Goal: Task Accomplishment & Management: Manage account settings

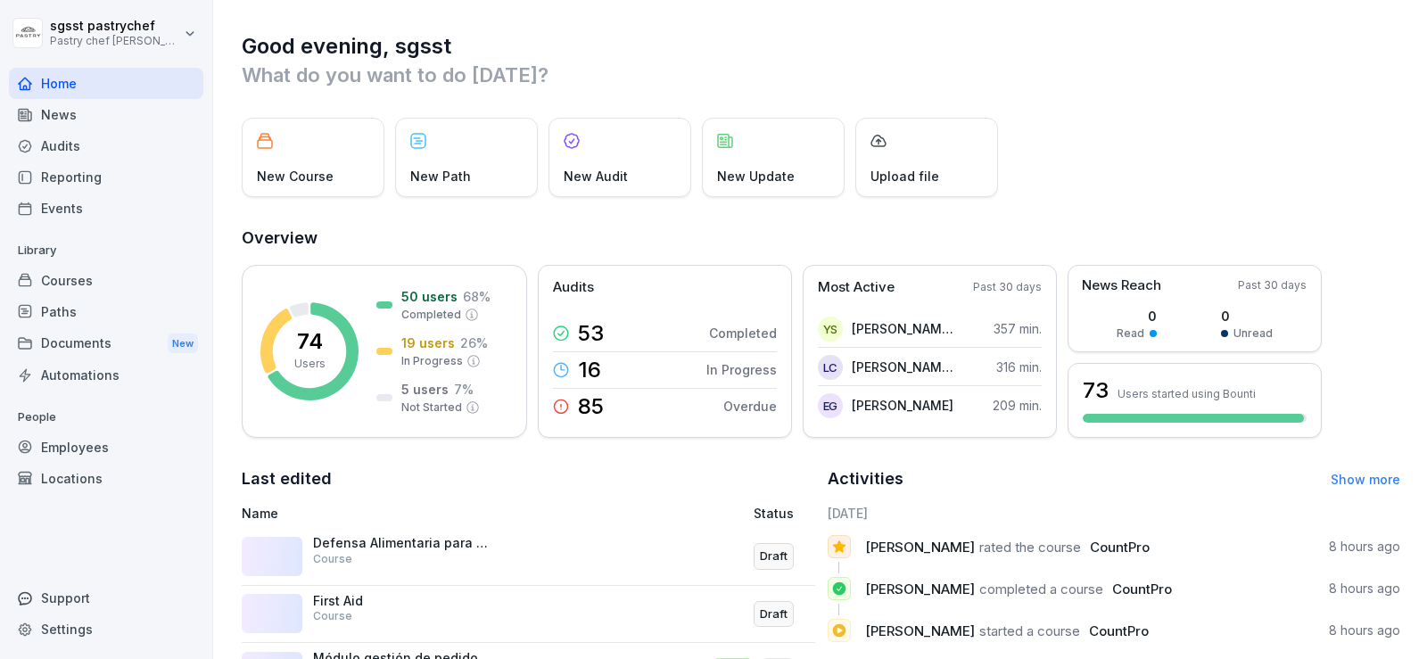
click at [85, 292] on div "Courses" at bounding box center [106, 280] width 194 height 31
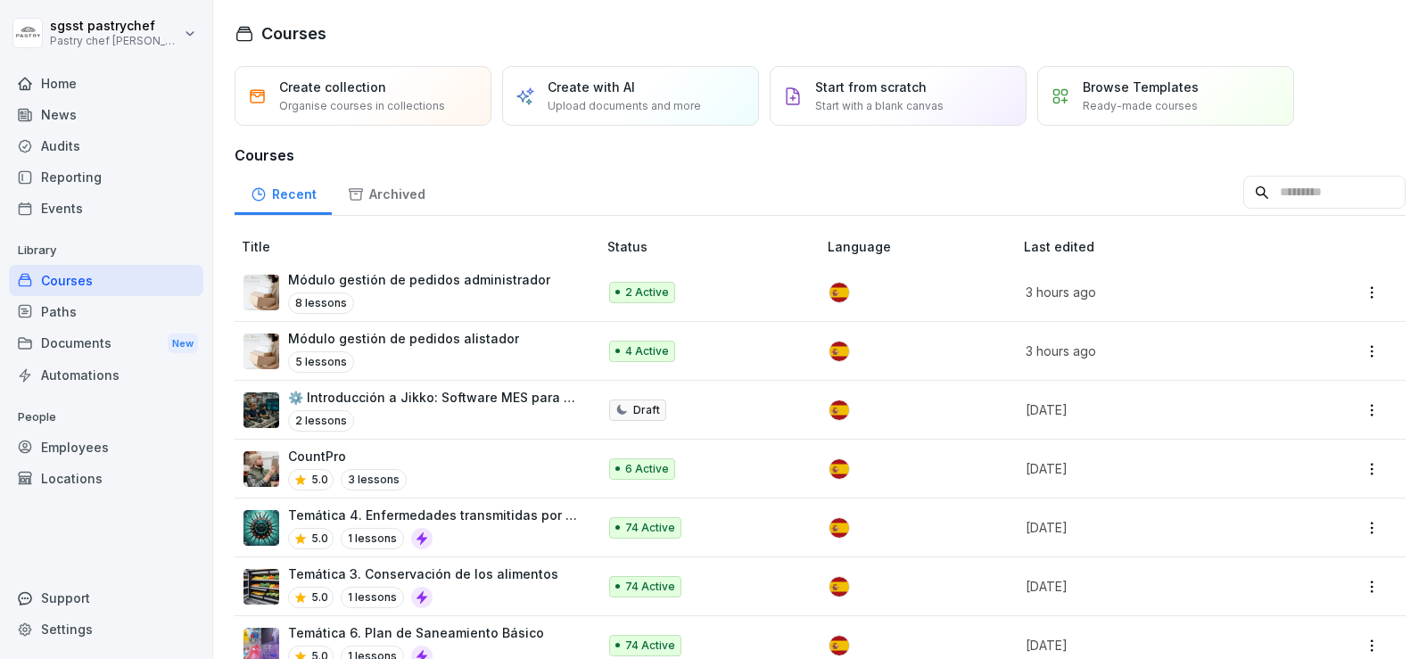
click at [421, 287] on p "Módulo gestión de pedidos administrador" at bounding box center [419, 279] width 262 height 19
click at [487, 297] on div "8 lessons" at bounding box center [419, 303] width 262 height 21
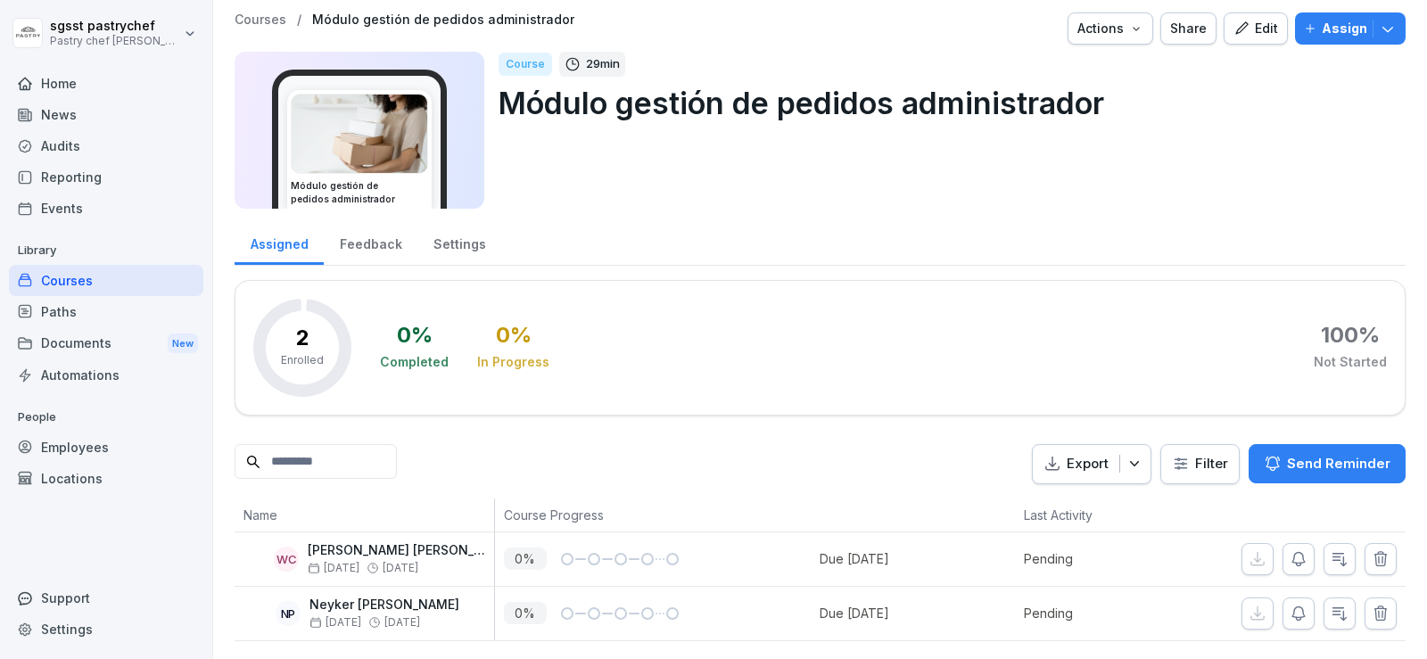
scroll to position [32, 0]
click at [1323, 19] on p "Assign" at bounding box center [1344, 29] width 45 height 20
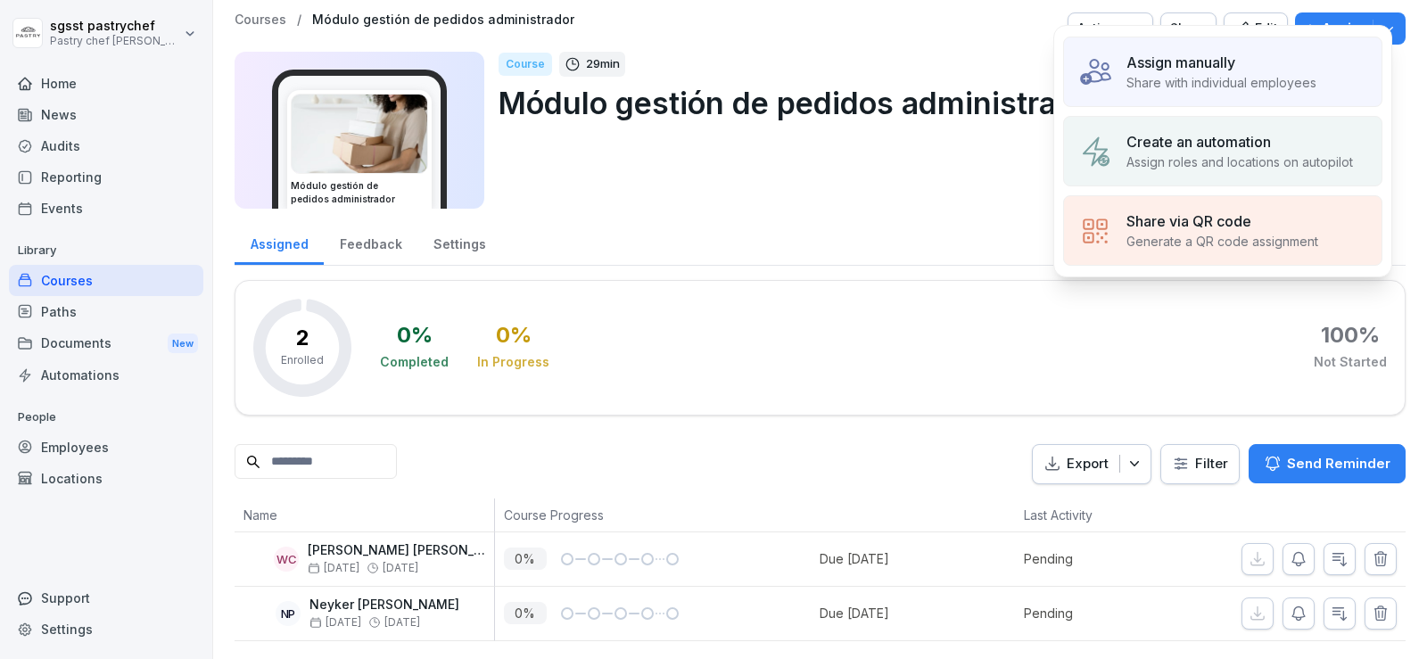
click at [1209, 81] on p "Share with individual employees" at bounding box center [1222, 82] width 190 height 19
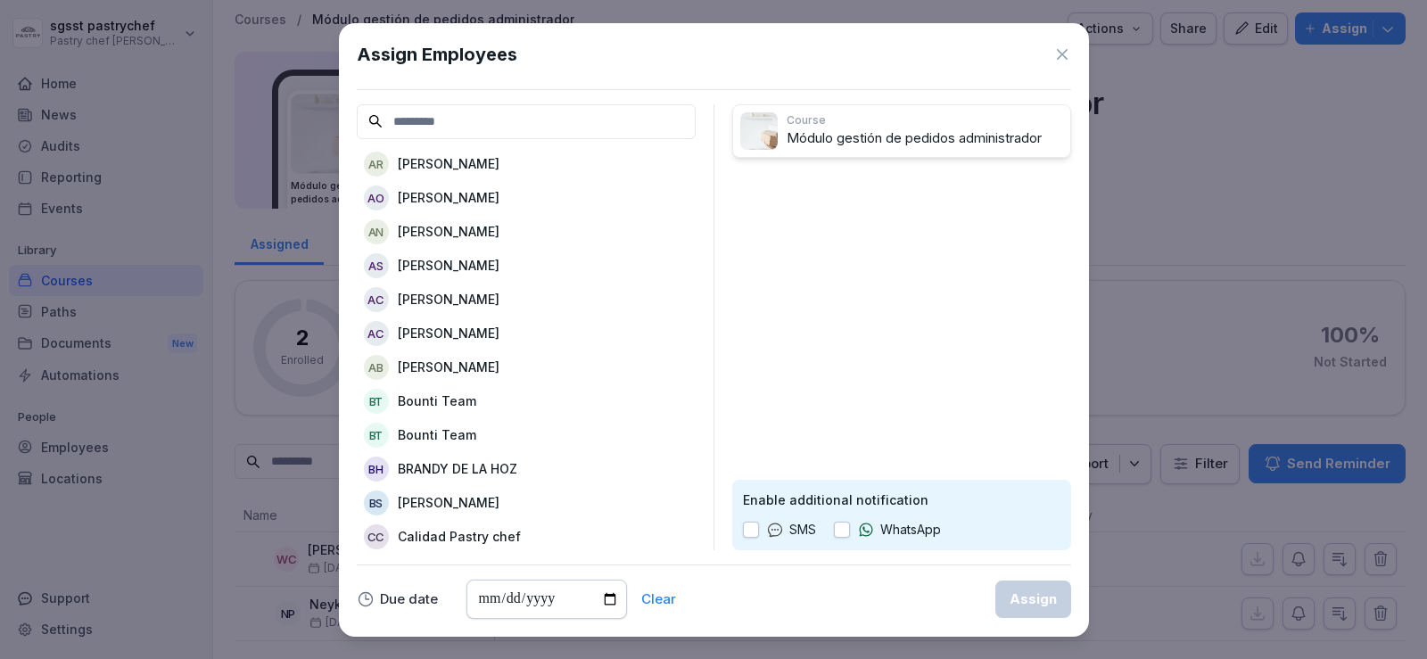
click at [522, 130] on input at bounding box center [526, 121] width 339 height 35
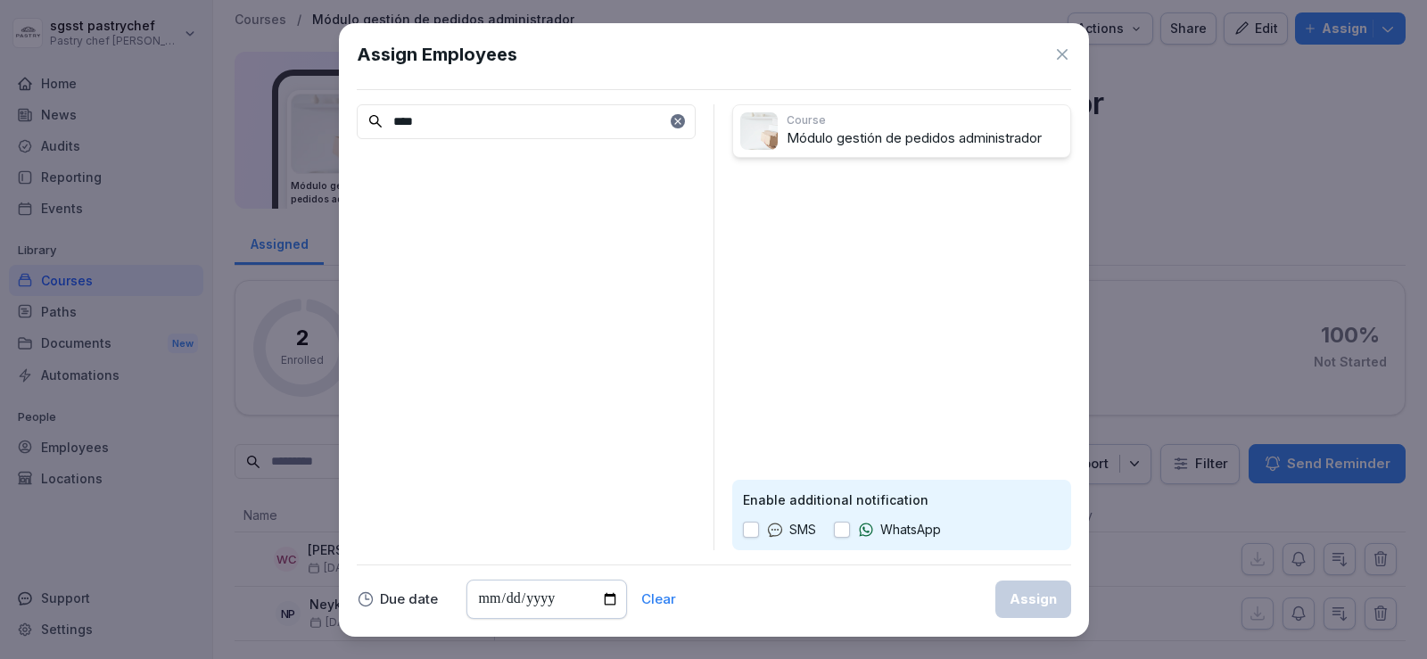
type input "****"
click at [1056, 55] on icon at bounding box center [1063, 54] width 18 height 18
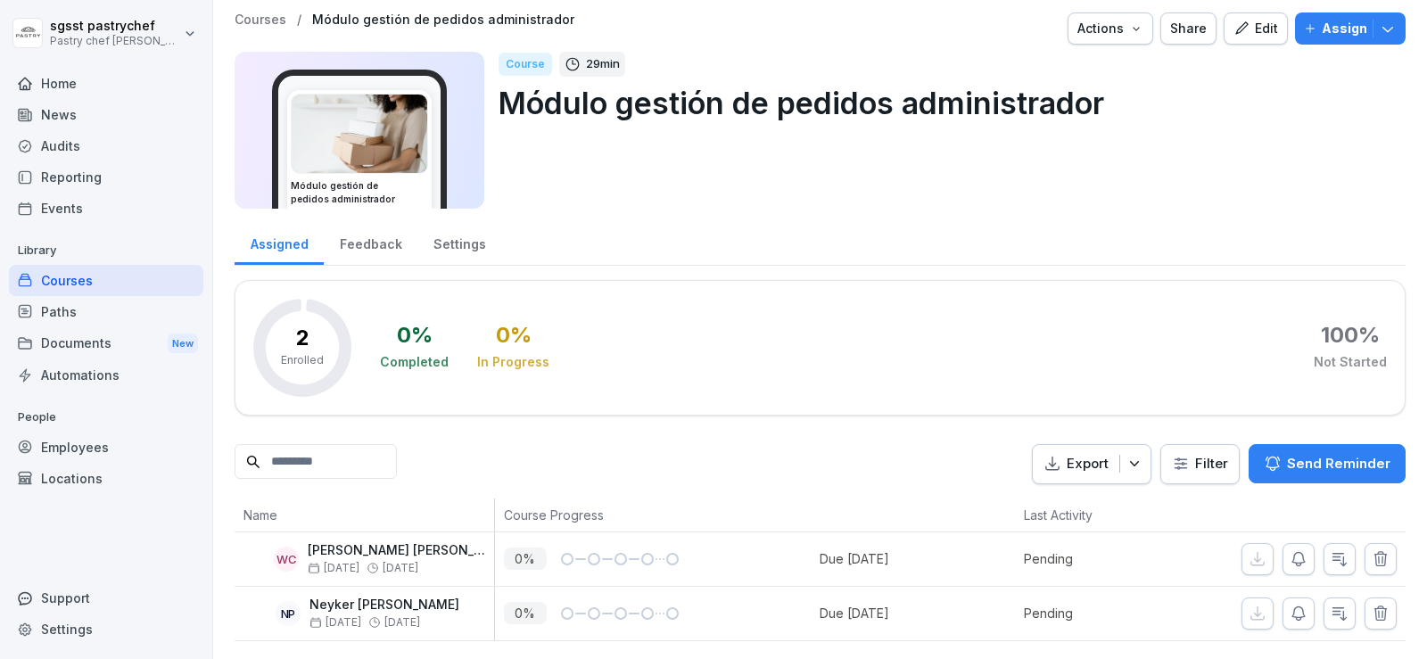
click at [120, 450] on div "Employees" at bounding box center [106, 447] width 194 height 31
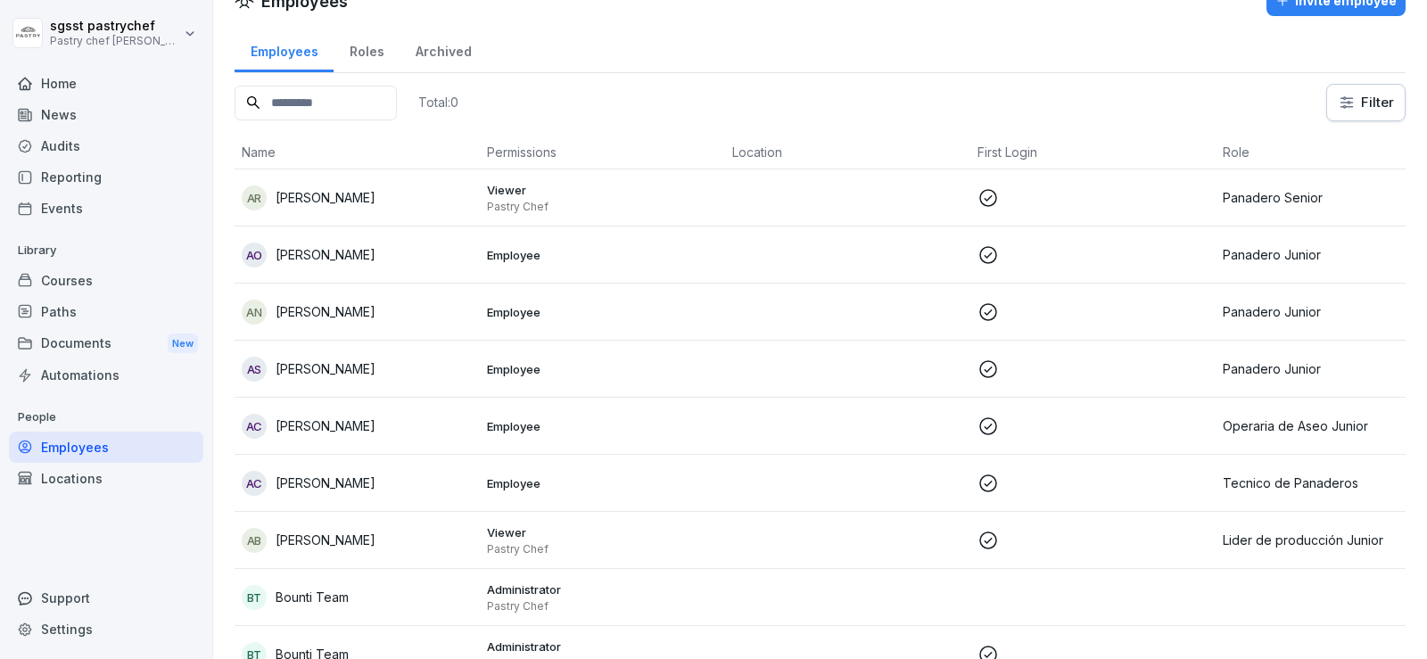
scroll to position [18, 0]
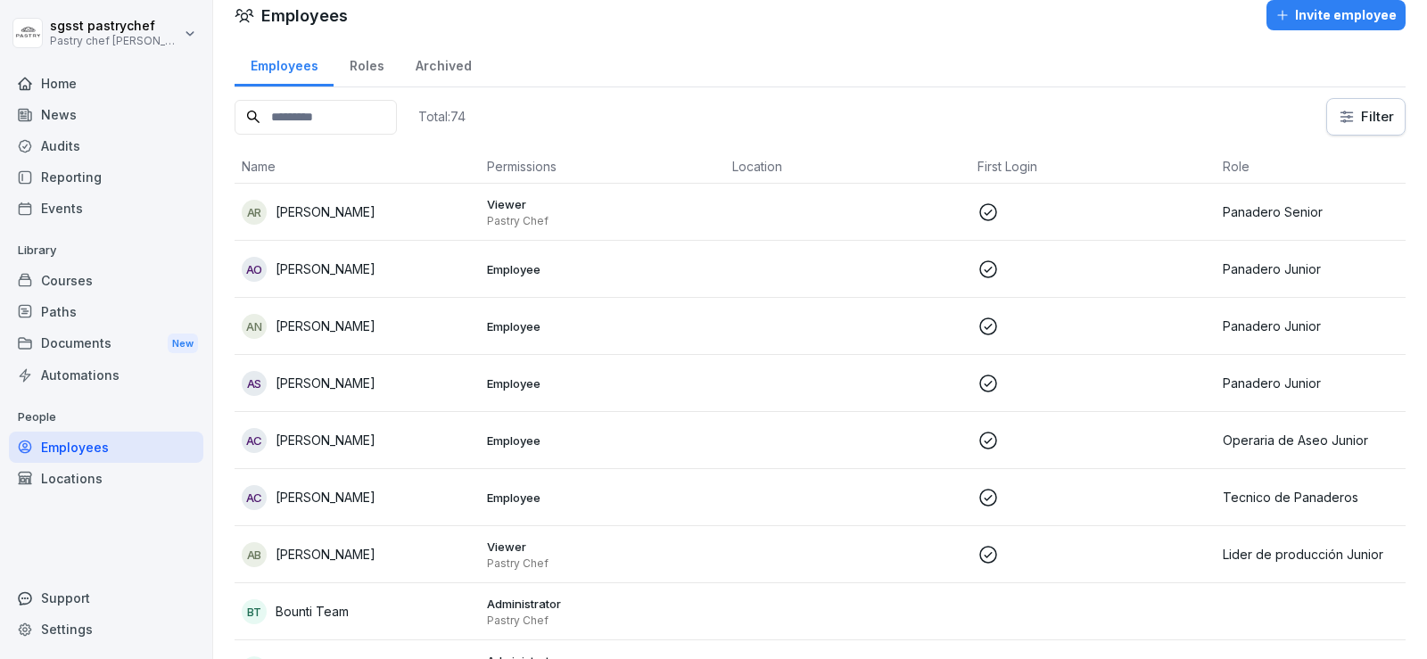
click at [1367, 11] on div "Invite employee" at bounding box center [1336, 15] width 121 height 20
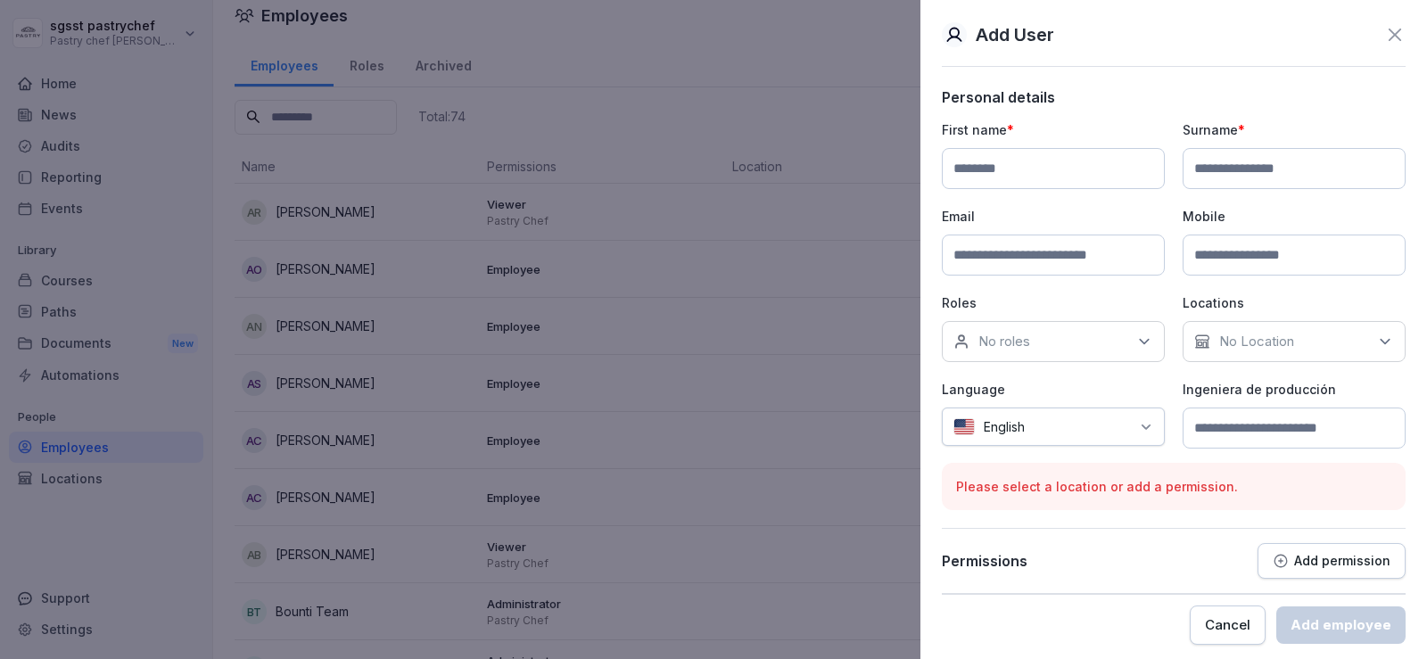
click at [1006, 185] on input at bounding box center [1053, 168] width 223 height 41
click at [1004, 184] on input "****" at bounding box center [1053, 168] width 223 height 41
type input "**********"
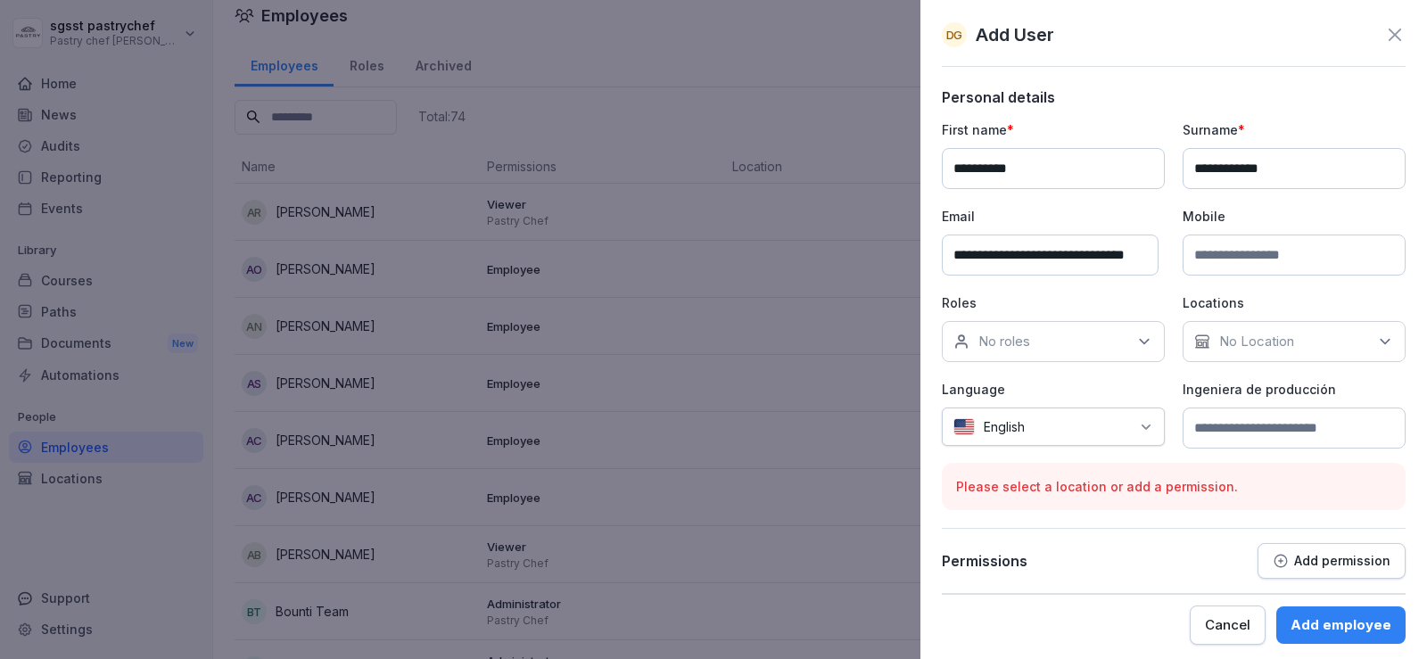
scroll to position [0, 0]
type input "**********"
click at [1250, 257] on input at bounding box center [1294, 255] width 223 height 41
paste input "**********"
type input "**********"
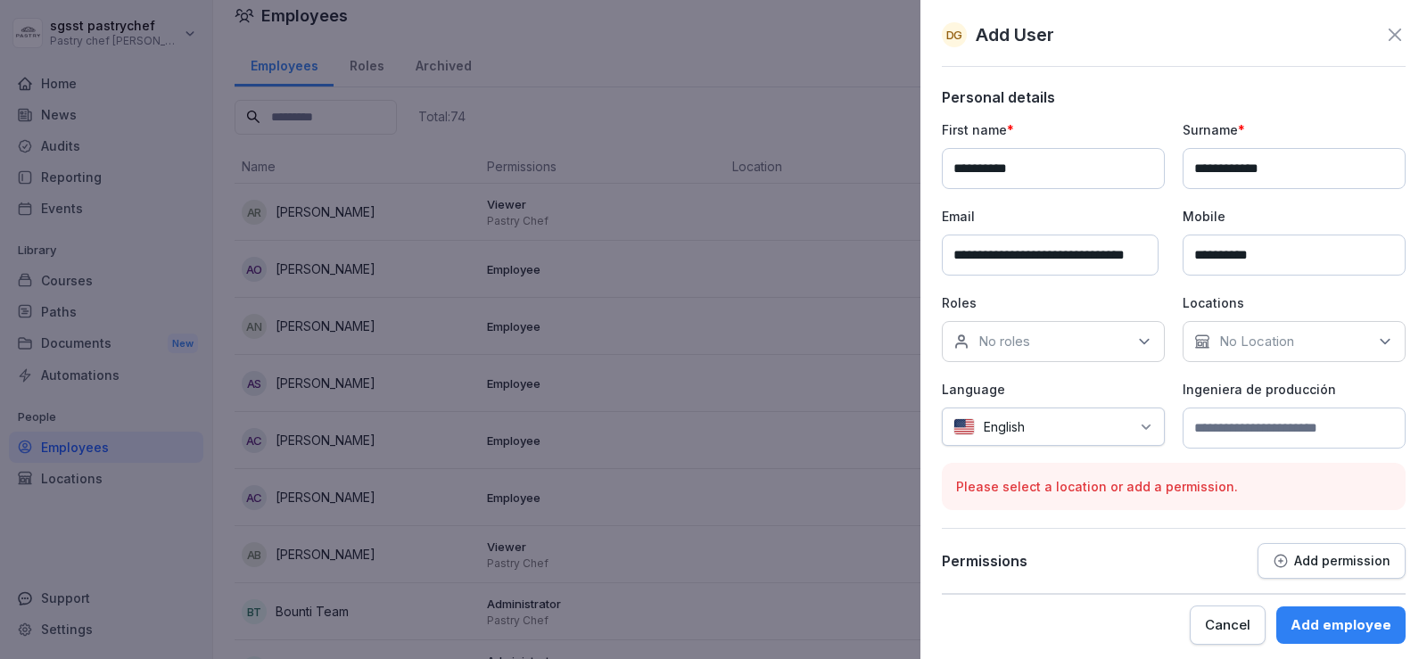
click at [1085, 349] on div "No roles" at bounding box center [1053, 341] width 223 height 41
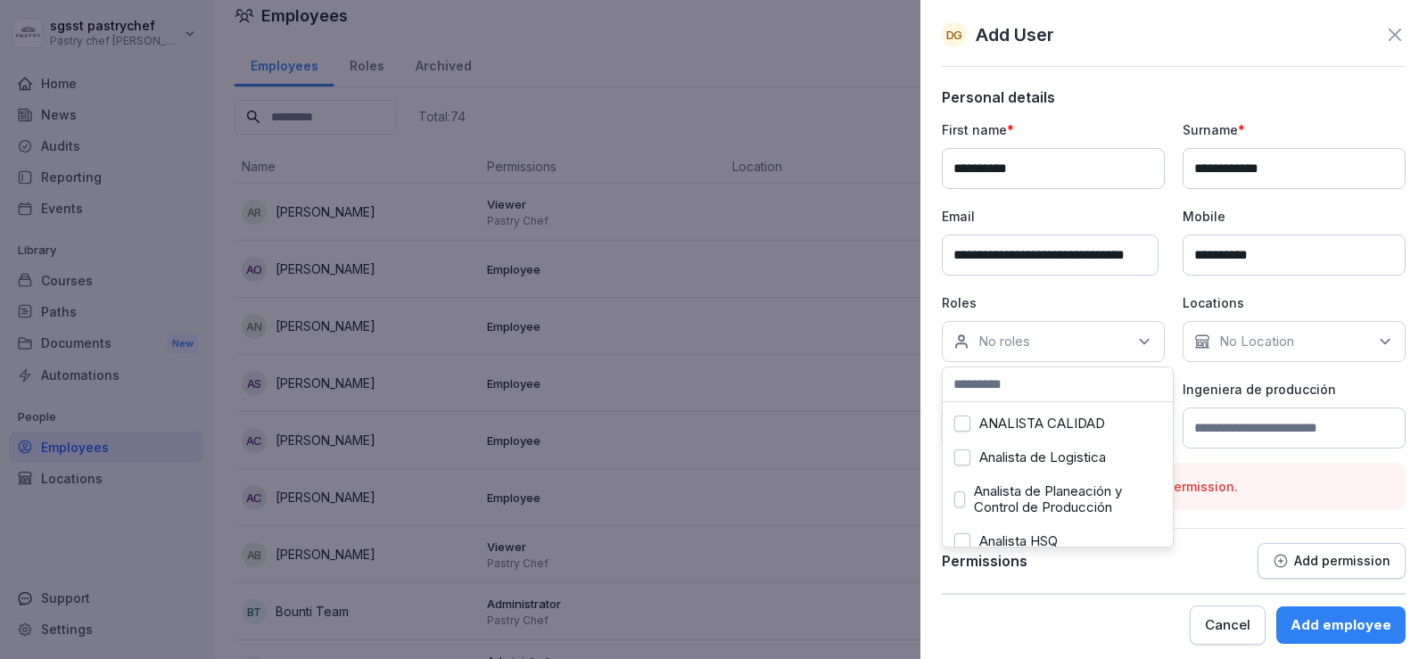
click at [1035, 339] on div "No roles" at bounding box center [1053, 341] width 223 height 41
click at [1291, 343] on div "No Location" at bounding box center [1294, 341] width 223 height 41
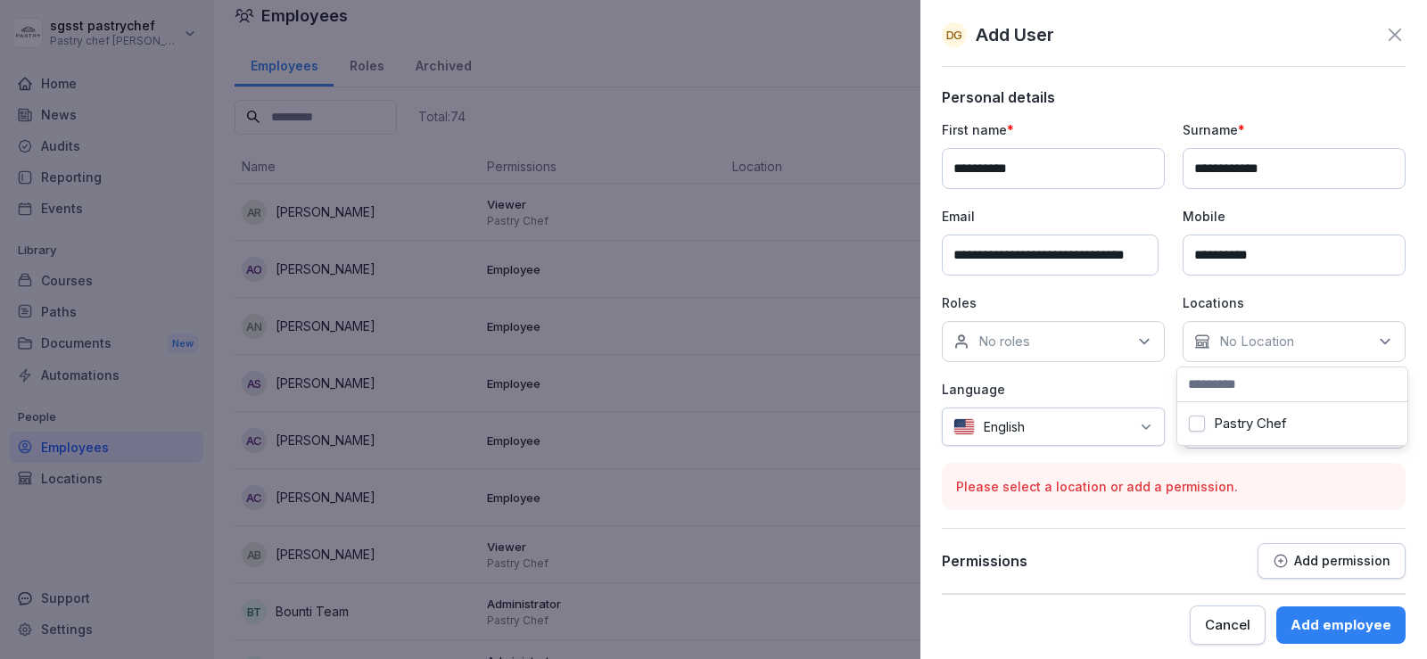
click at [1266, 416] on label "Pastry Chef" at bounding box center [1250, 424] width 73 height 16
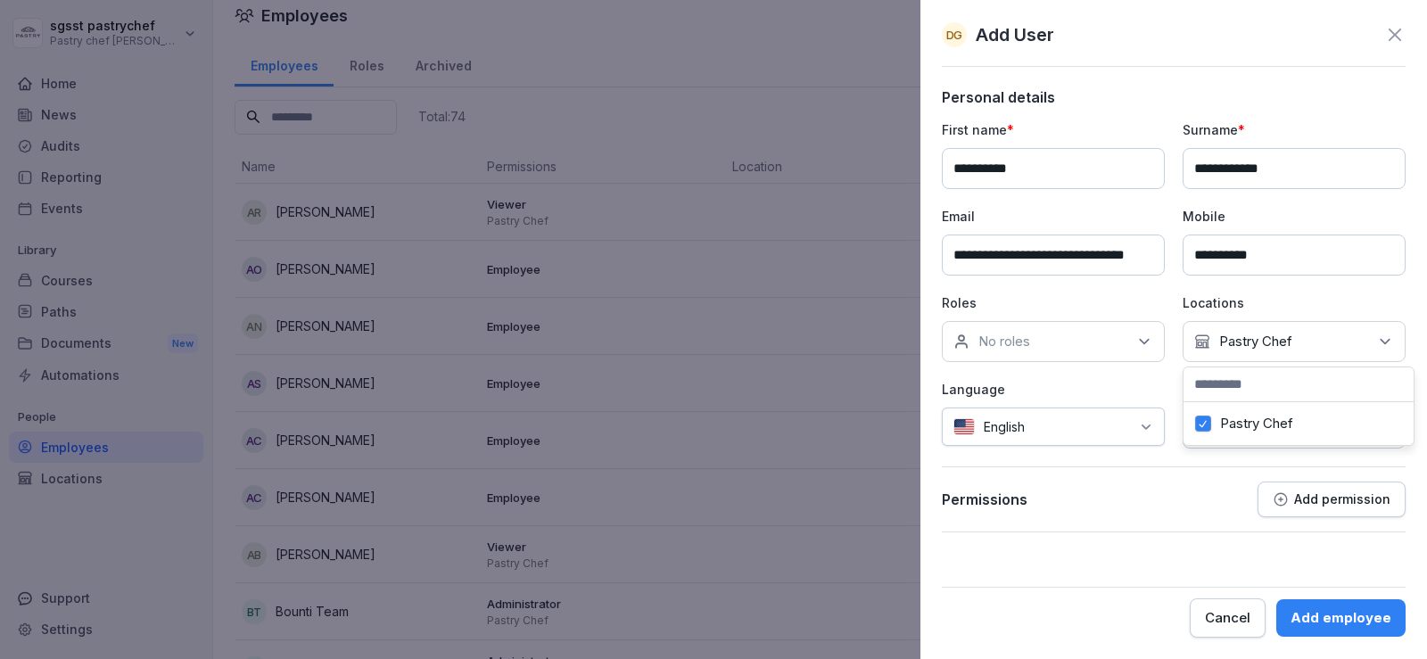
click at [1124, 344] on div "No roles" at bounding box center [1053, 341] width 223 height 41
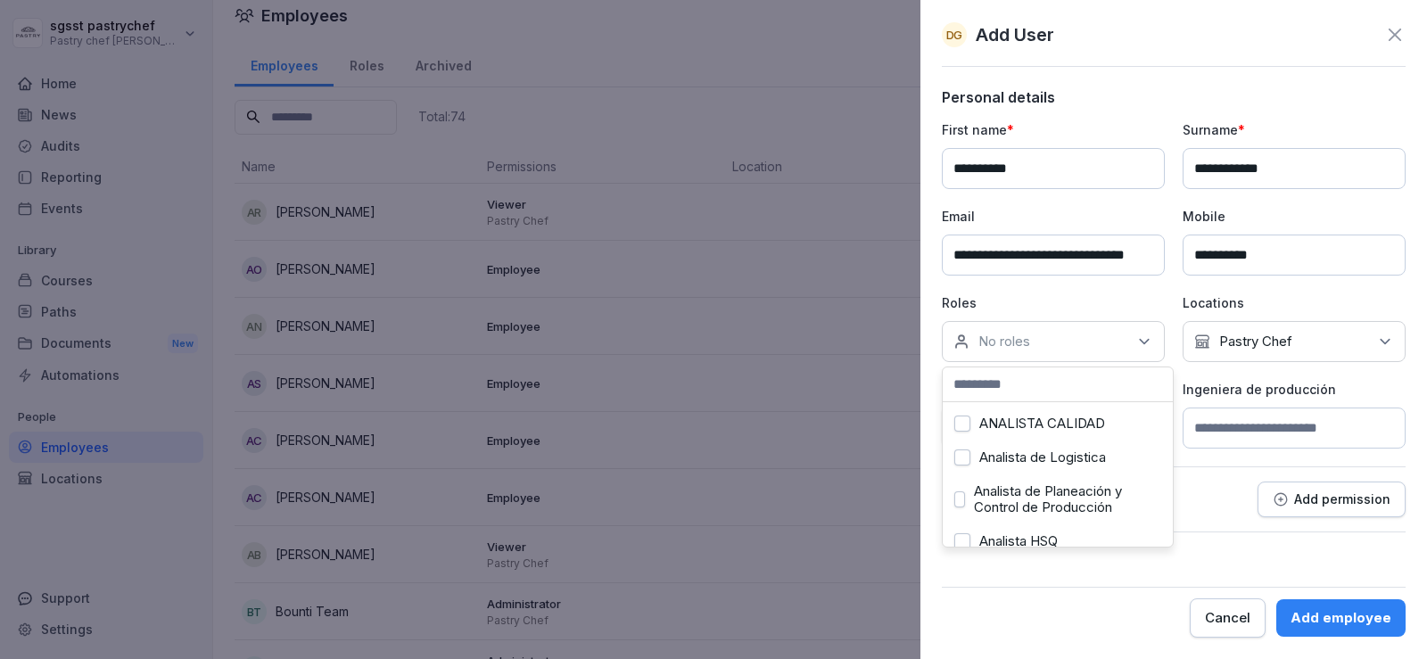
click at [1209, 393] on p "Ingeniera de producción" at bounding box center [1294, 389] width 223 height 19
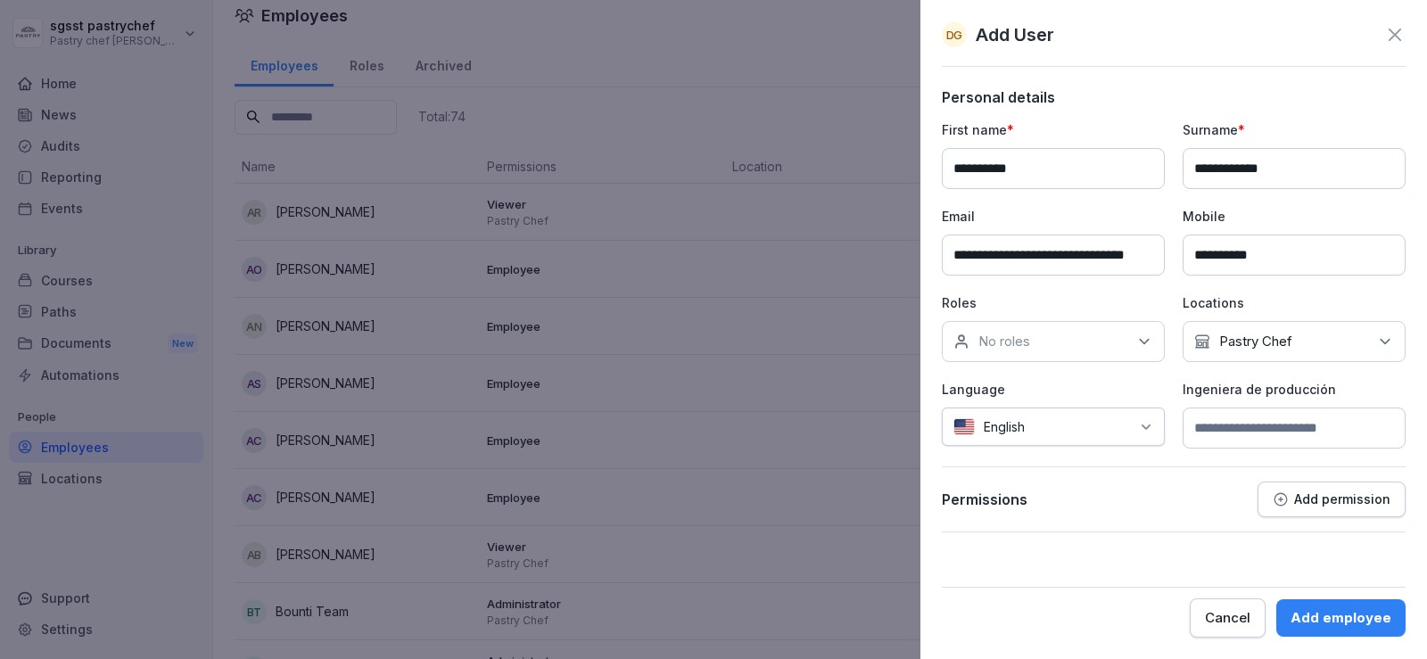
click at [1088, 427] on div at bounding box center [1082, 426] width 96 height 19
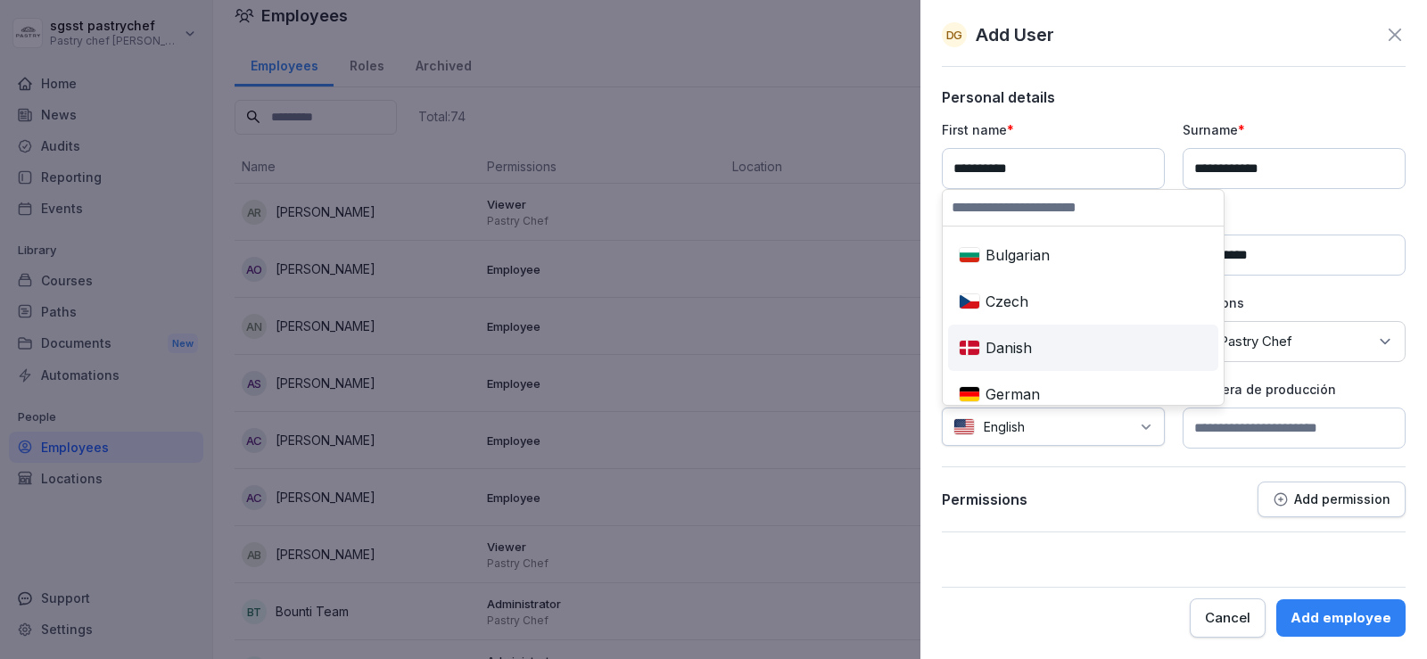
type input "*"
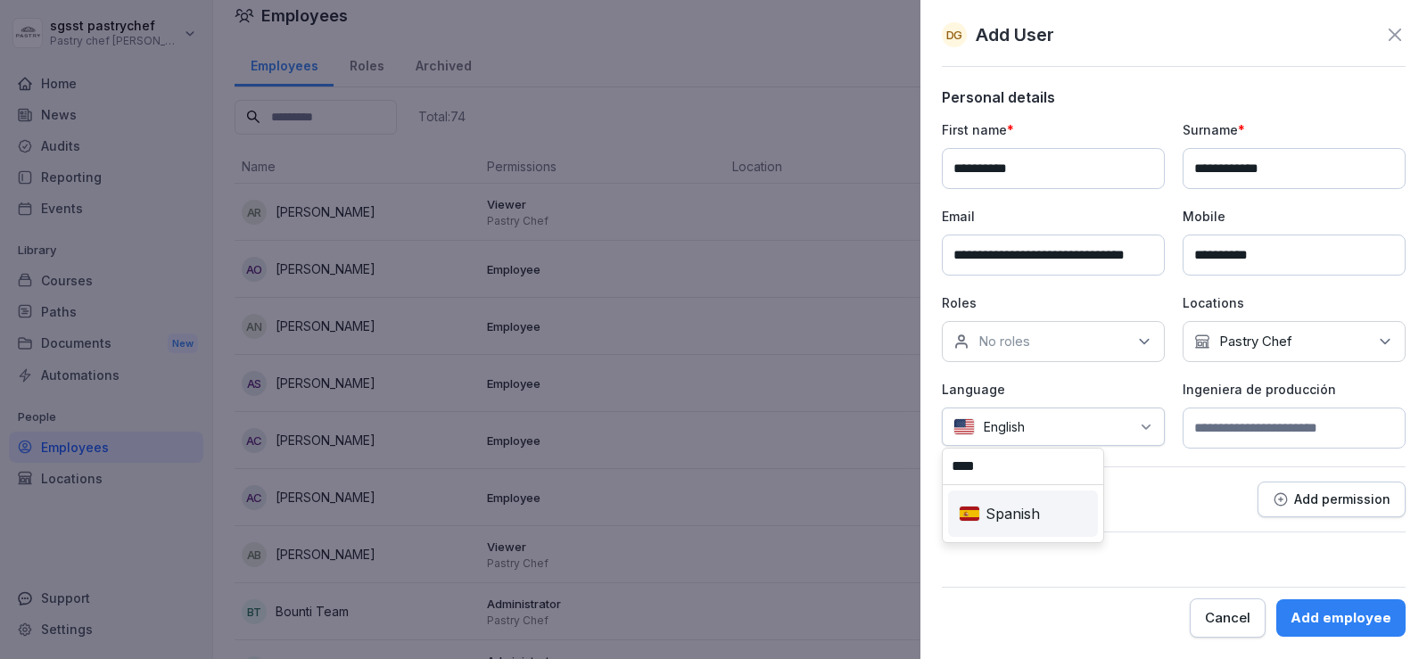
type input "****"
click at [1022, 501] on div "Spanish" at bounding box center [1023, 513] width 143 height 39
click at [1321, 428] on input at bounding box center [1294, 428] width 223 height 41
click at [1314, 495] on p "Add permission" at bounding box center [1342, 499] width 96 height 14
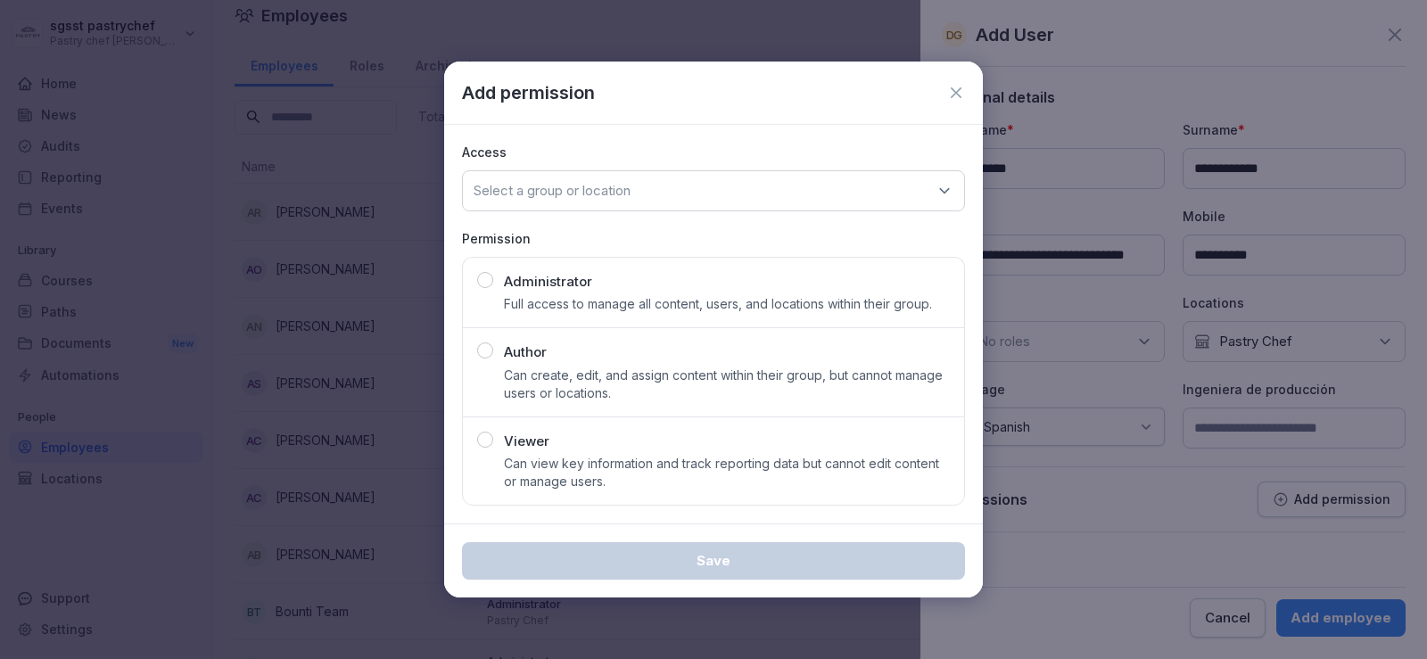
drag, startPoint x: 487, startPoint y: 279, endPoint x: 626, endPoint y: 309, distance: 142.2
click at [520, 285] on div "Administrator Full access to manage all content, users, and locations within th…" at bounding box center [713, 293] width 473 height 42
click at [774, 197] on div "Select a group or location" at bounding box center [713, 190] width 503 height 41
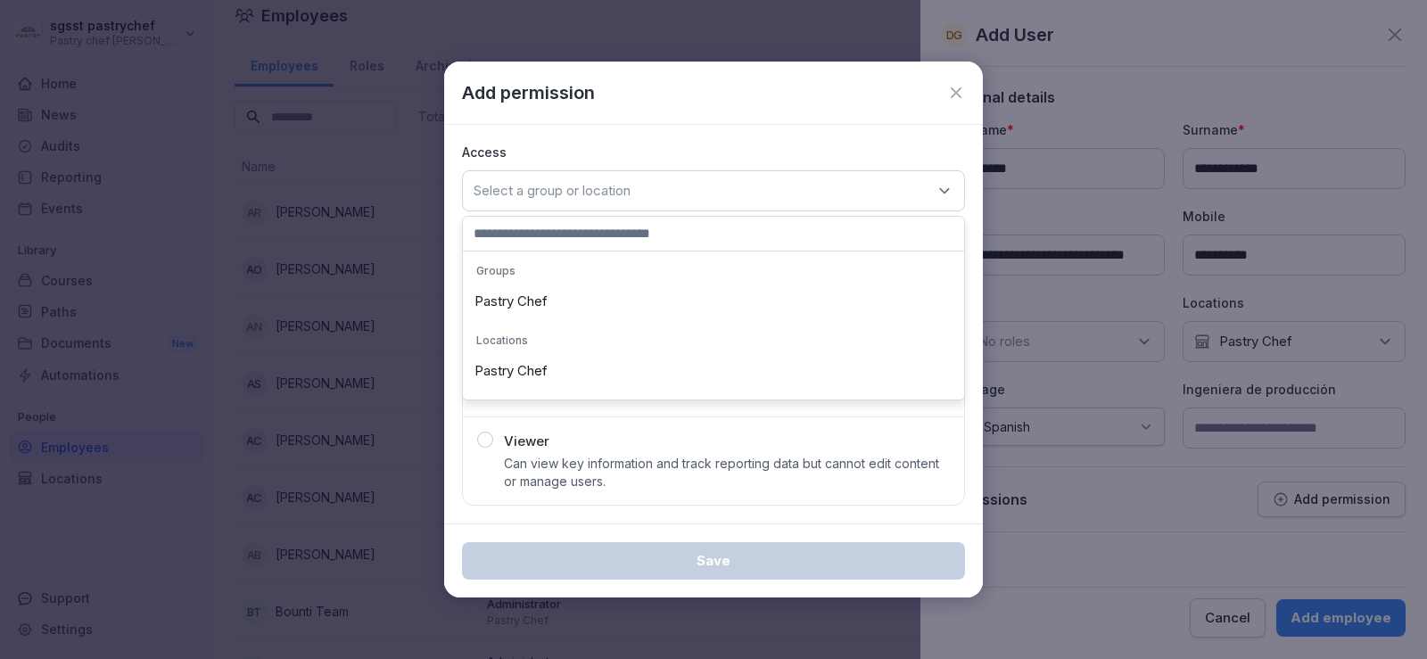
click at [520, 296] on div "Pastry Chef" at bounding box center [713, 302] width 492 height 34
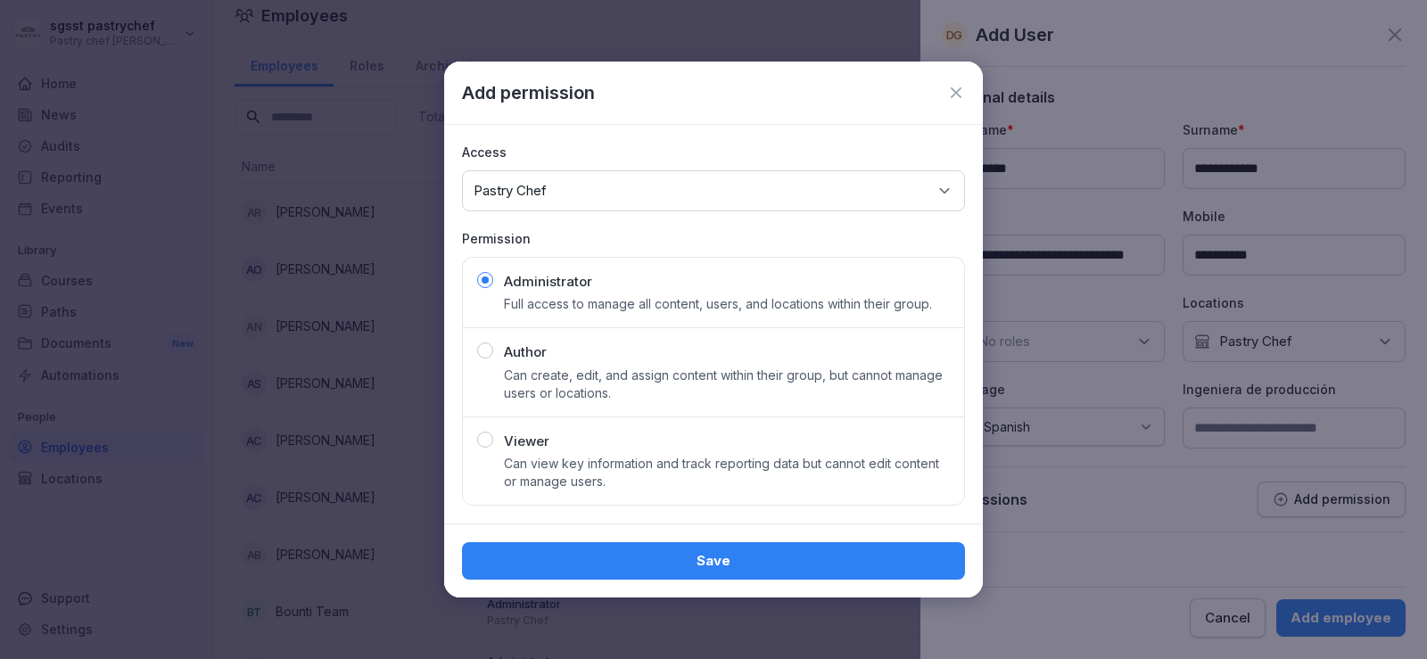
click at [747, 560] on div "Save" at bounding box center [713, 561] width 475 height 20
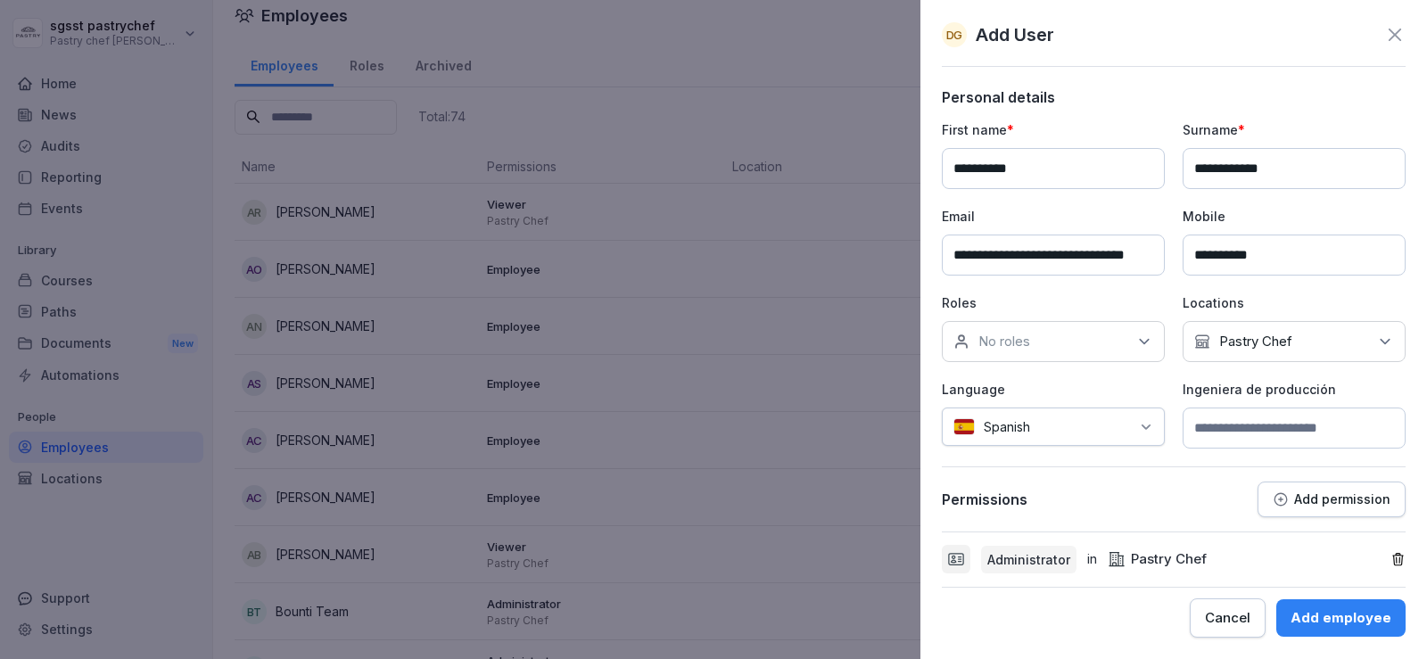
click at [1339, 621] on div "Add employee" at bounding box center [1341, 618] width 101 height 20
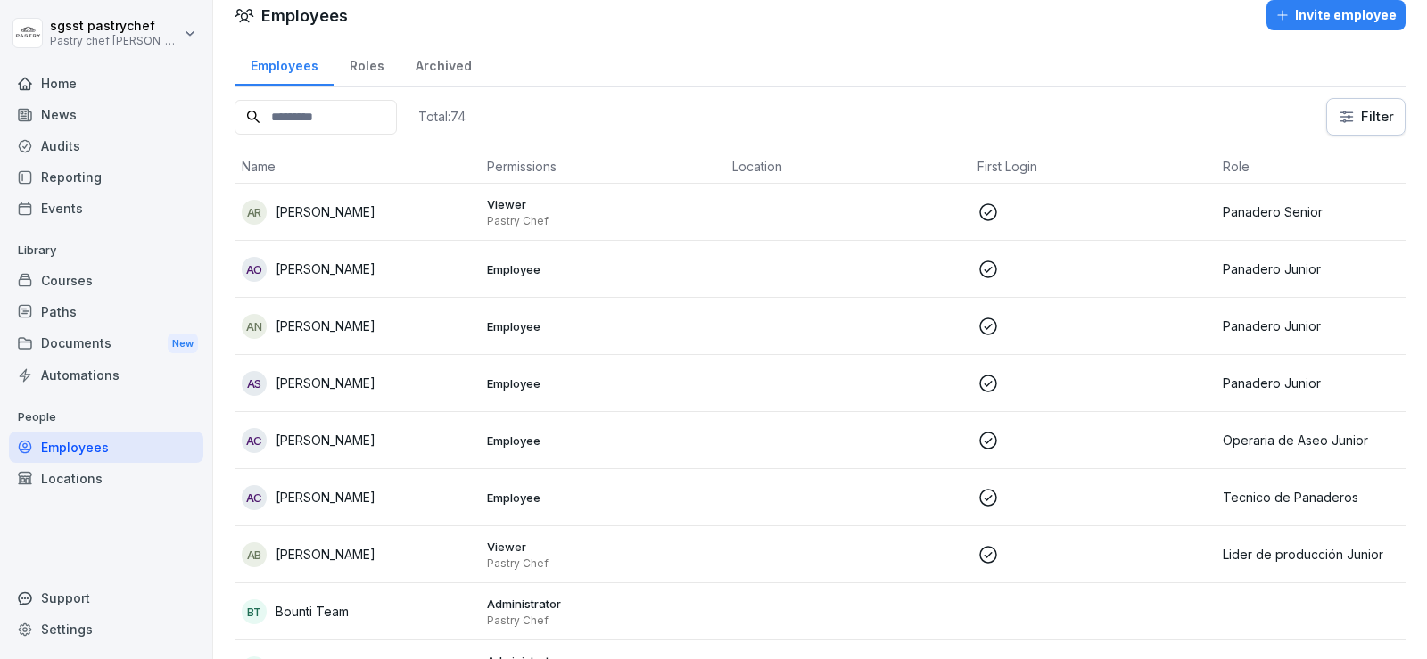
click at [95, 320] on div "Paths" at bounding box center [106, 311] width 194 height 31
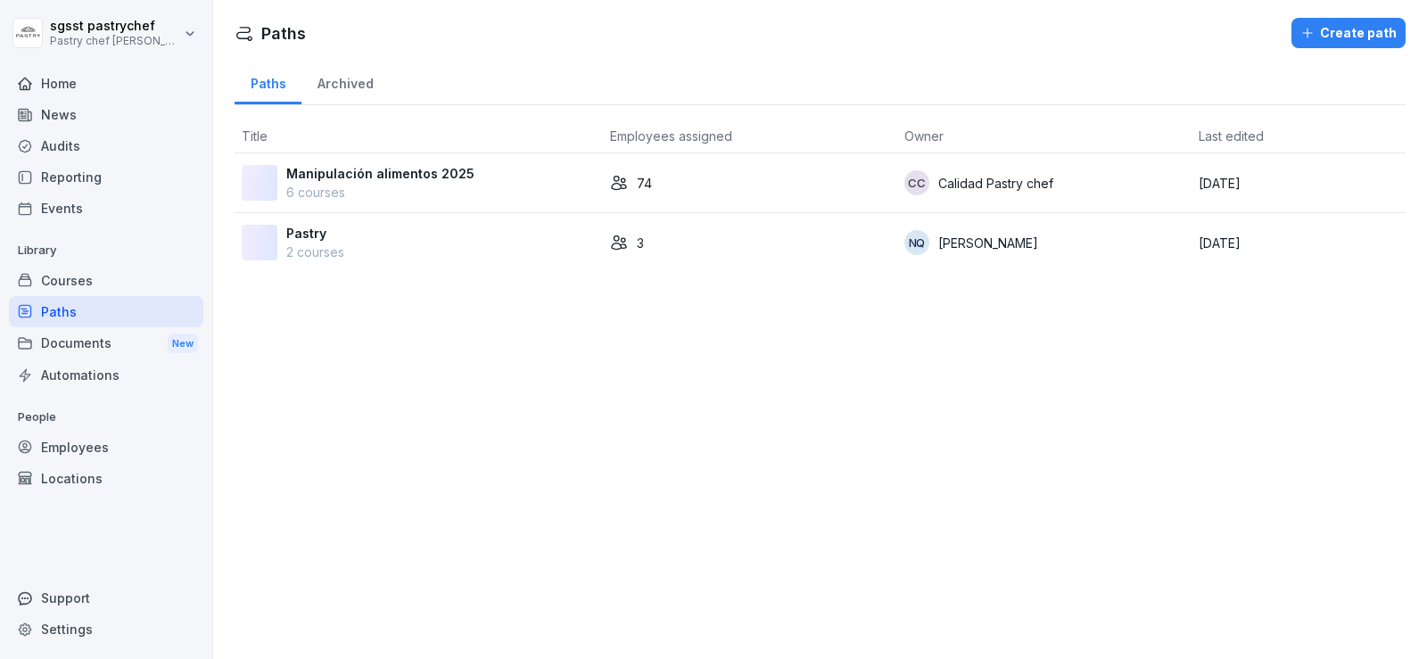
click at [482, 186] on div "Manipulación alimentos 2025 6 courses" at bounding box center [419, 182] width 354 height 37
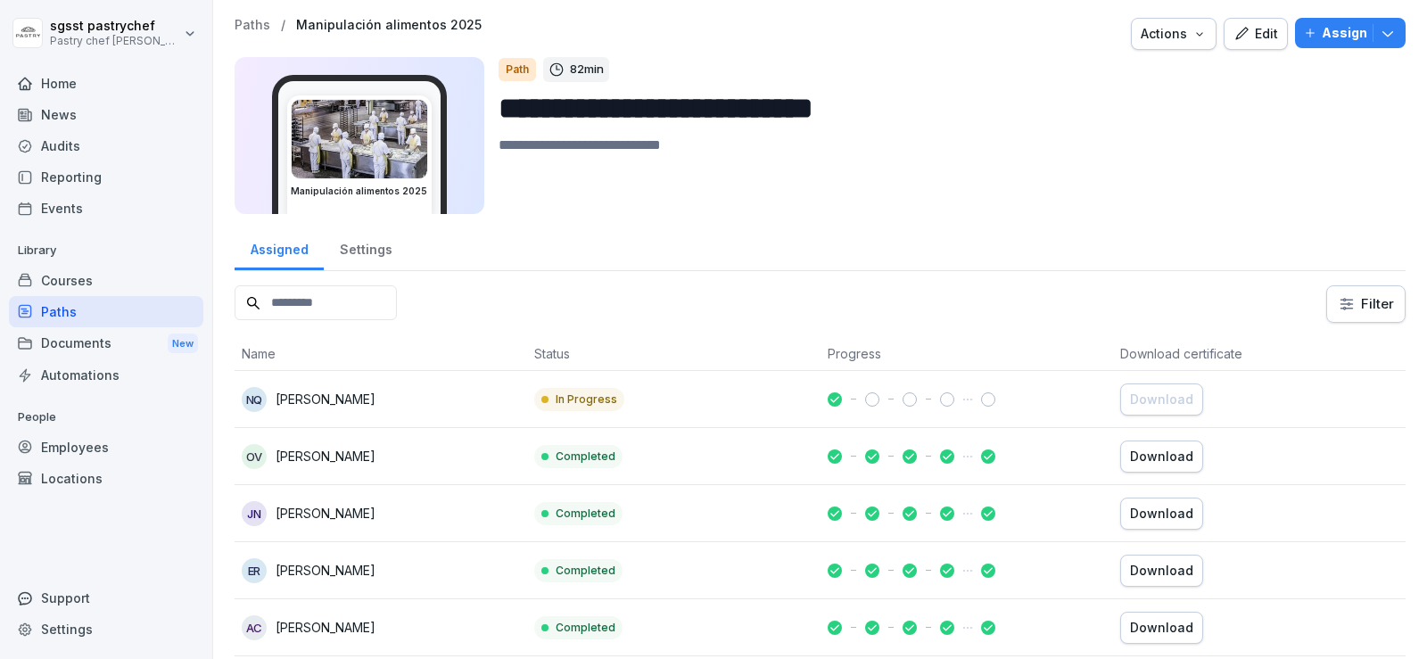
click at [97, 283] on div "Courses" at bounding box center [106, 280] width 194 height 31
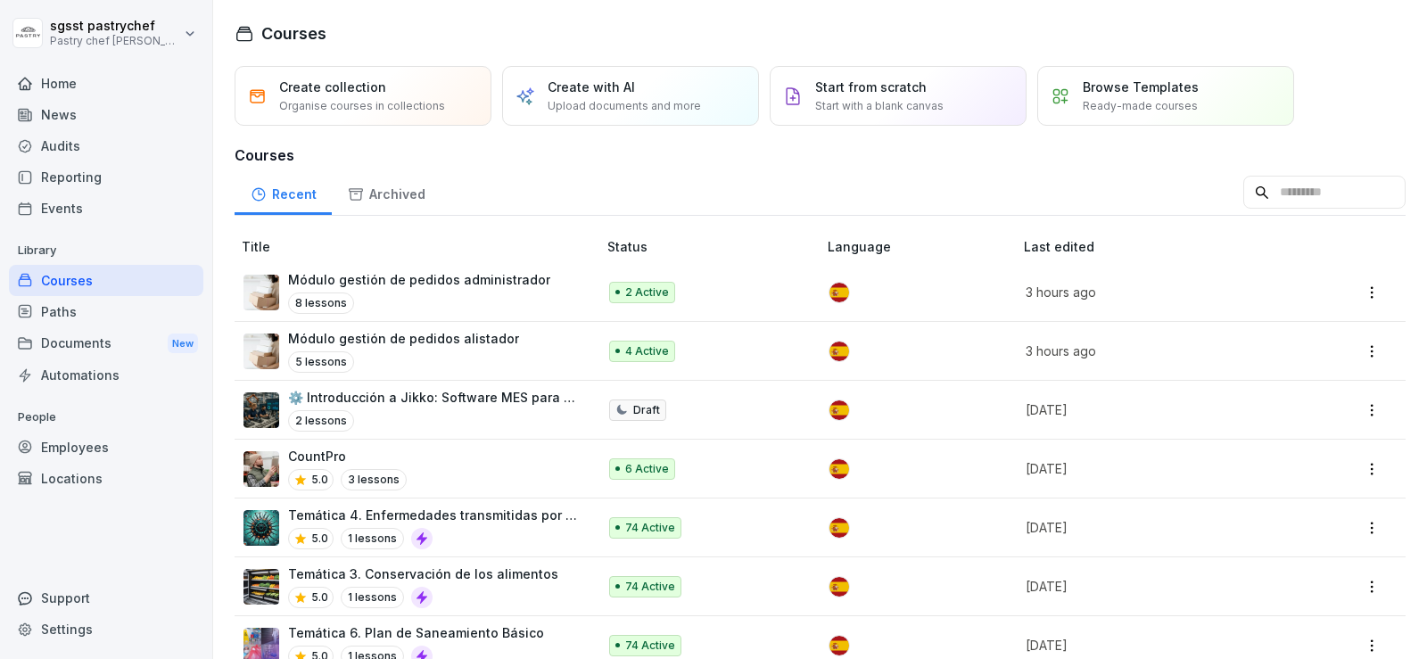
click at [543, 302] on div "Módulo gestión de pedidos administrador 8 lessons" at bounding box center [411, 292] width 335 height 44
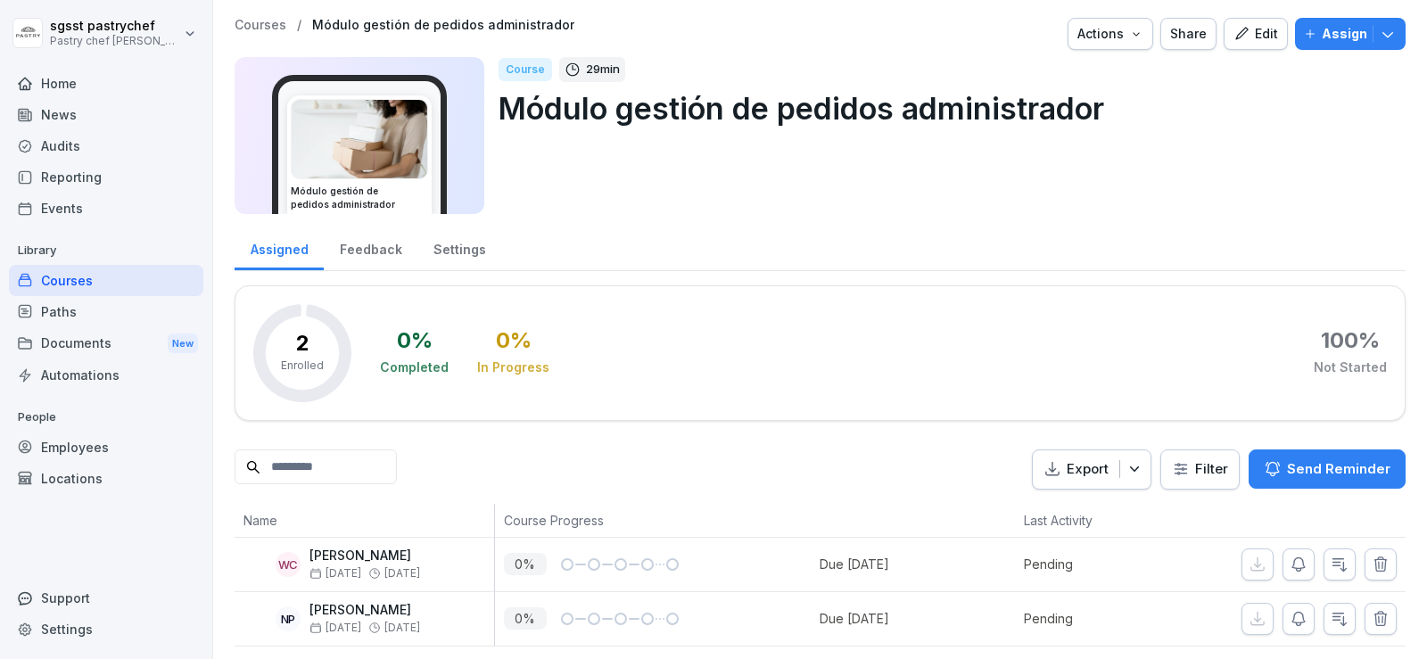
click at [1322, 33] on p "Assign" at bounding box center [1344, 34] width 45 height 20
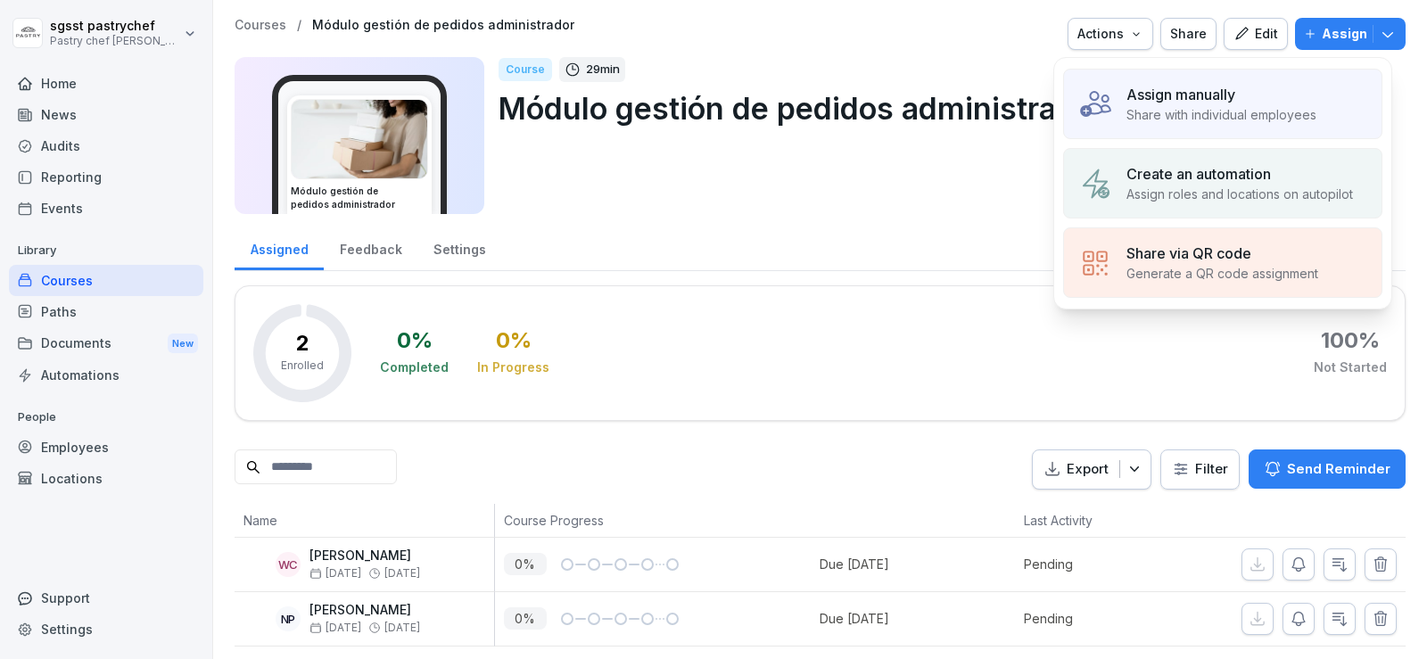
click at [1206, 102] on p "Assign manually" at bounding box center [1181, 94] width 109 height 21
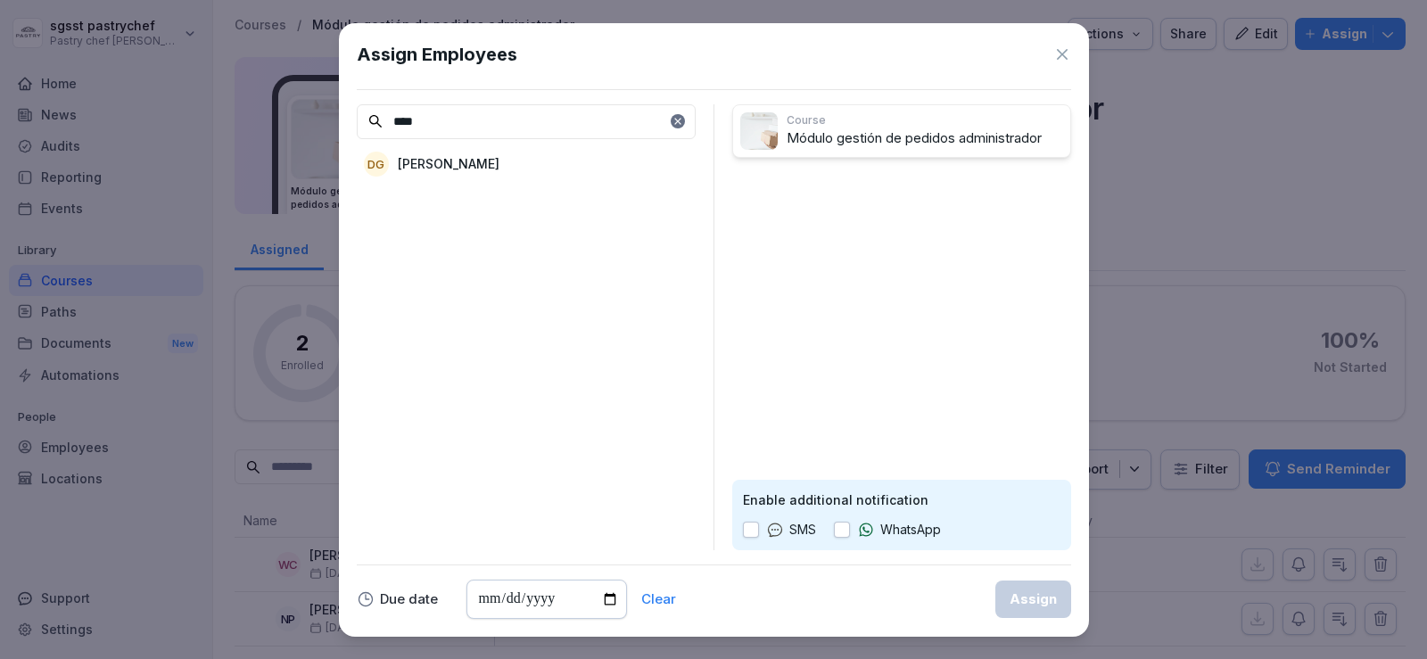
type input "****"
click at [500, 171] on p "[PERSON_NAME] [PERSON_NAME]" at bounding box center [449, 163] width 102 height 19
click at [838, 534] on button "button" at bounding box center [842, 530] width 16 height 16
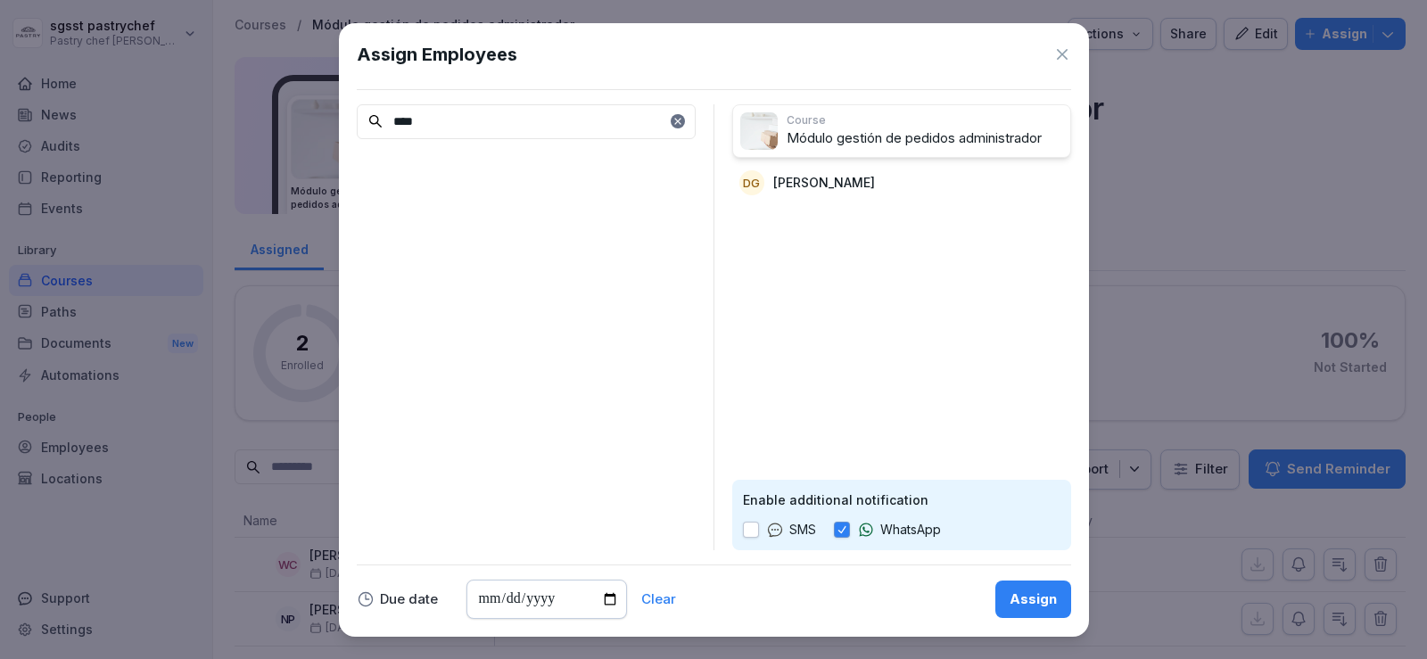
click at [1048, 609] on button "Assign" at bounding box center [1034, 599] width 76 height 37
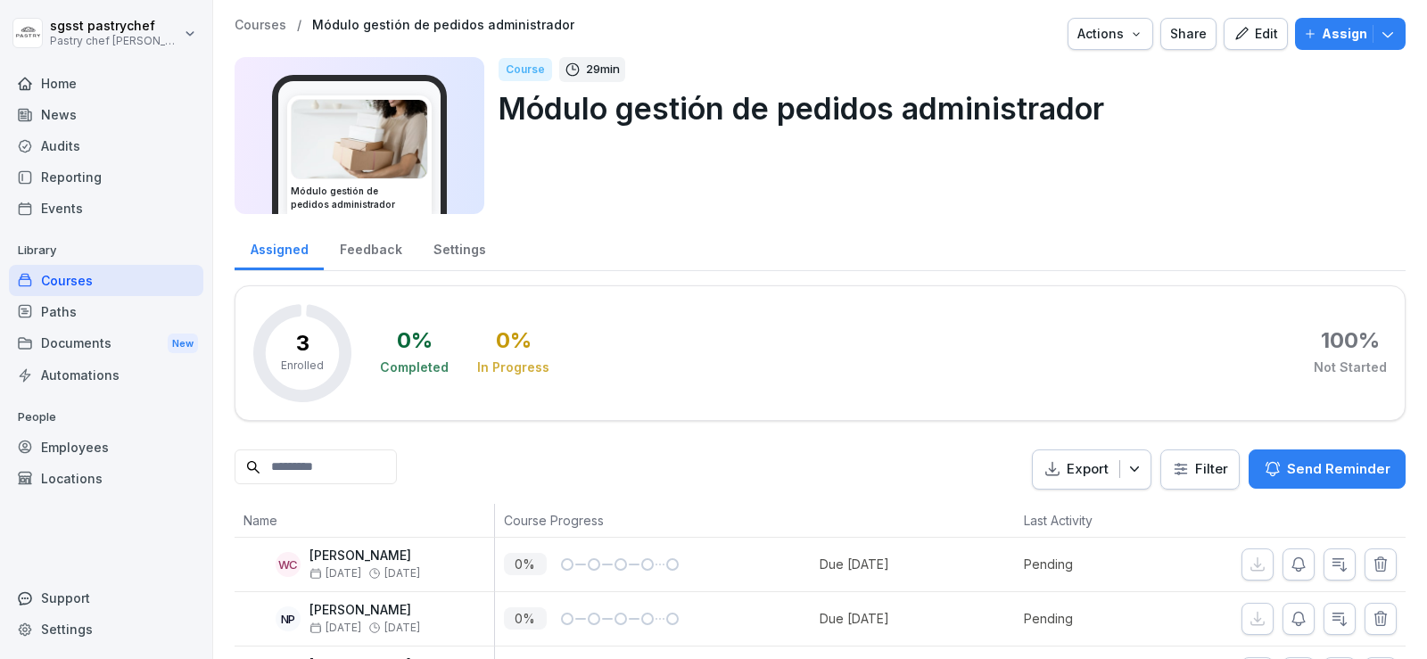
scroll to position [87, 0]
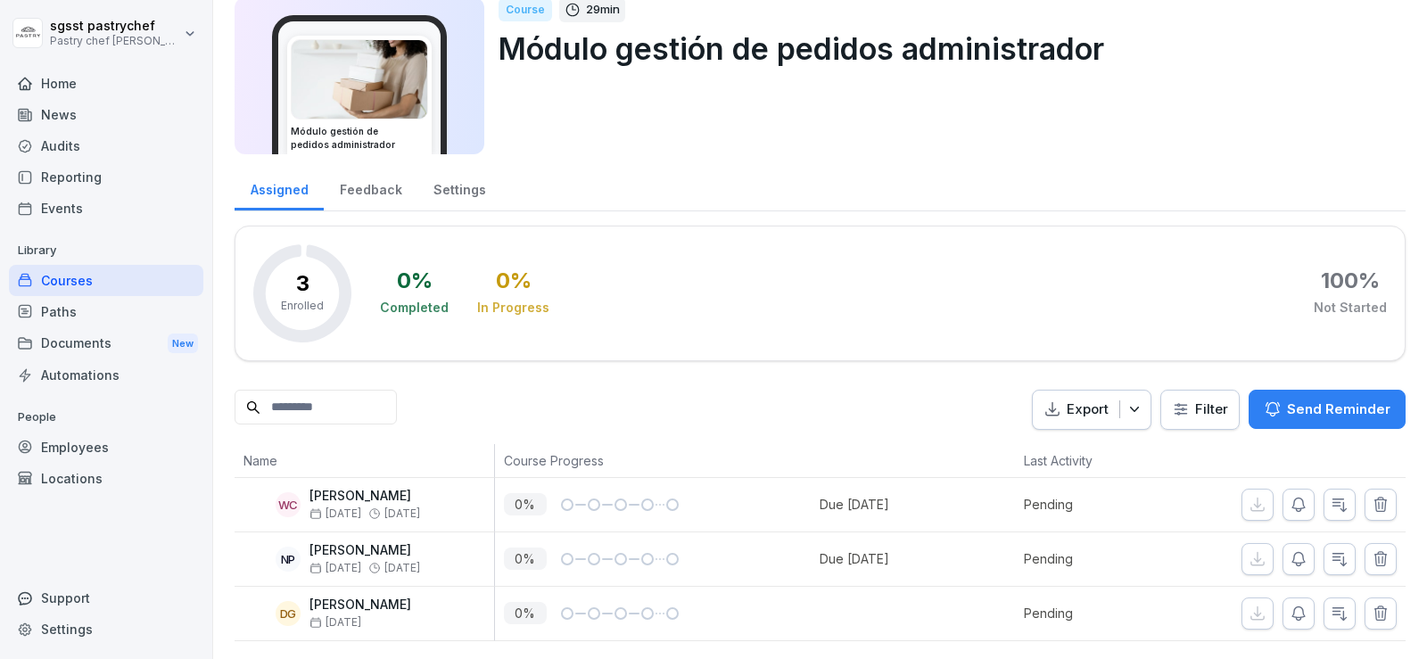
click at [101, 452] on div "Employees" at bounding box center [106, 447] width 194 height 31
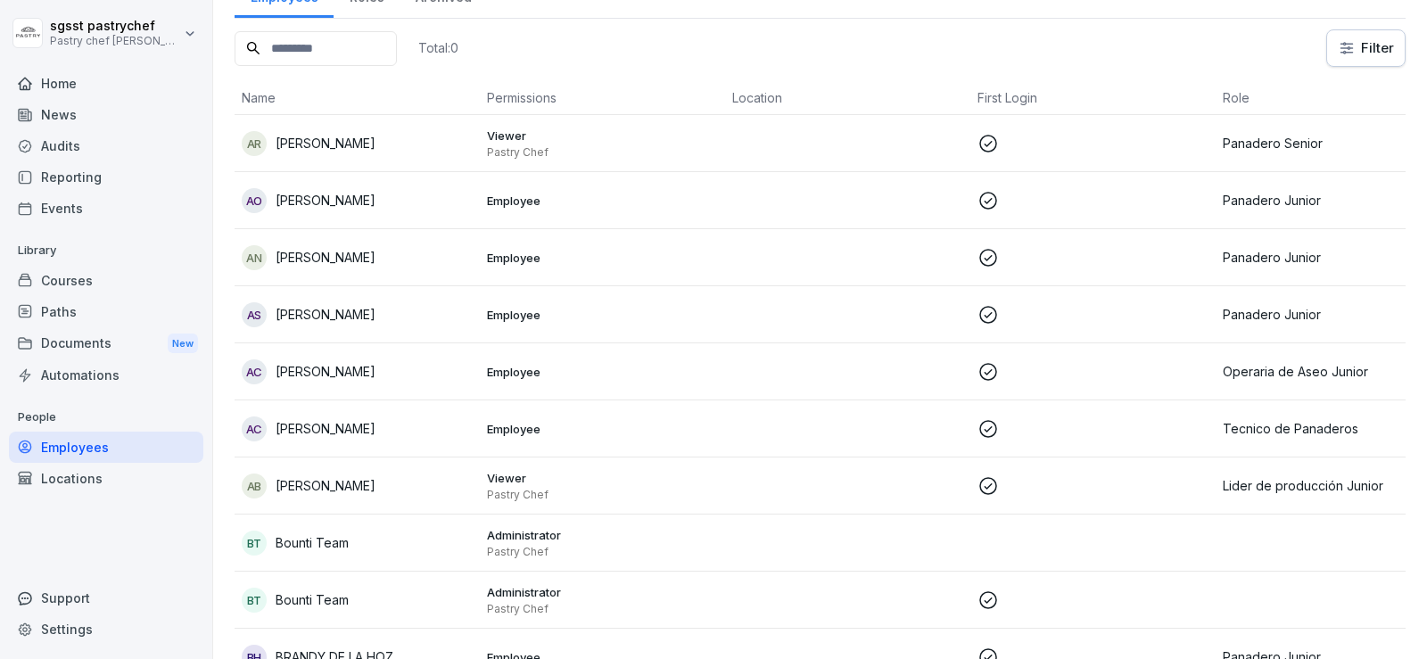
scroll to position [18, 0]
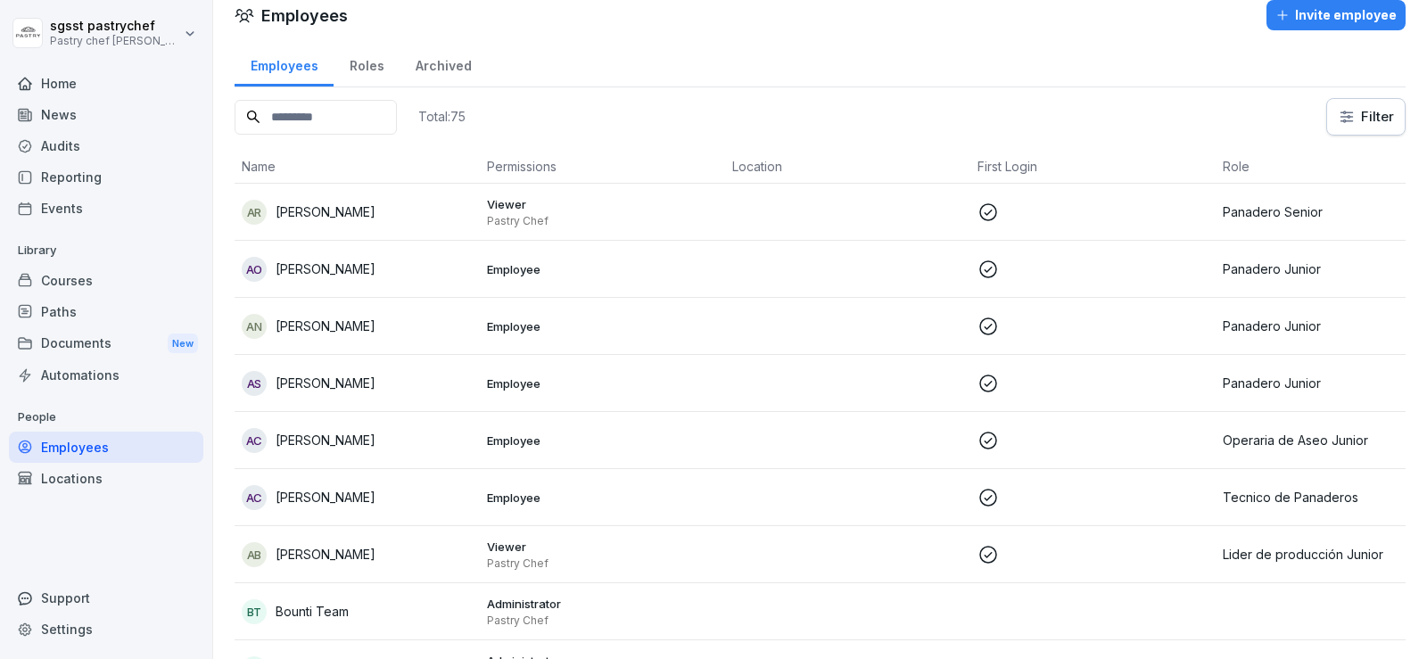
click at [296, 122] on input at bounding box center [316, 117] width 162 height 35
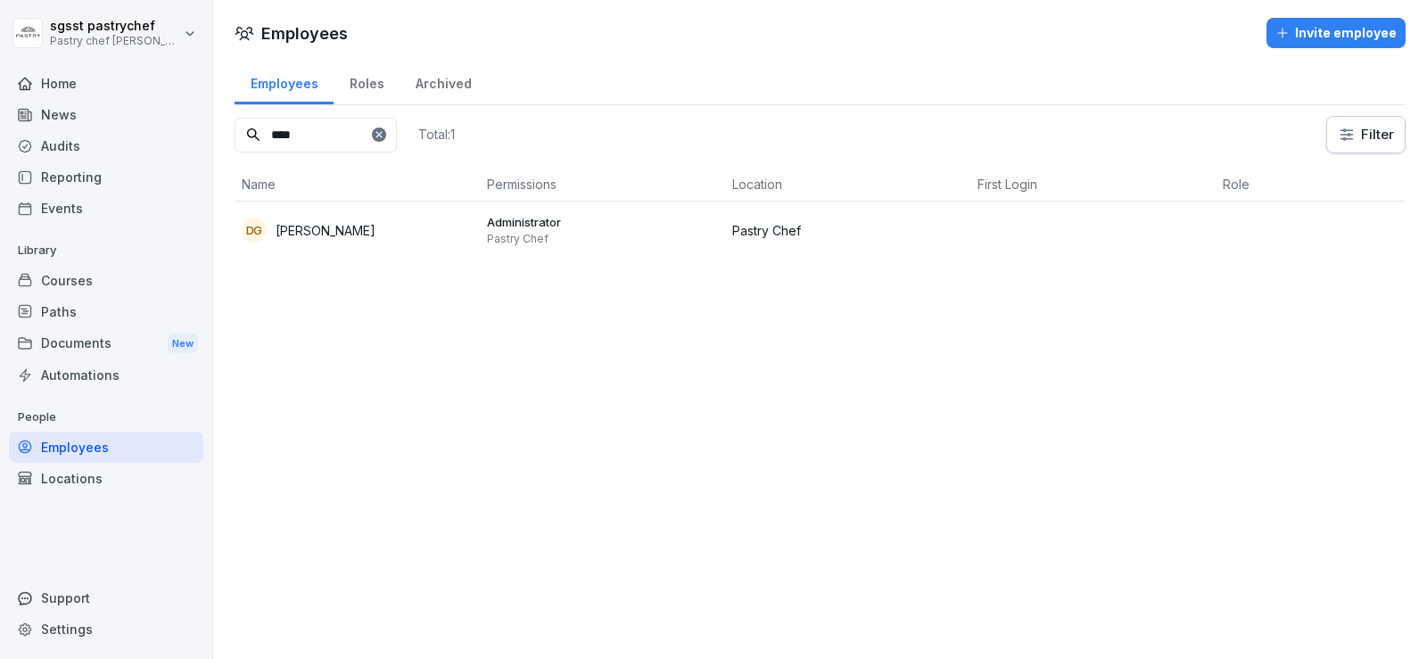
type input "****"
click at [376, 227] on p "[PERSON_NAME] [PERSON_NAME]" at bounding box center [326, 230] width 100 height 19
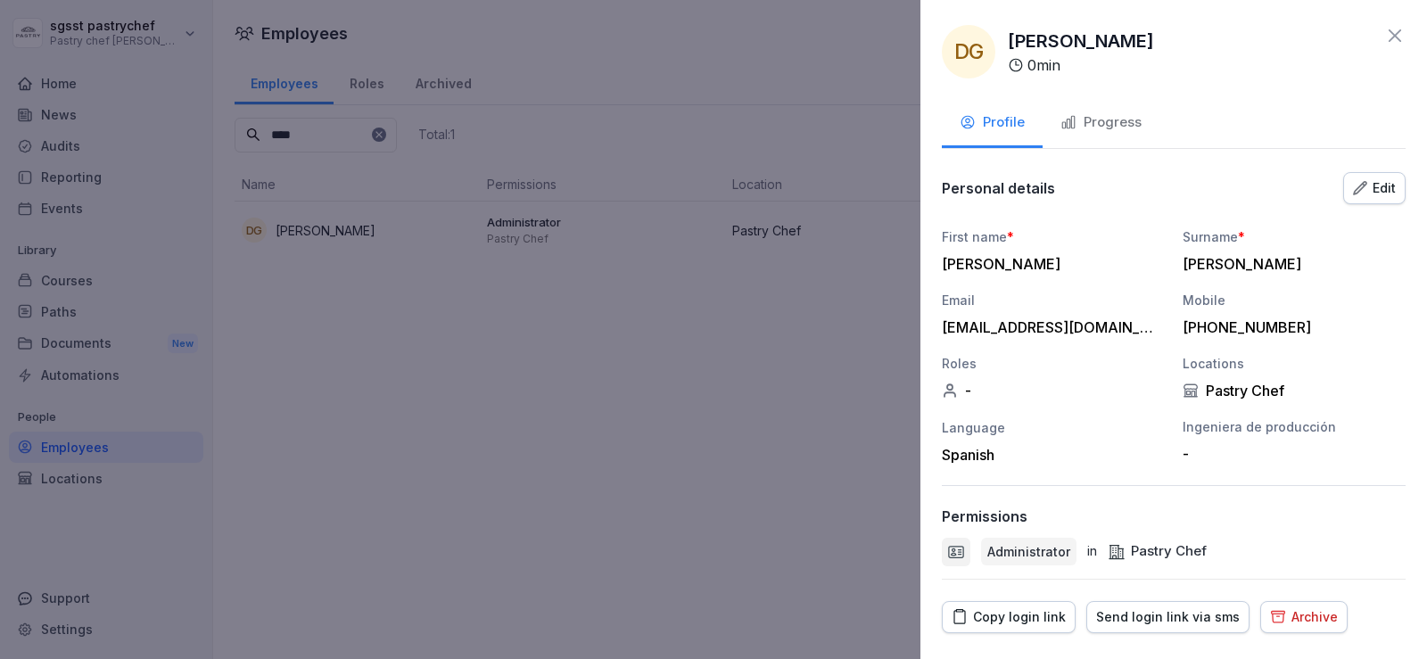
click at [1263, 331] on div "+493123632253" at bounding box center [1290, 327] width 214 height 18
drag, startPoint x: 1206, startPoint y: 327, endPoint x: 1183, endPoint y: 327, distance: 23.2
click at [1183, 327] on div "+493123632253" at bounding box center [1290, 327] width 214 height 18
click at [1361, 183] on div "Edit" at bounding box center [1374, 188] width 43 height 20
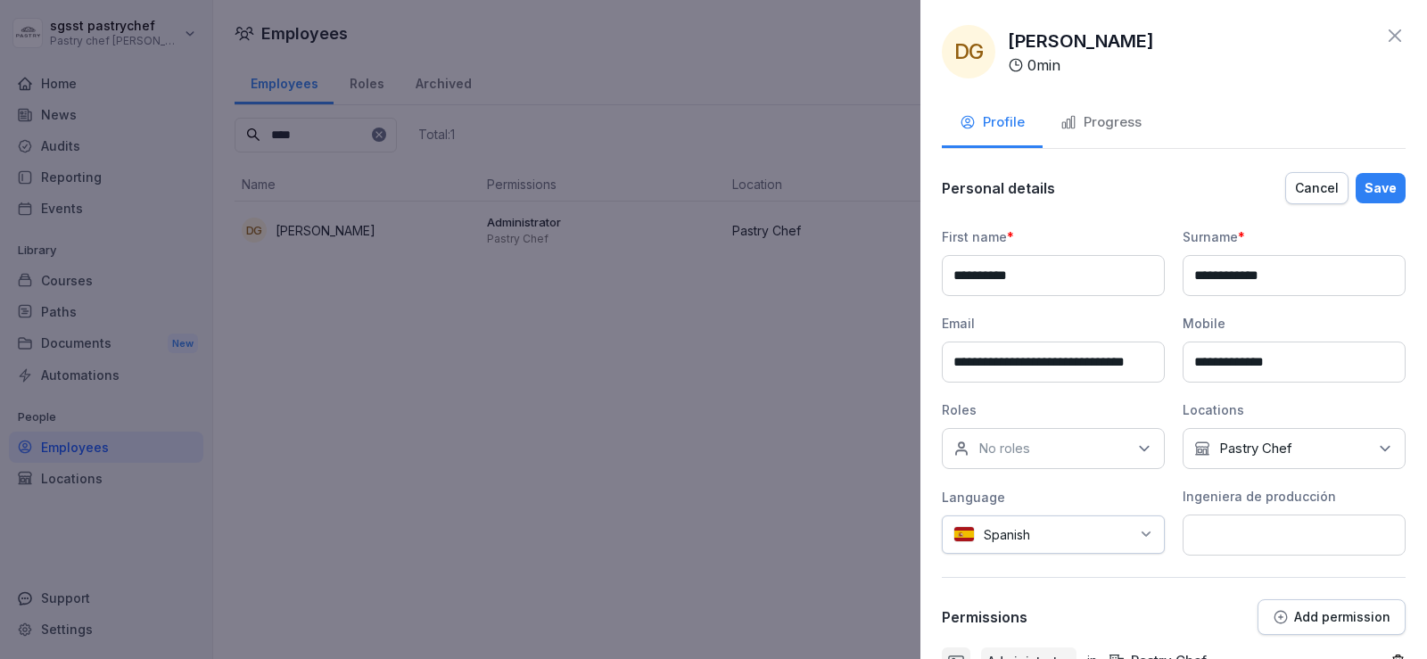
click at [1211, 357] on input "**********" at bounding box center [1294, 362] width 223 height 41
type input "**********"
click at [1095, 461] on div "No roles" at bounding box center [1053, 448] width 223 height 41
click at [1021, 591] on label "SGSST" at bounding box center [1000, 599] width 43 height 16
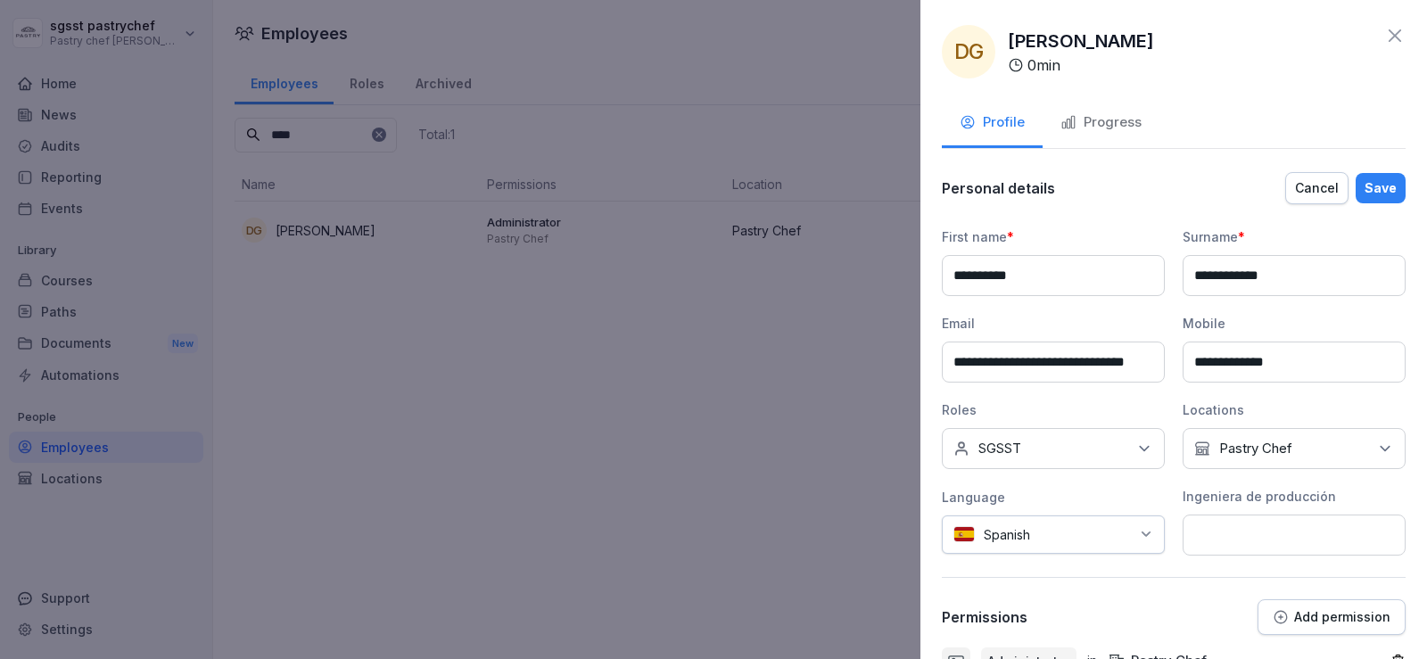
click at [1325, 620] on p "Add permission" at bounding box center [1342, 617] width 96 height 14
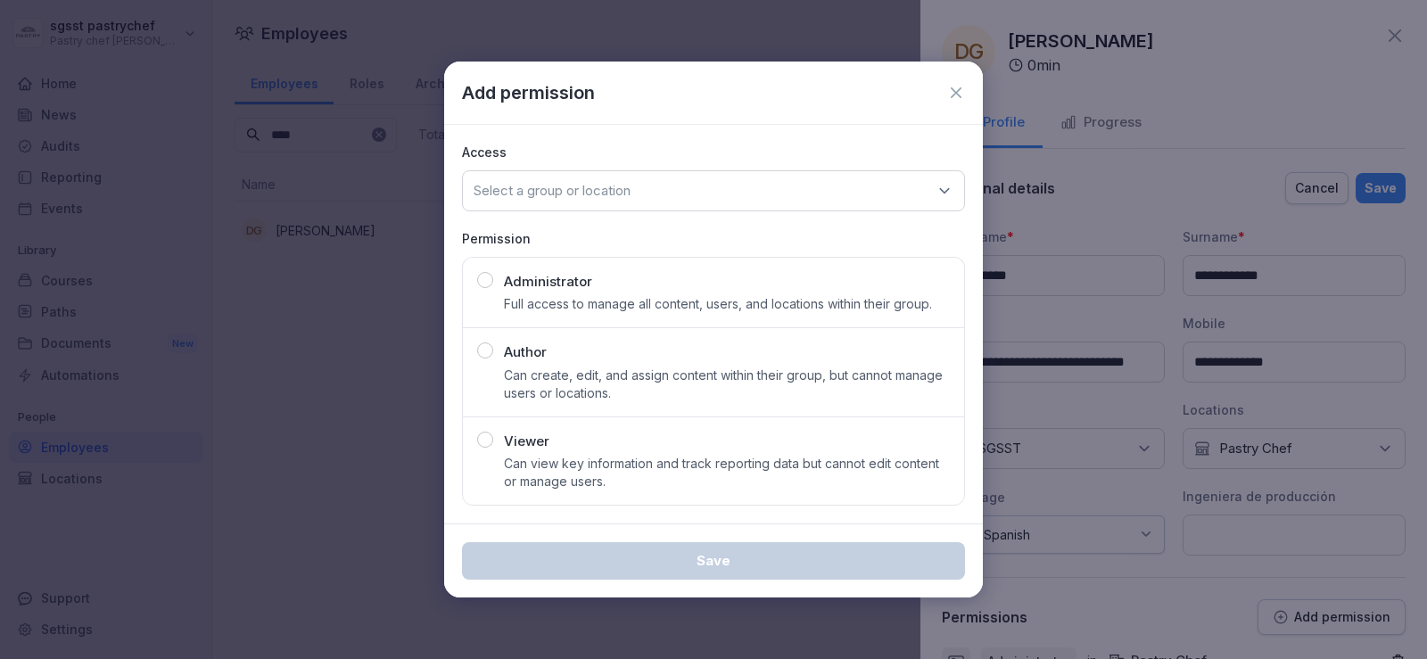
click at [746, 195] on div "Select a group or location" at bounding box center [713, 190] width 503 height 41
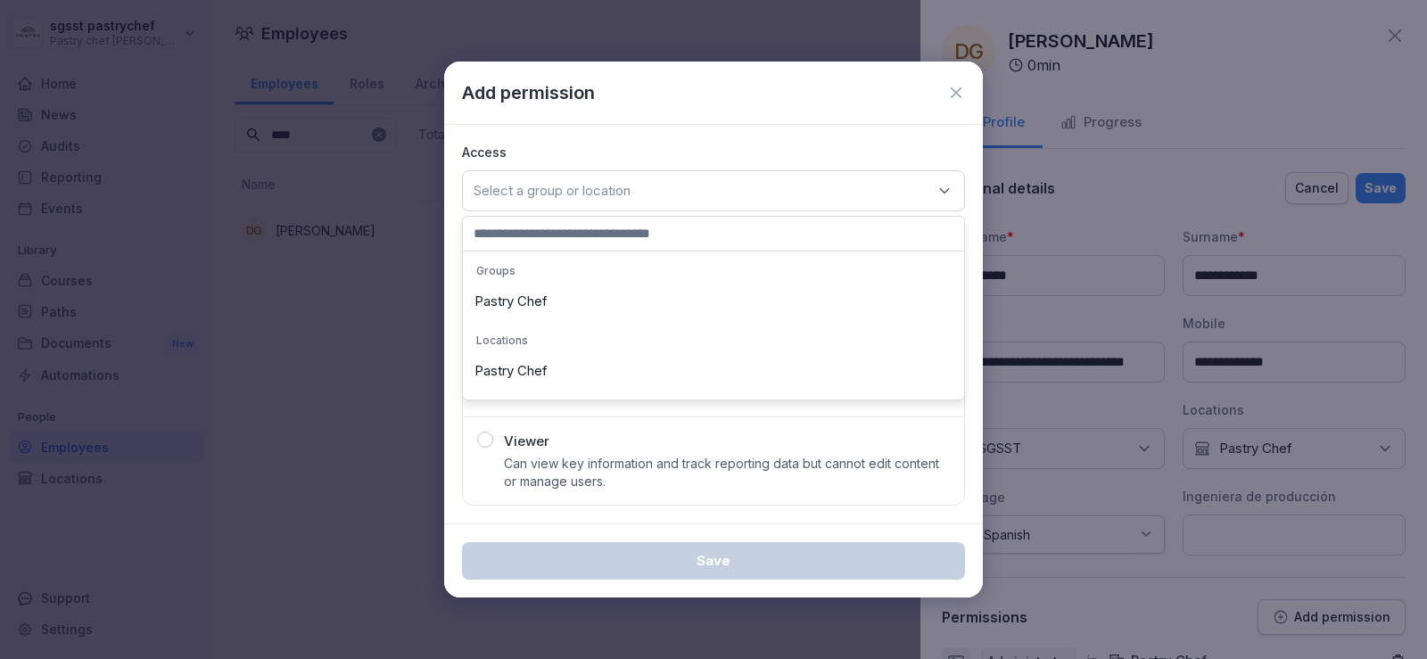
click at [572, 301] on div "Pastry Chef" at bounding box center [713, 302] width 492 height 34
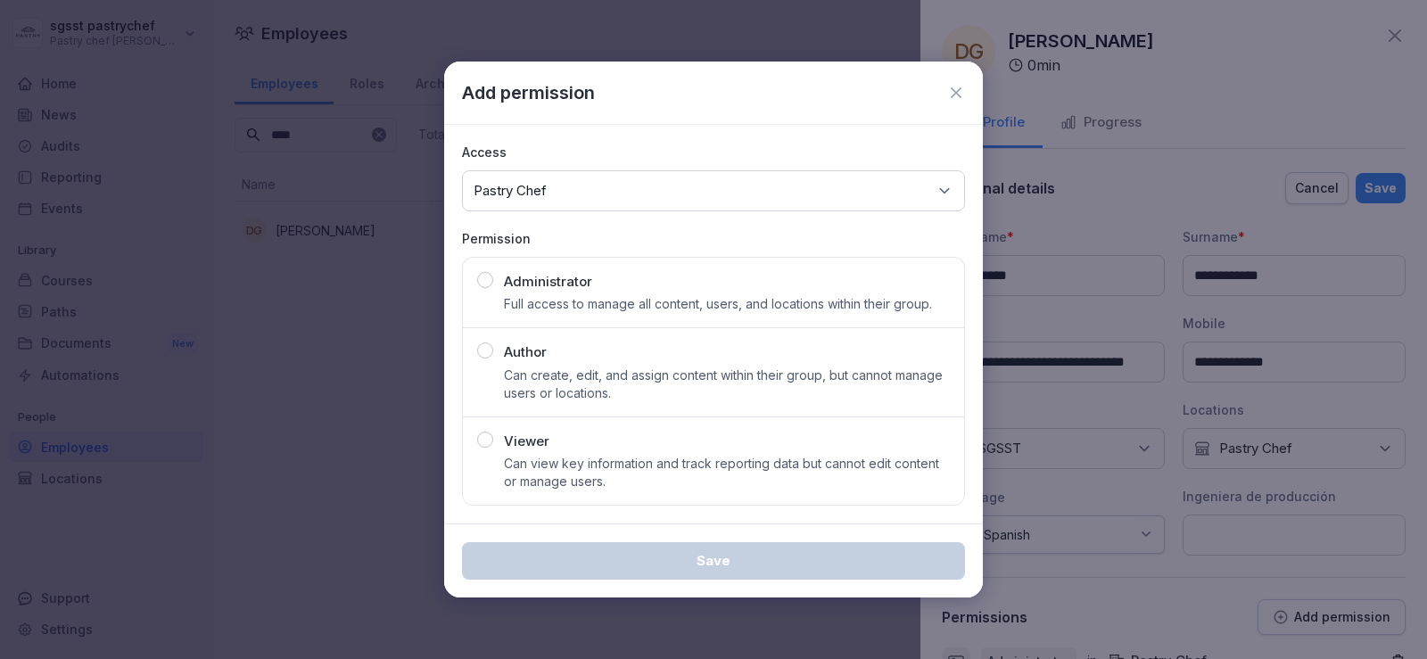
click at [587, 450] on div "Viewer Can view key information and track reporting data but cannot edit conten…" at bounding box center [727, 462] width 446 height 60
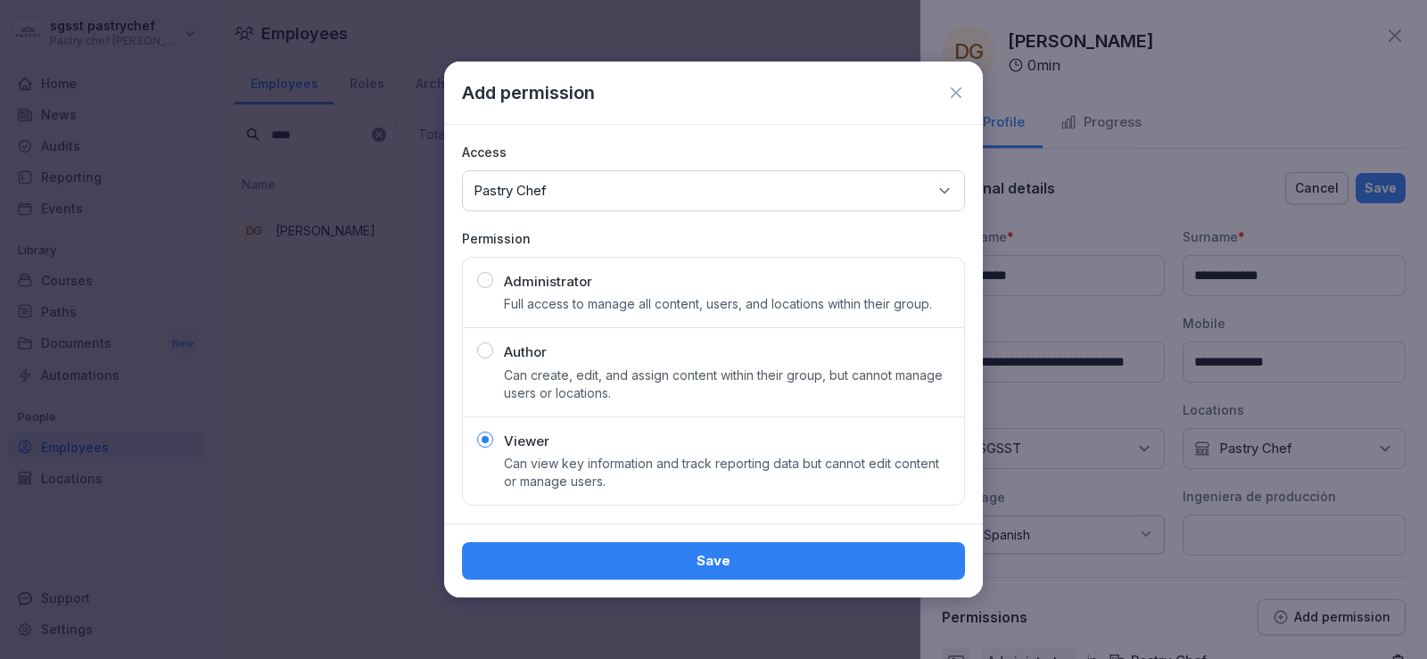
click at [723, 555] on div "Save" at bounding box center [713, 561] width 475 height 20
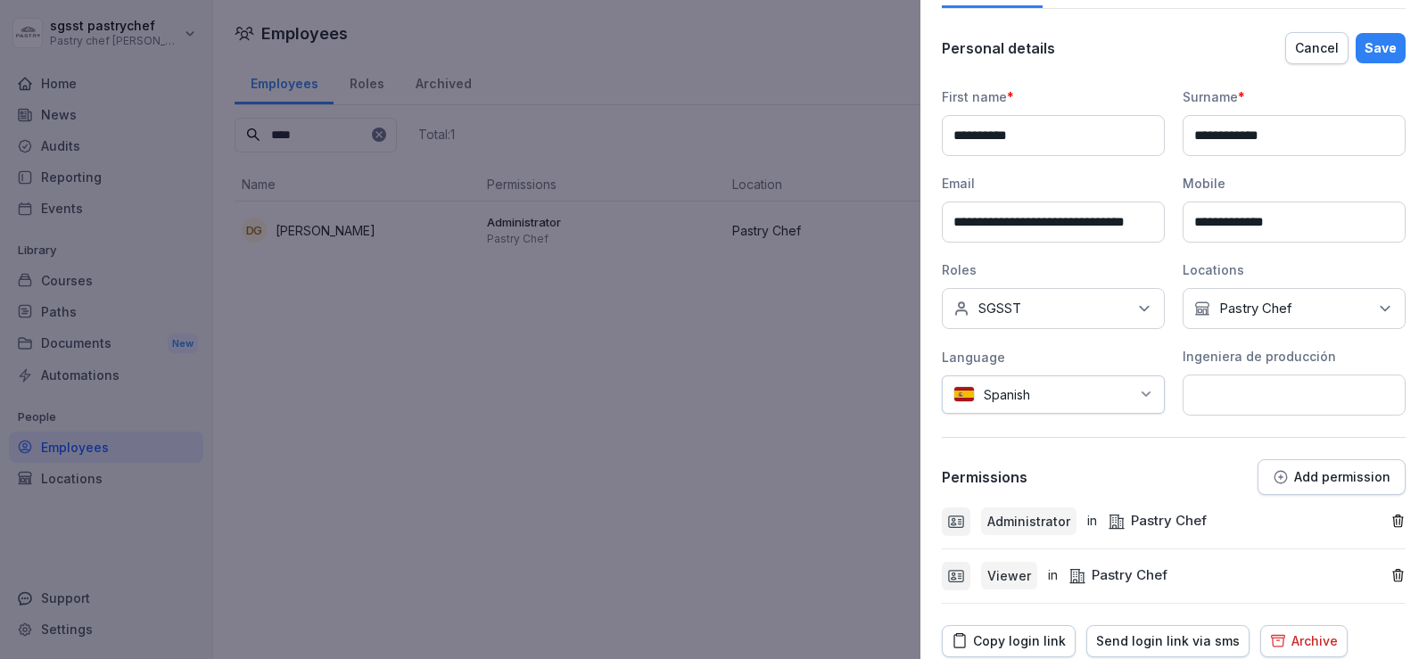
scroll to position [0, 0]
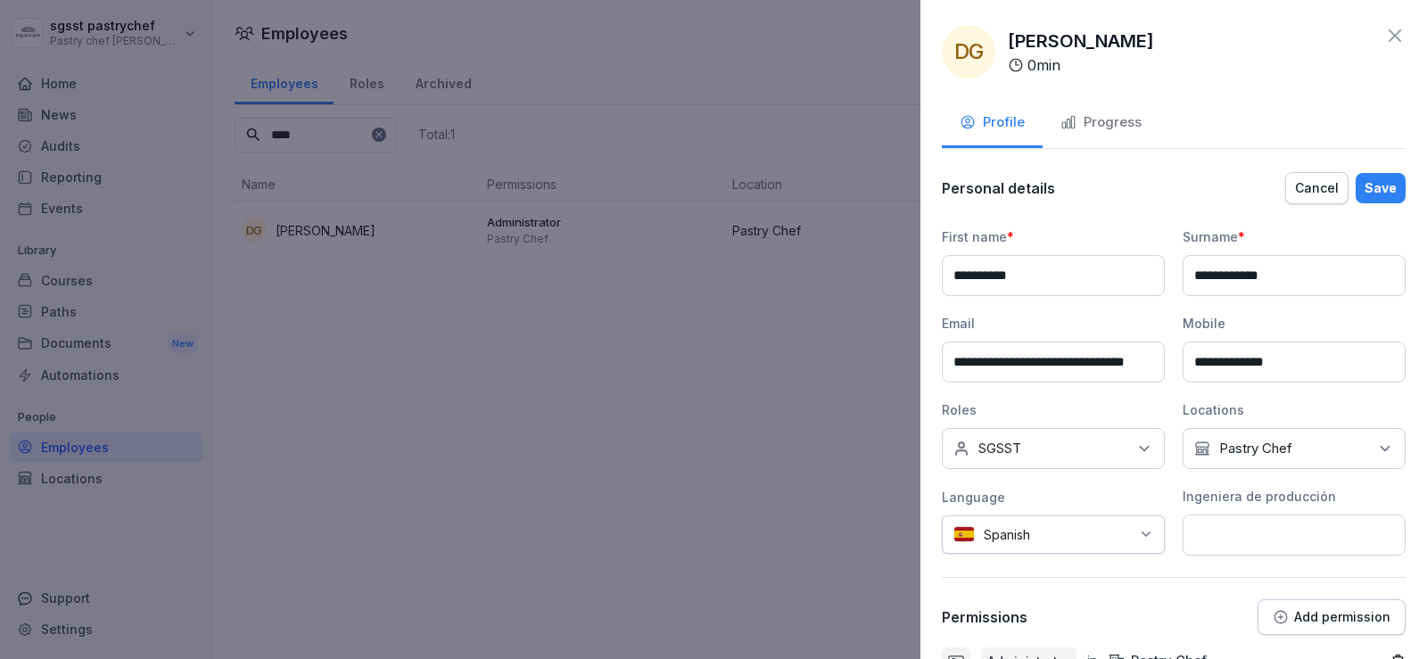
click at [1377, 189] on div "Save" at bounding box center [1381, 188] width 32 height 20
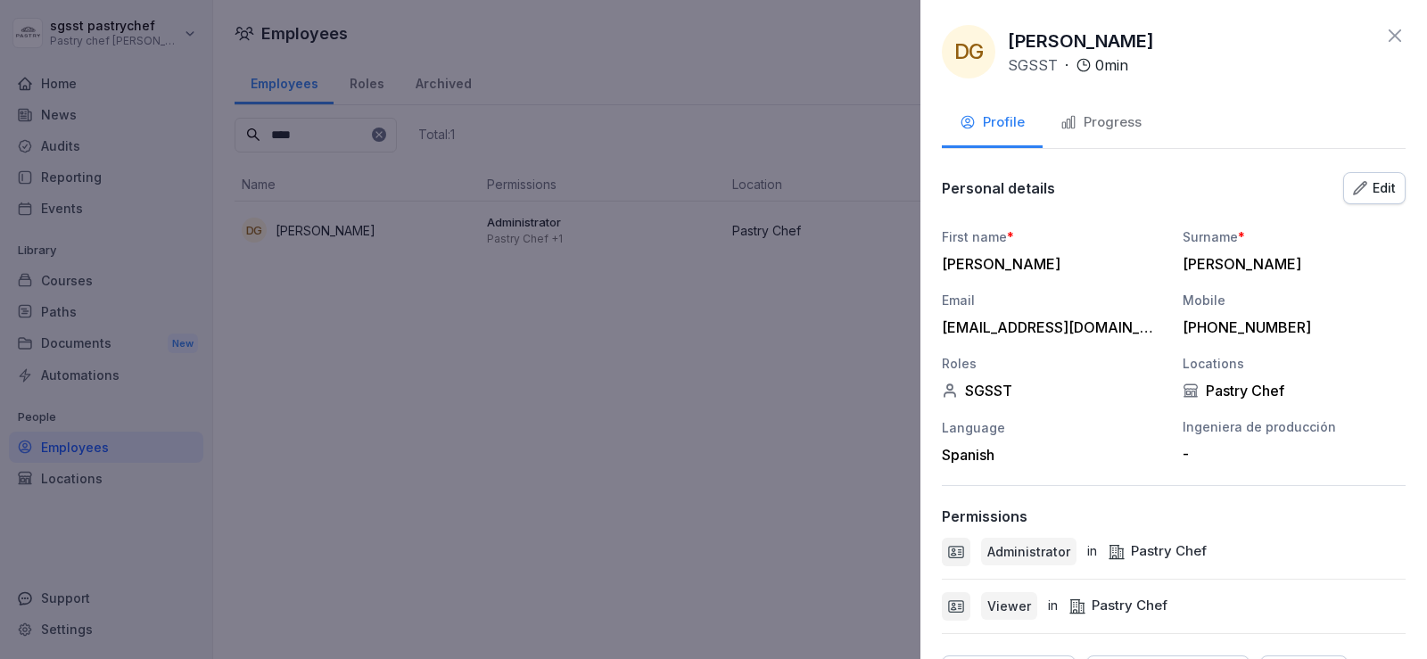
click at [1389, 35] on icon at bounding box center [1395, 35] width 12 height 12
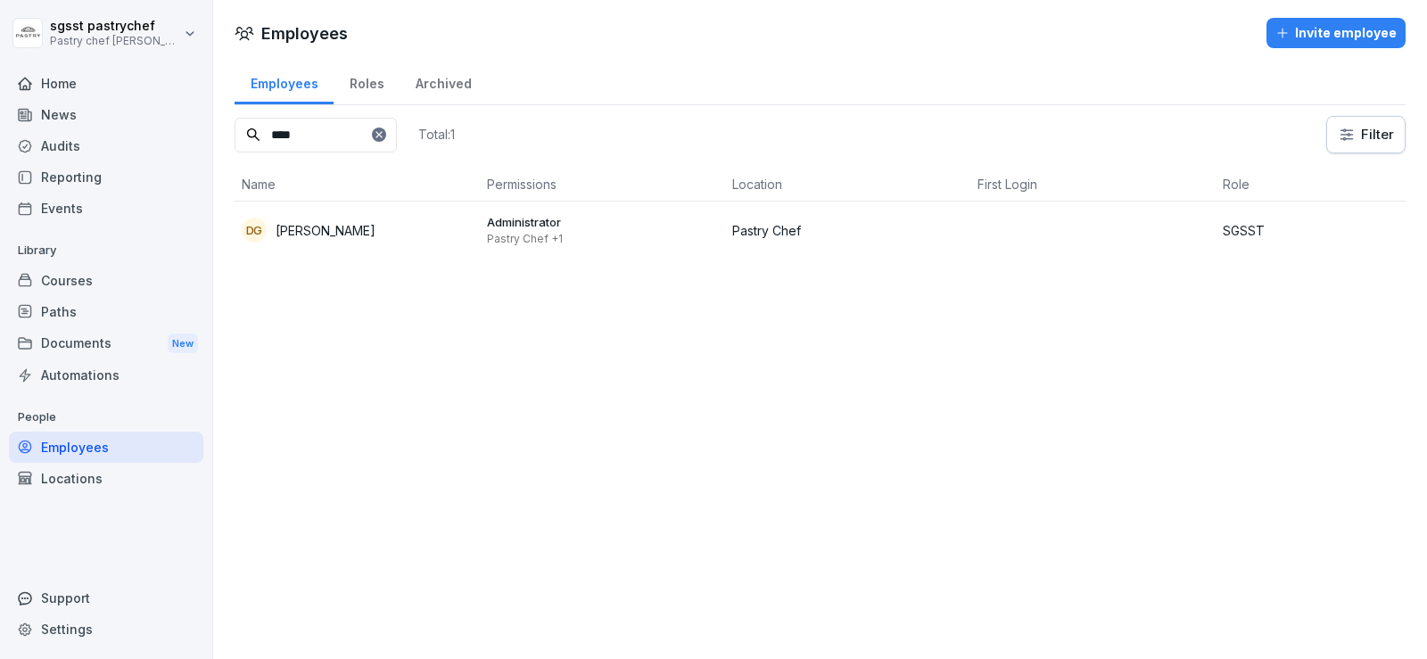
drag, startPoint x: 120, startPoint y: 342, endPoint x: 106, endPoint y: 270, distance: 72.6
click at [106, 270] on div "Library Courses Paths Documents New Automations" at bounding box center [106, 313] width 194 height 154
click at [106, 270] on div "Courses" at bounding box center [106, 280] width 194 height 31
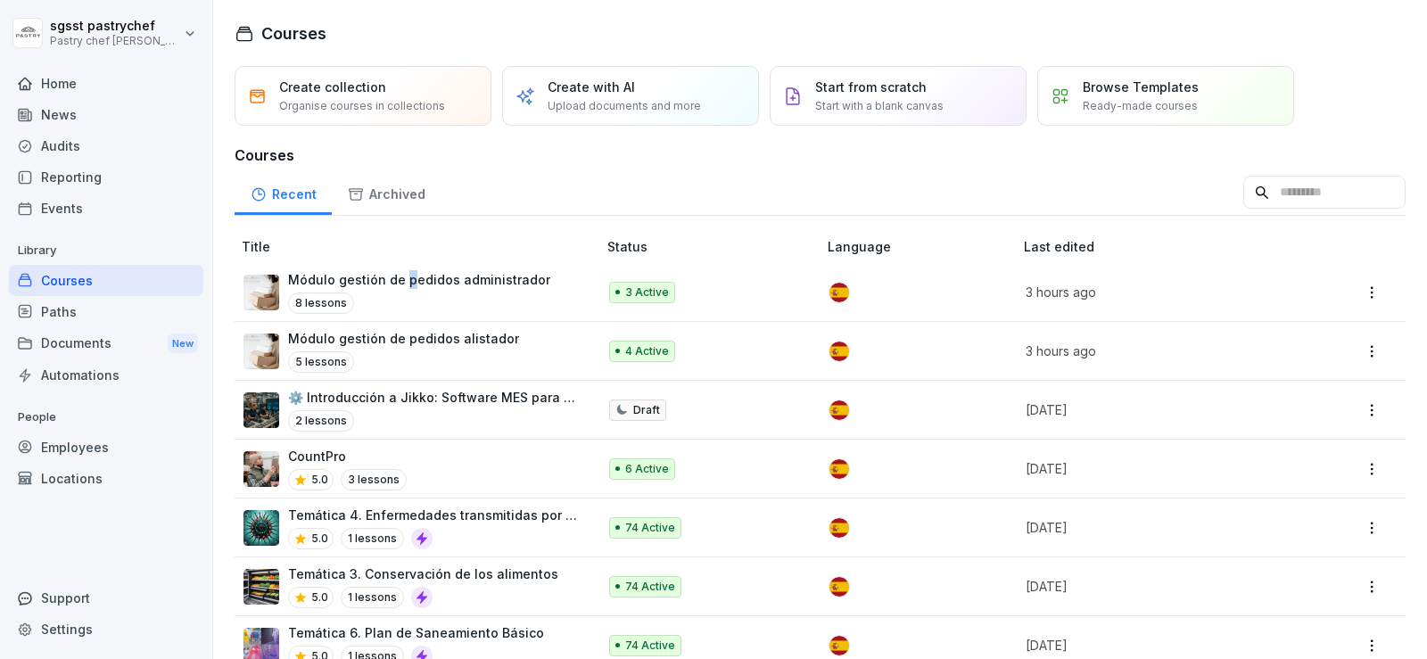
click at [407, 281] on p "Módulo gestión de pedidos administrador" at bounding box center [419, 279] width 262 height 19
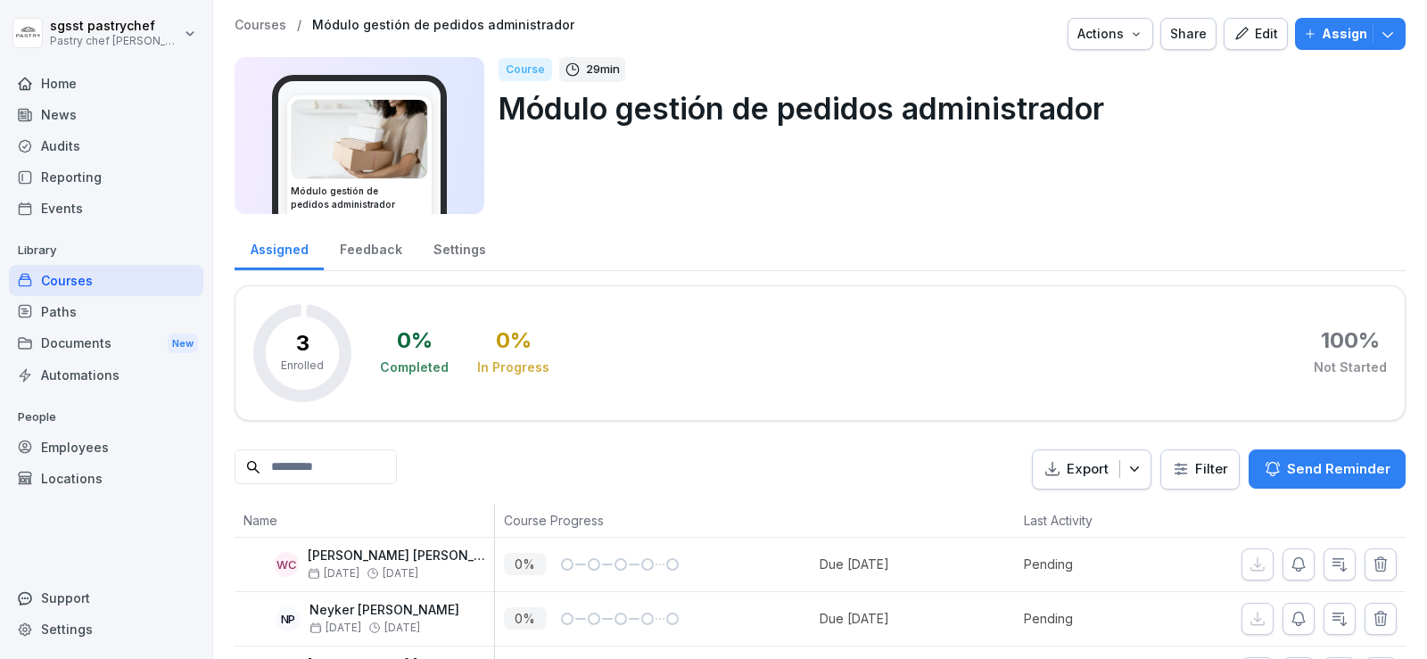
click at [1329, 21] on button "Assign" at bounding box center [1350, 34] width 111 height 32
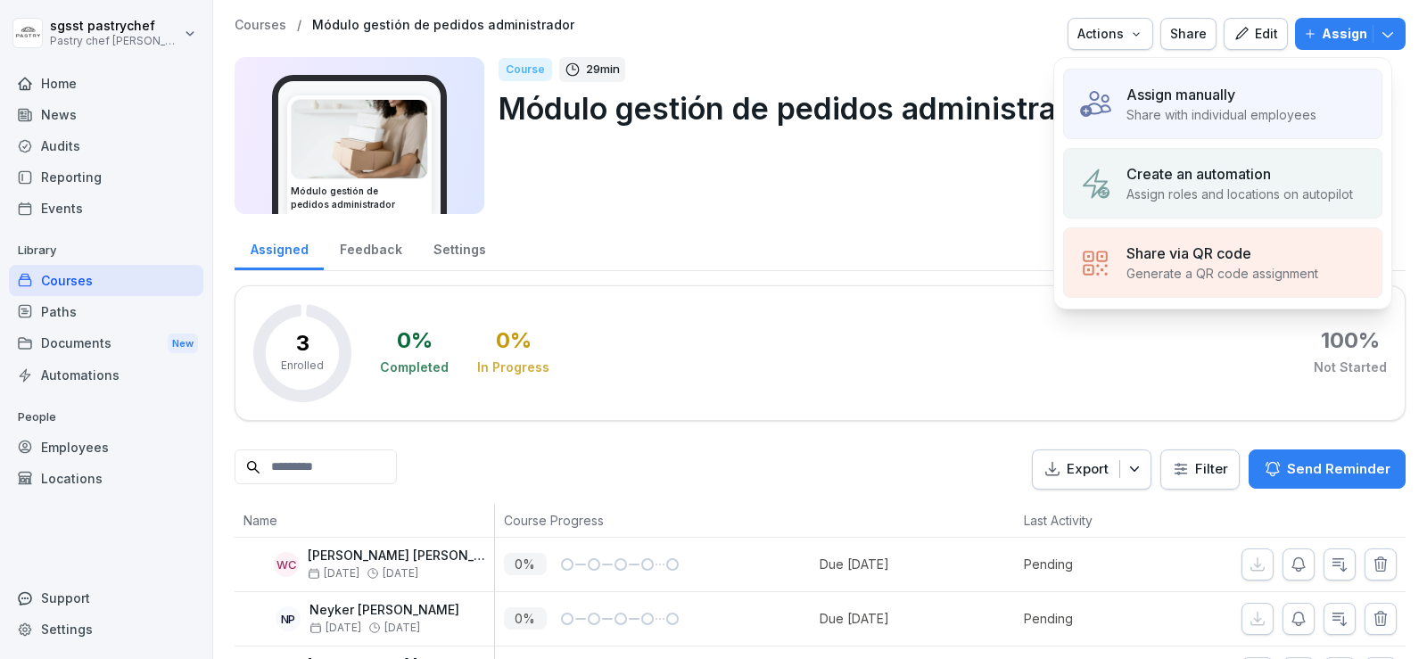
click at [1228, 87] on p "Assign manually" at bounding box center [1181, 94] width 109 height 21
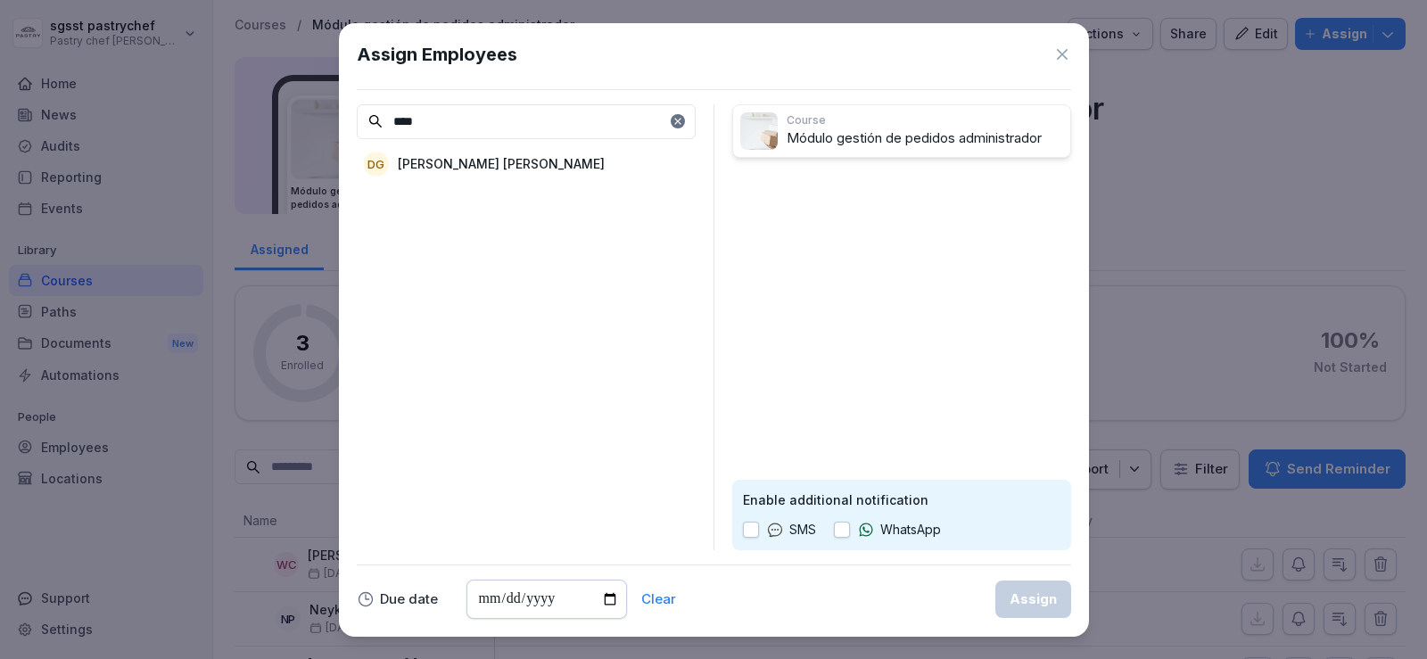
type input "****"
click at [453, 156] on p "[PERSON_NAME] [PERSON_NAME]" at bounding box center [501, 163] width 207 height 19
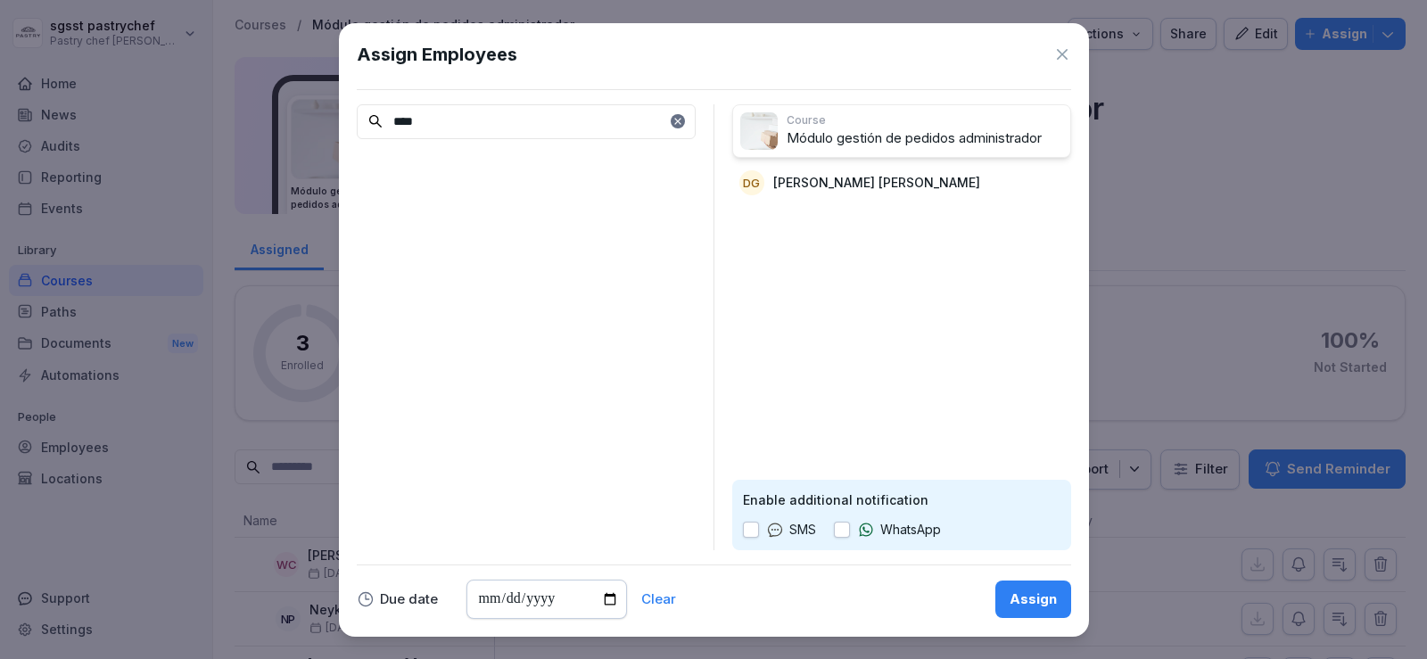
click at [849, 528] on button "button" at bounding box center [842, 530] width 16 height 16
click at [1044, 601] on div "Assign" at bounding box center [1033, 600] width 47 height 20
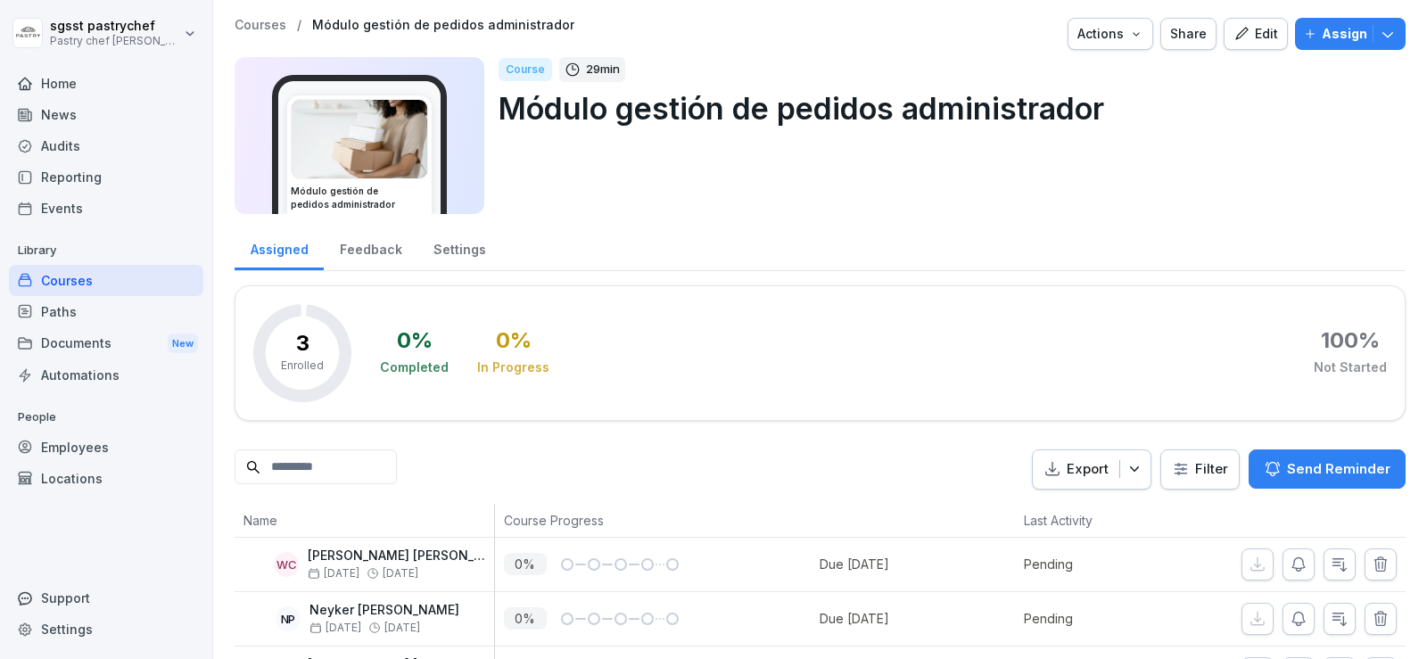
scroll to position [87, 0]
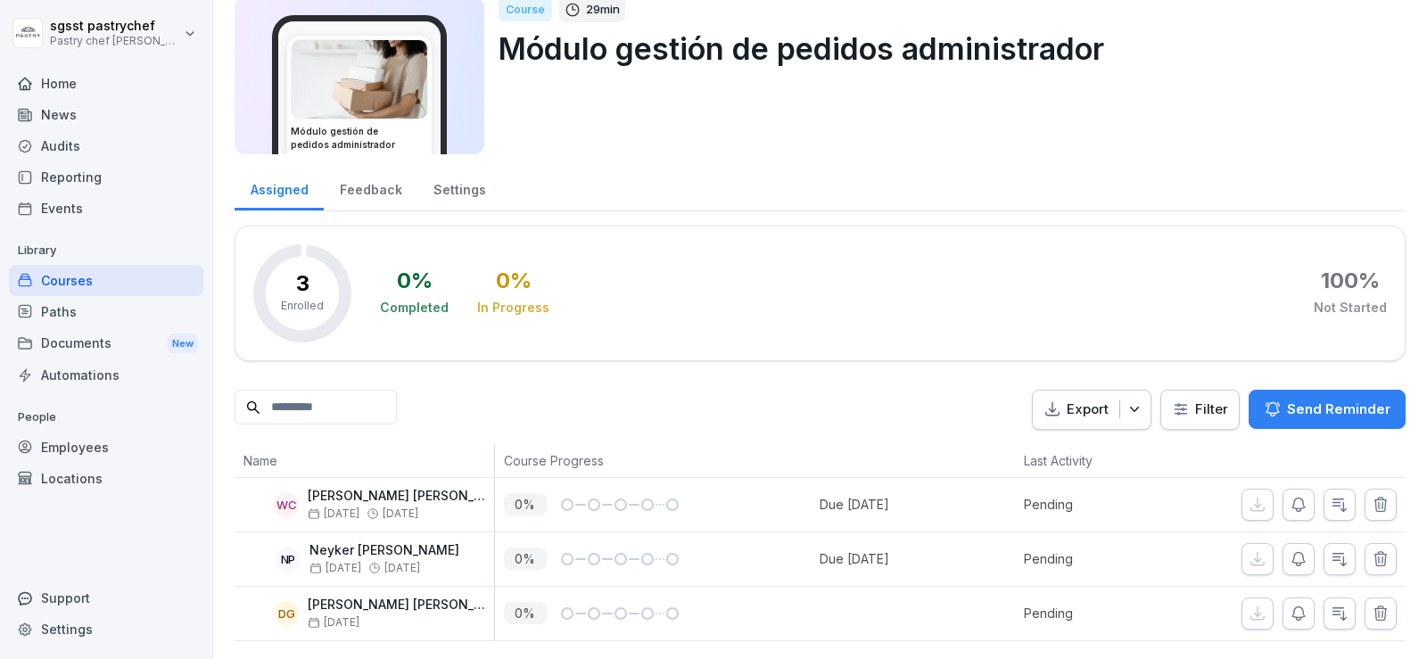
click at [104, 335] on div "Documents New" at bounding box center [106, 343] width 194 height 33
click at [94, 318] on div "Paths" at bounding box center [106, 311] width 194 height 31
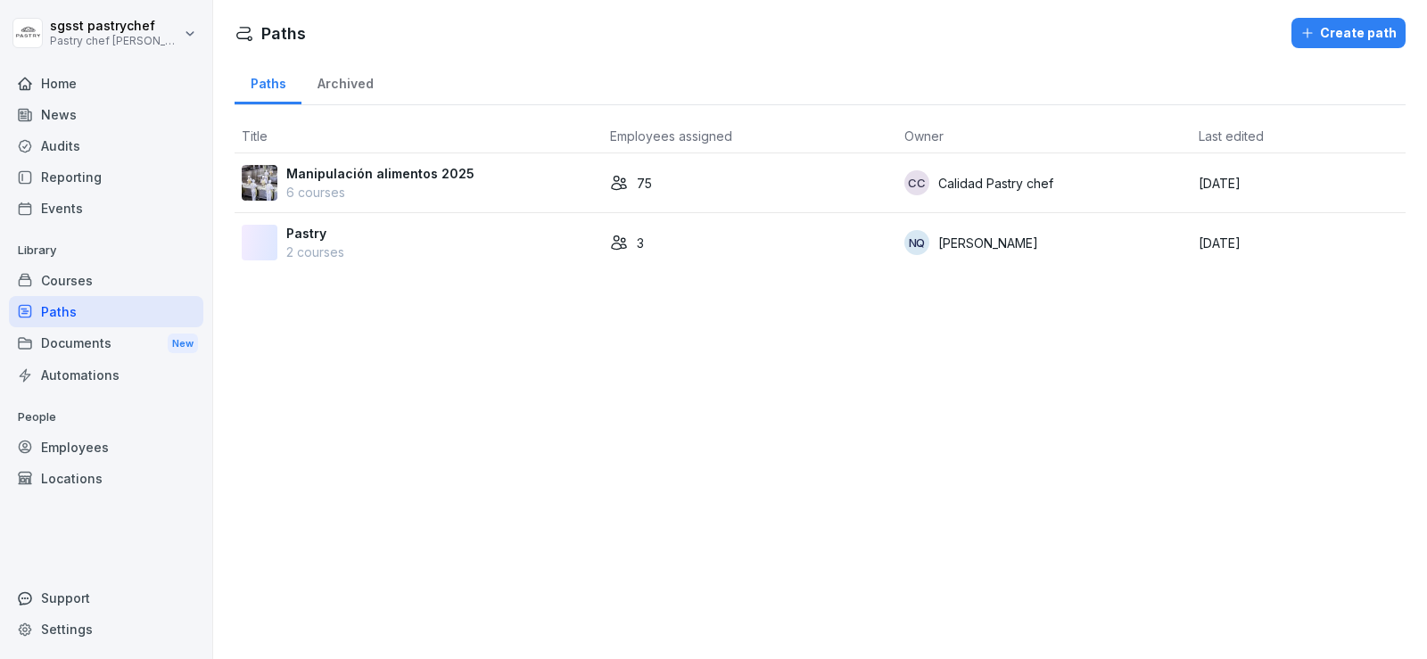
click at [94, 446] on div "Employees" at bounding box center [106, 447] width 194 height 31
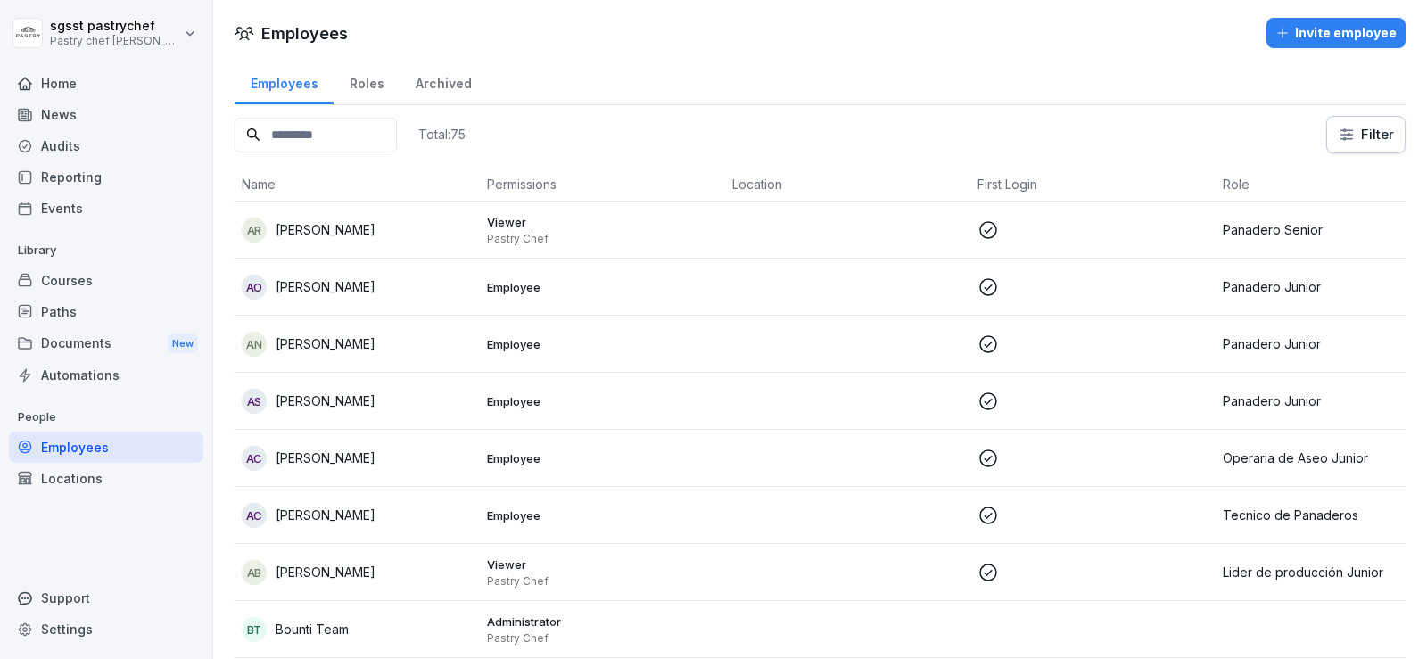
click at [365, 135] on input at bounding box center [316, 135] width 162 height 35
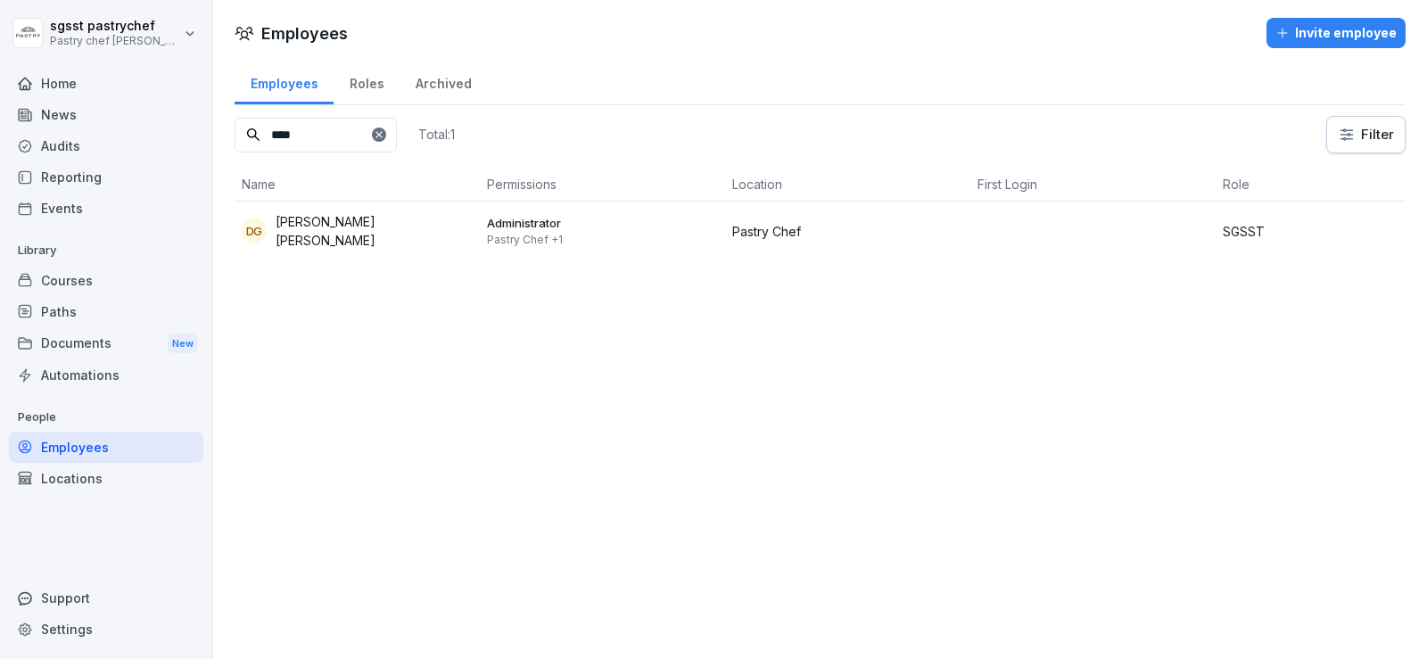
type input "****"
click at [390, 229] on p "[PERSON_NAME] [PERSON_NAME]" at bounding box center [374, 230] width 197 height 37
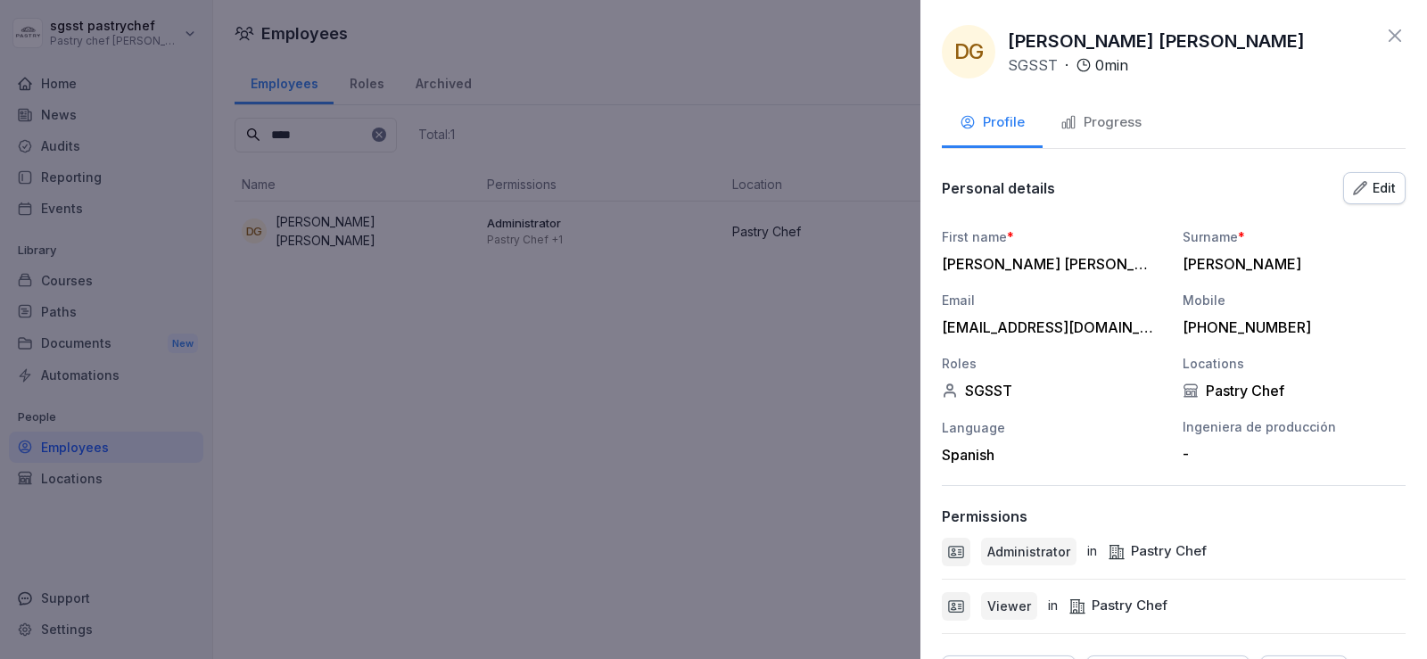
drag, startPoint x: 1102, startPoint y: 555, endPoint x: 995, endPoint y: 555, distance: 107.0
click at [1100, 556] on div "Administrator in Pastry Chef" at bounding box center [1174, 552] width 464 height 29
click at [979, 553] on div "Administrator in Pastry Chef" at bounding box center [1174, 552] width 464 height 29
drag, startPoint x: 923, startPoint y: 550, endPoint x: 941, endPoint y: 551, distance: 17.9
click at [931, 550] on div "DG [PERSON_NAME] [PERSON_NAME] SGSST · 0 min Profile Progress Personal details …" at bounding box center [1174, 329] width 507 height 659
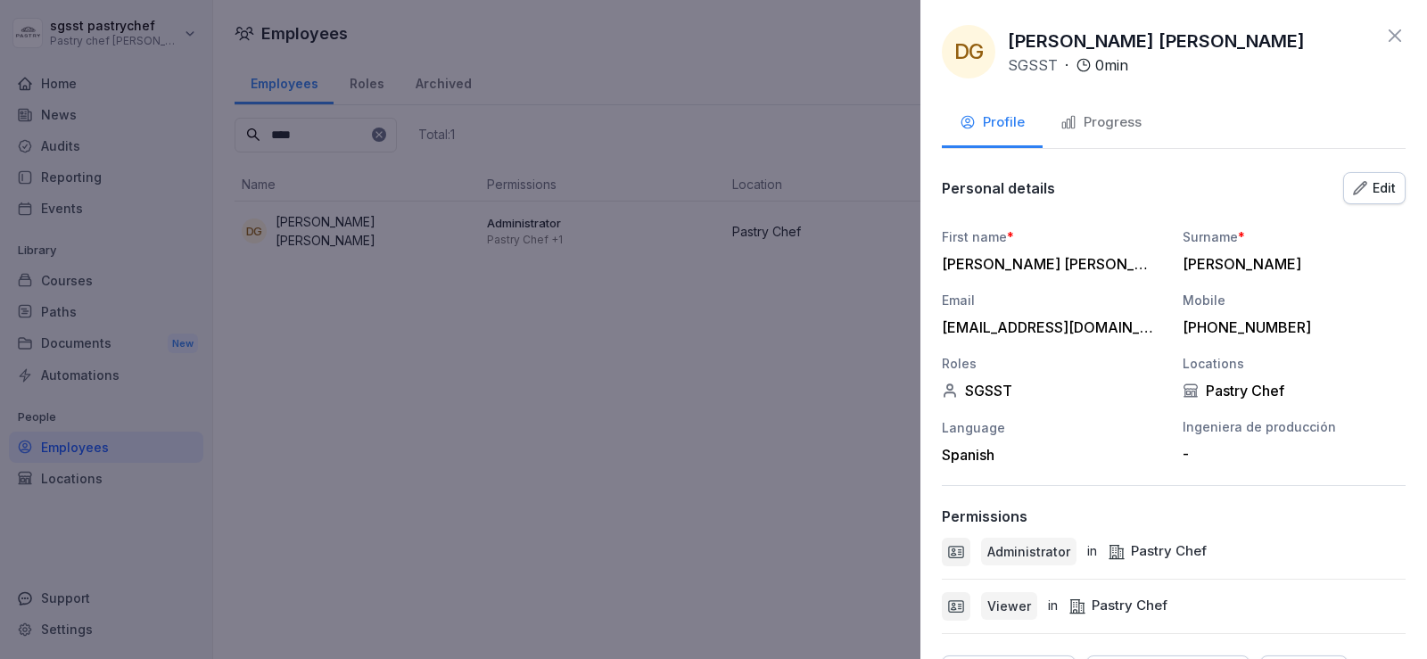
click at [953, 553] on icon at bounding box center [956, 552] width 14 height 12
click at [1380, 177] on button "Edit" at bounding box center [1374, 188] width 62 height 32
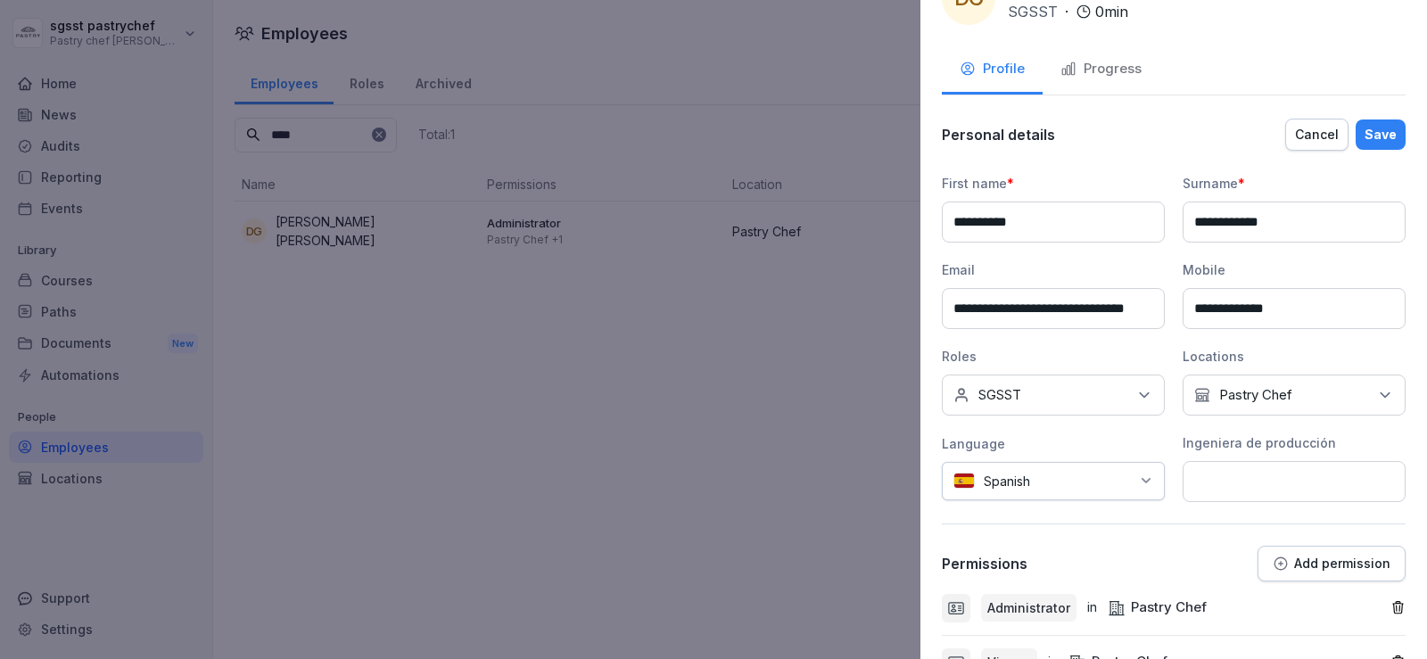
scroll to position [208, 0]
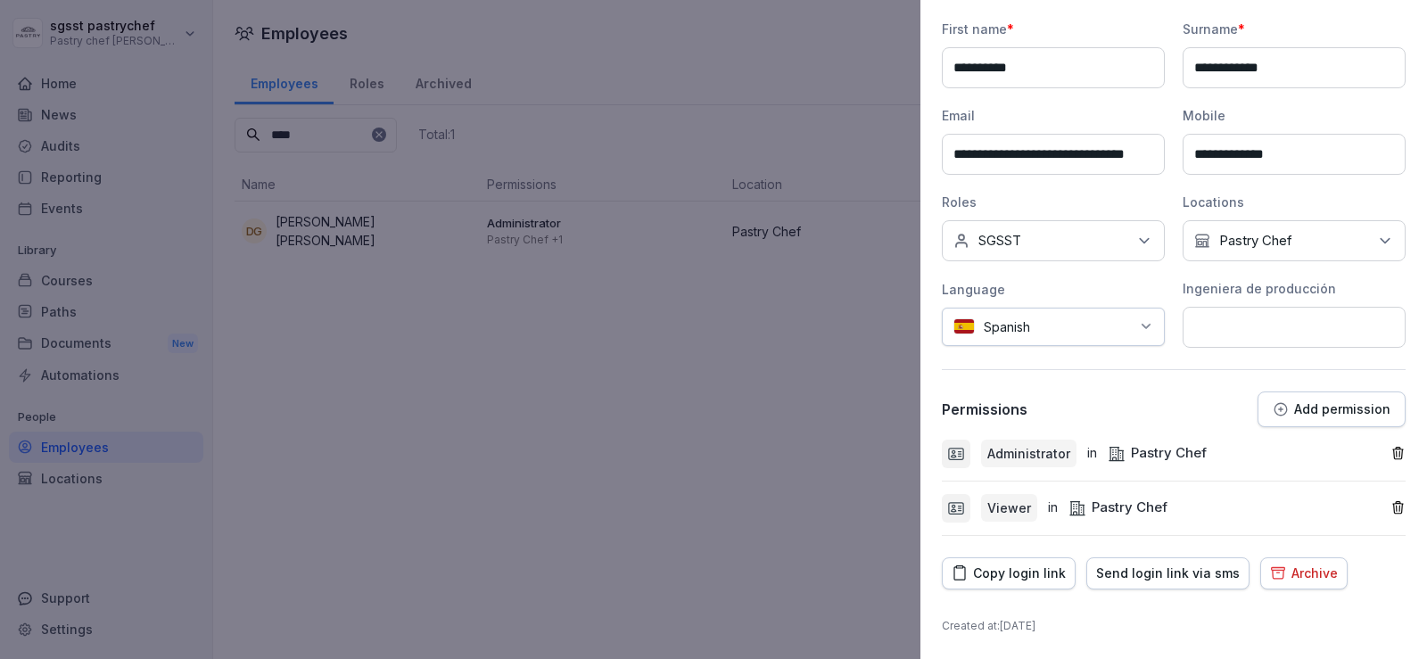
click at [1391, 454] on icon "button" at bounding box center [1398, 453] width 15 height 15
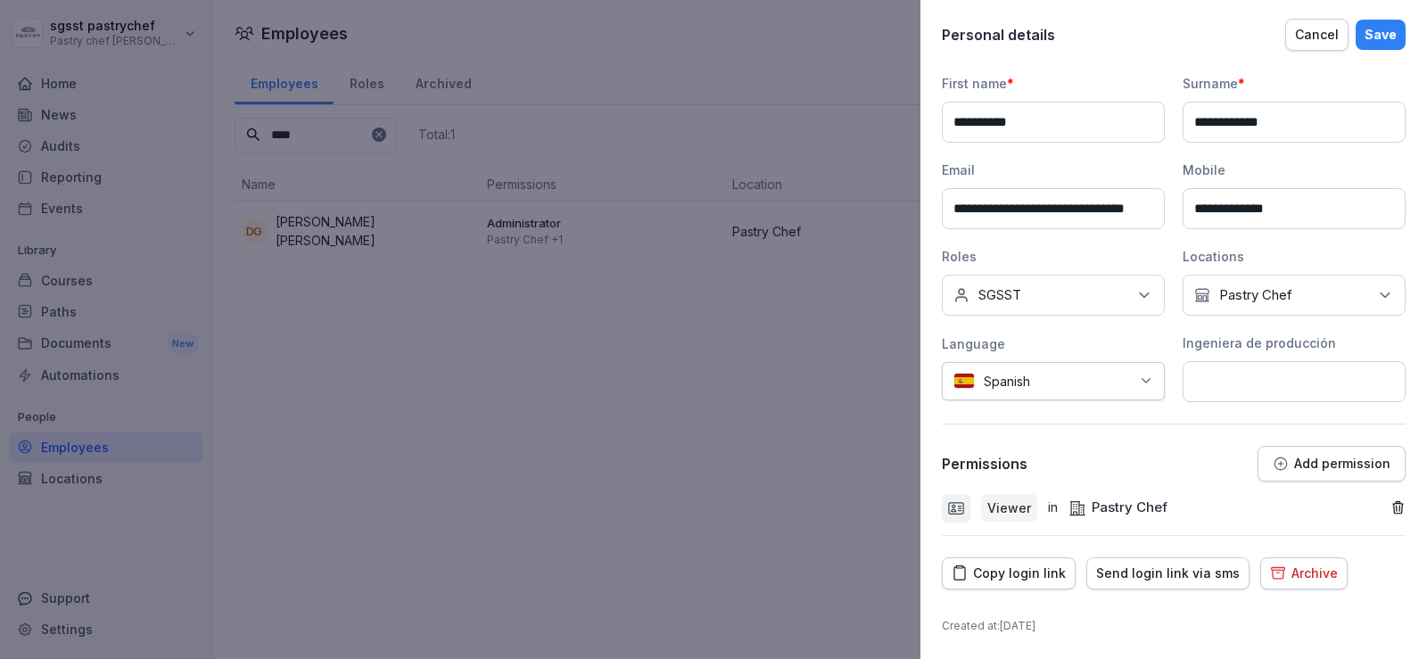
scroll to position [153, 0]
click at [1036, 572] on div "Copy login link" at bounding box center [1009, 574] width 114 height 20
click at [1382, 33] on div "Save" at bounding box center [1381, 35] width 32 height 20
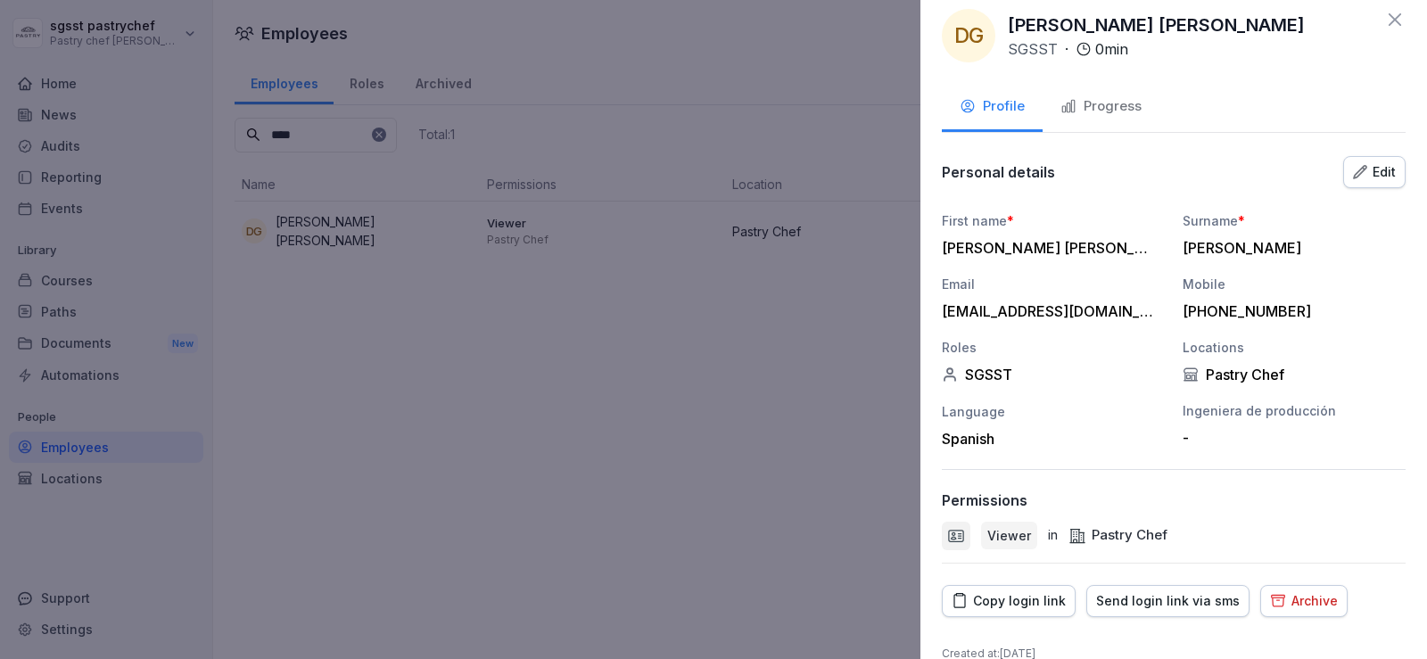
scroll to position [0, 0]
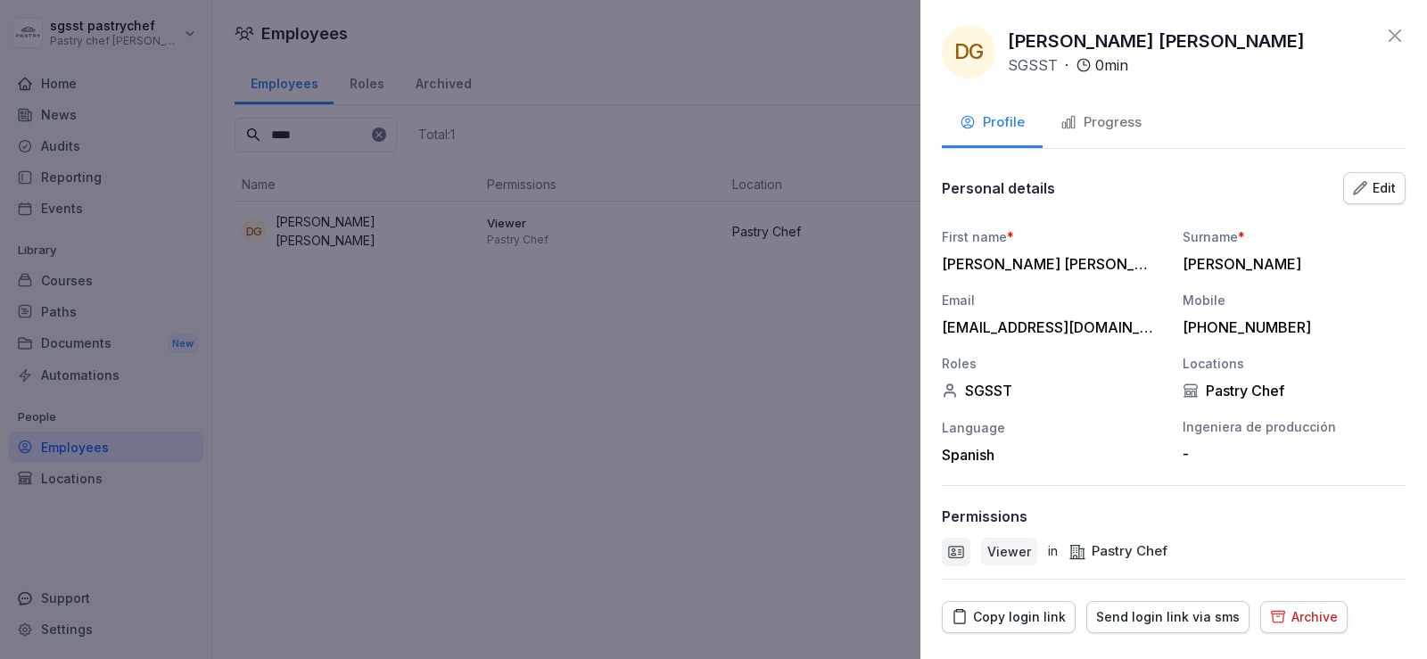
click at [1384, 34] on icon at bounding box center [1394, 35] width 21 height 21
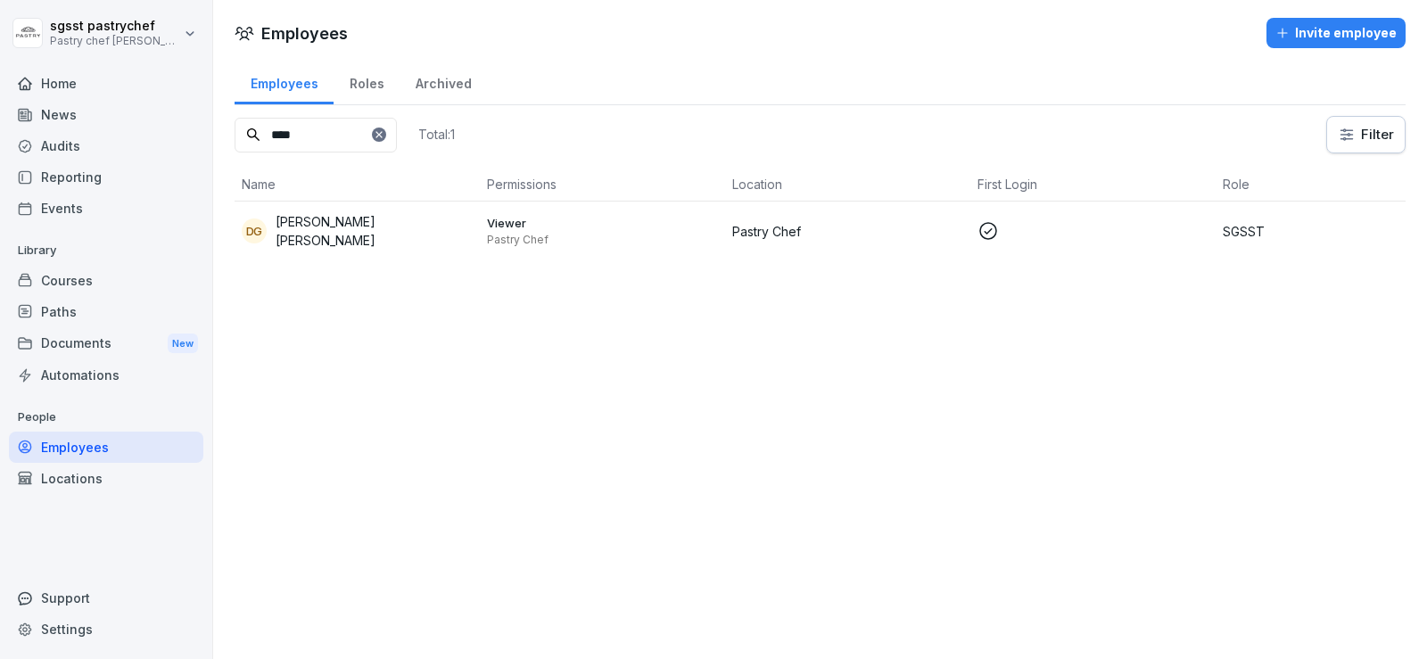
click at [78, 84] on div "Home" at bounding box center [106, 83] width 194 height 31
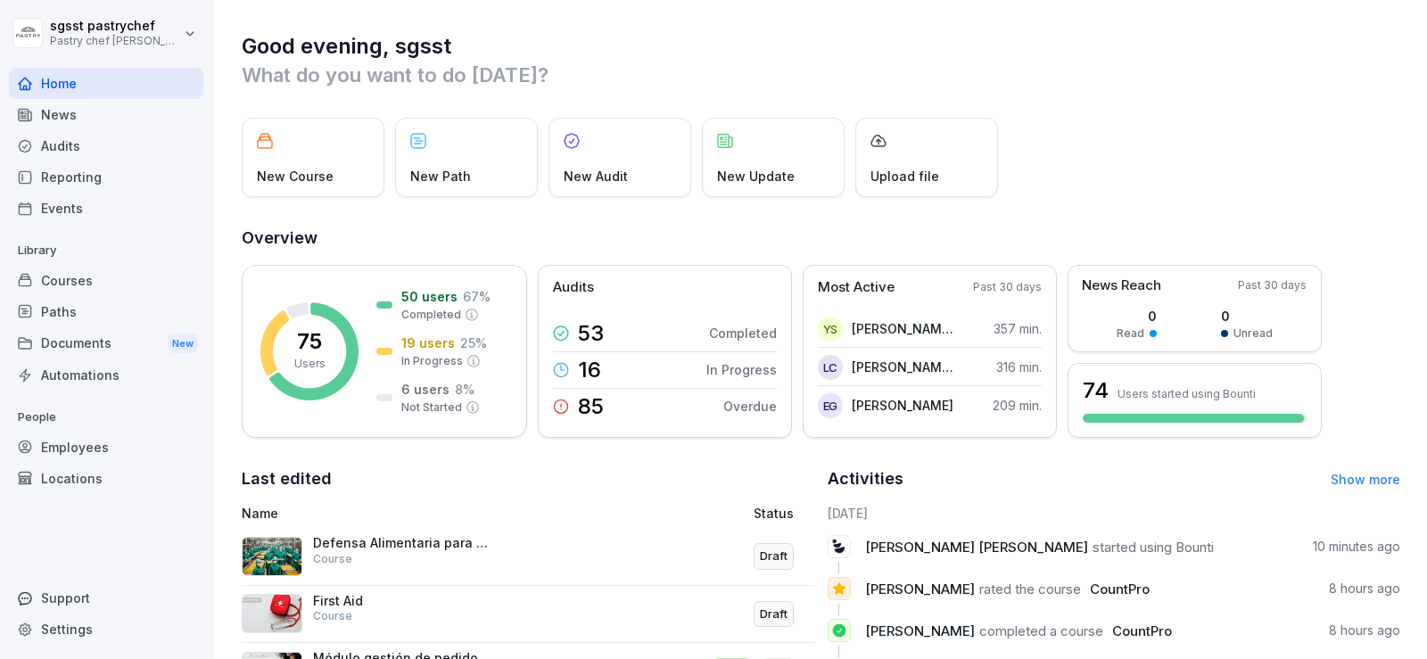
click at [113, 335] on div "Documents New" at bounding box center [106, 343] width 194 height 33
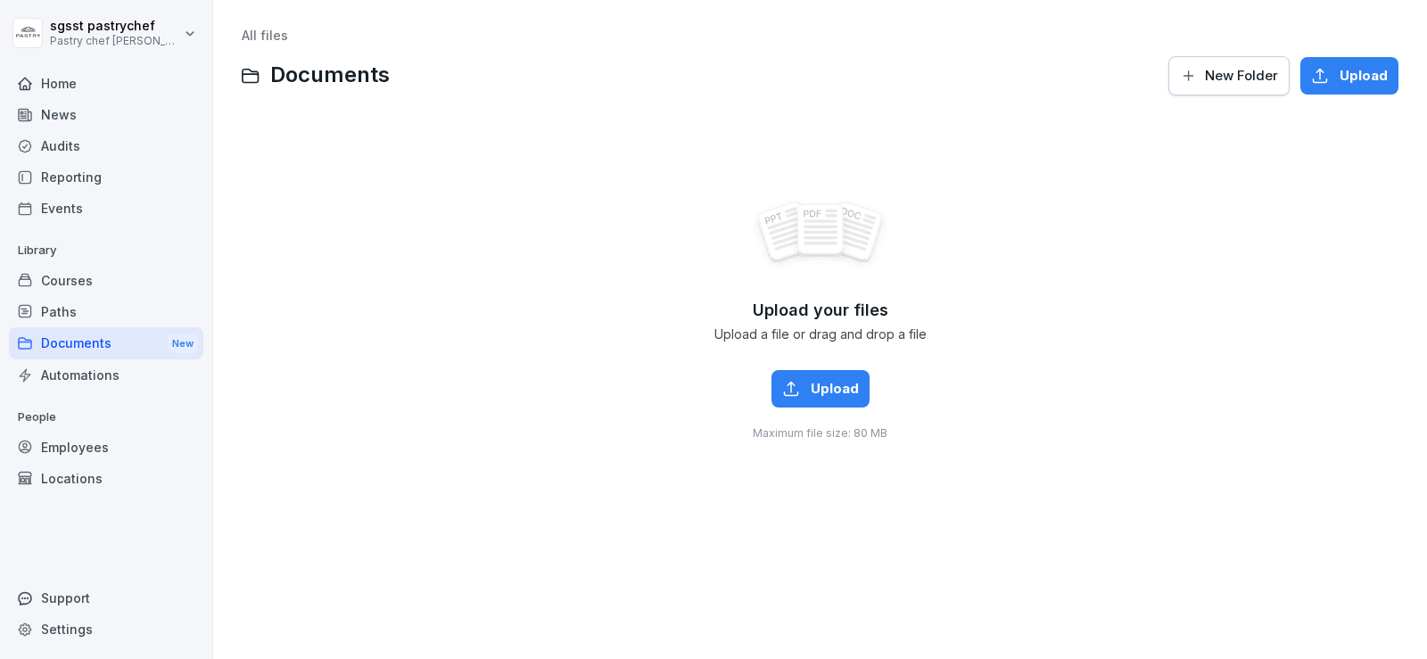
click at [105, 277] on div "Courses" at bounding box center [106, 280] width 194 height 31
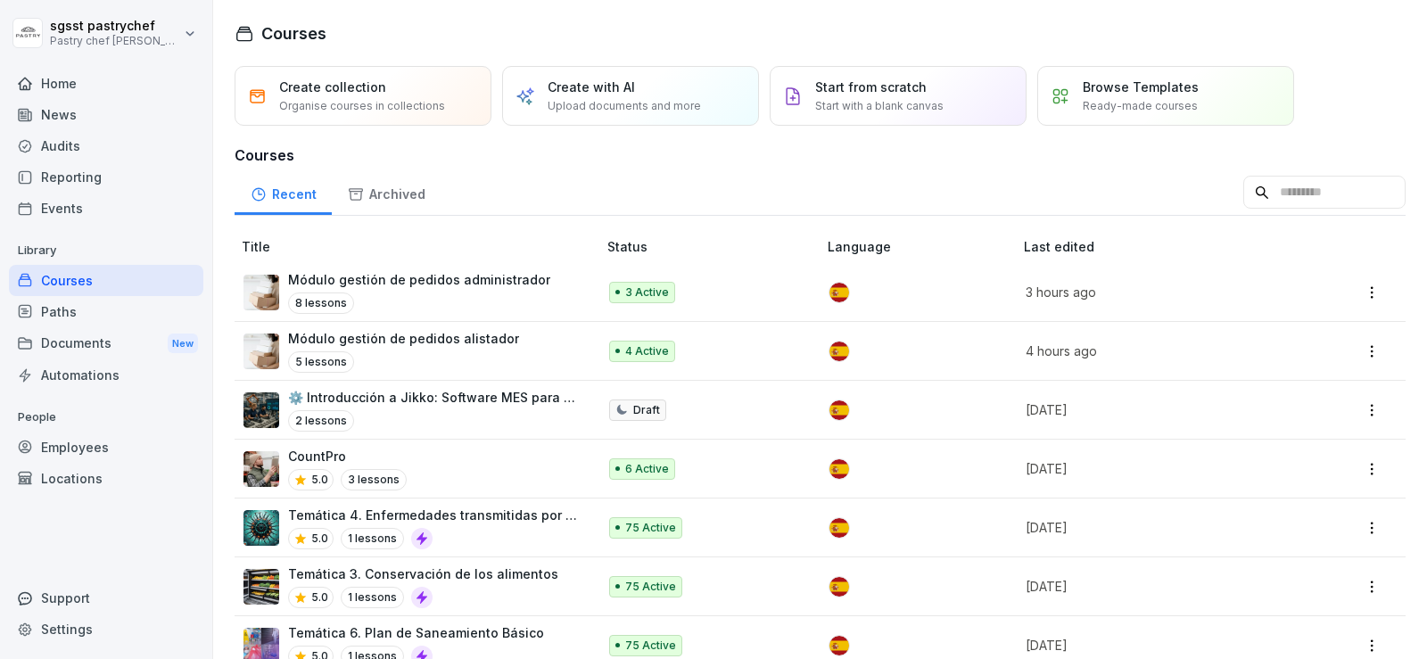
click at [507, 289] on div "Módulo gestión de pedidos administrador 8 lessons" at bounding box center [419, 292] width 262 height 44
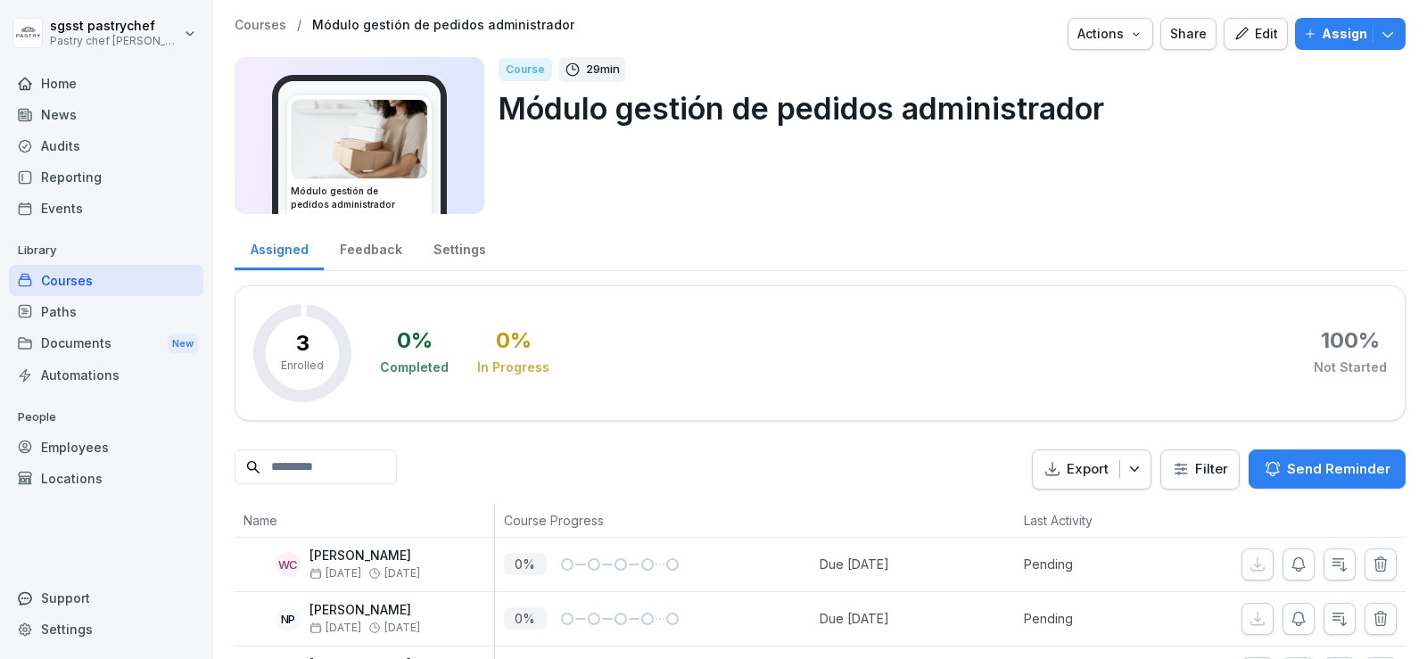
scroll to position [87, 0]
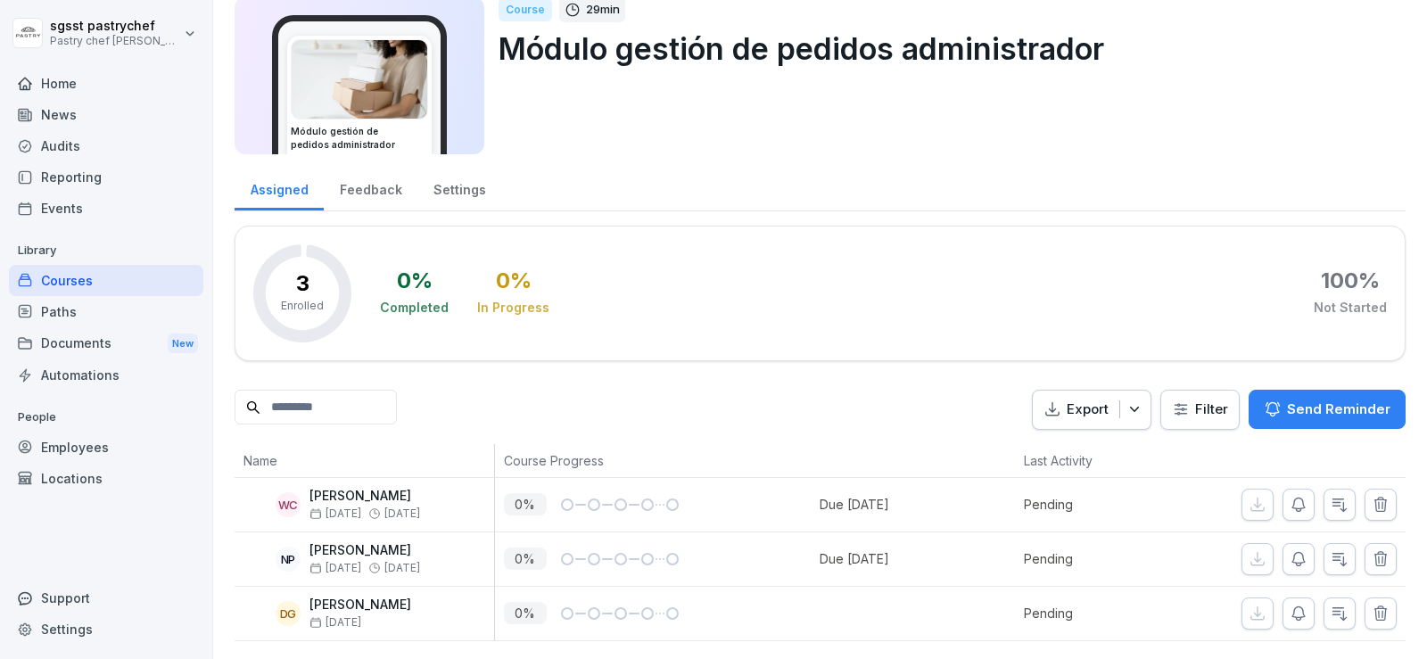
click at [411, 598] on p "[PERSON_NAME] [PERSON_NAME]" at bounding box center [361, 605] width 102 height 15
click at [352, 391] on input at bounding box center [316, 407] width 162 height 35
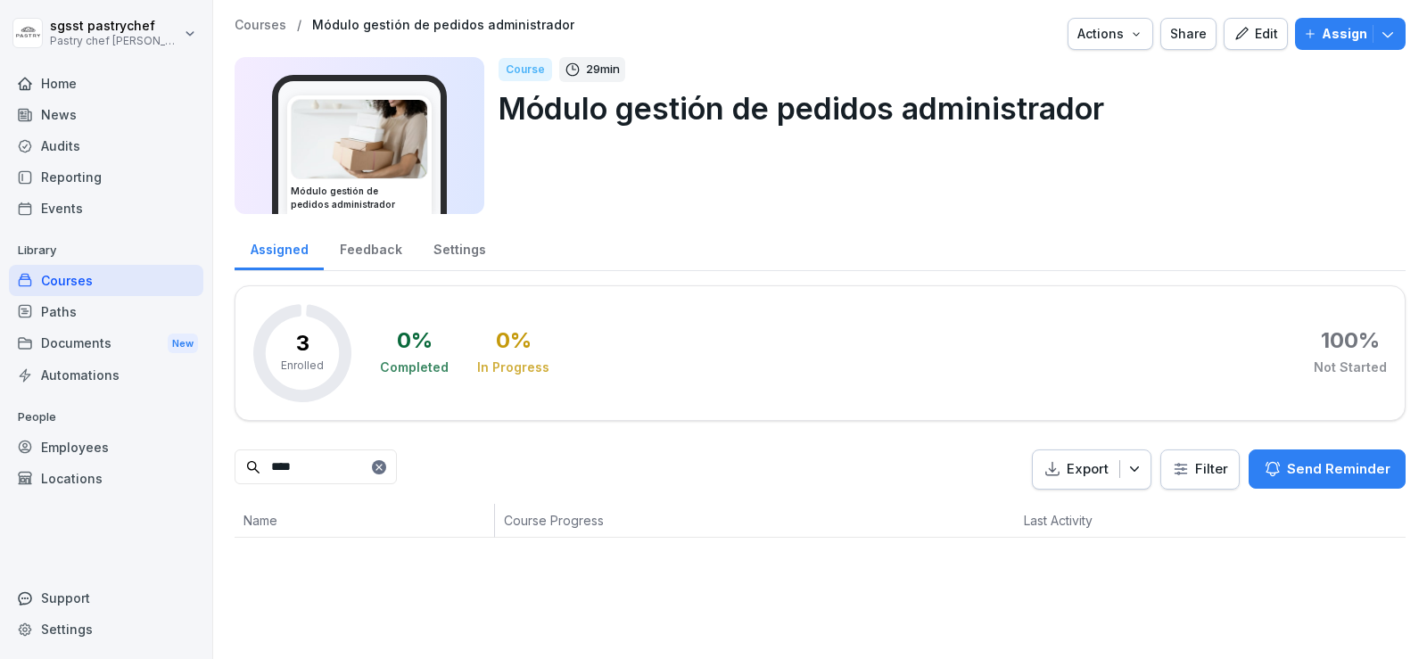
scroll to position [0, 0]
type input "****"
click at [411, 554] on p "[PERSON_NAME] [PERSON_NAME]" at bounding box center [361, 556] width 102 height 15
click at [1224, 26] on button "Edit" at bounding box center [1256, 34] width 64 height 32
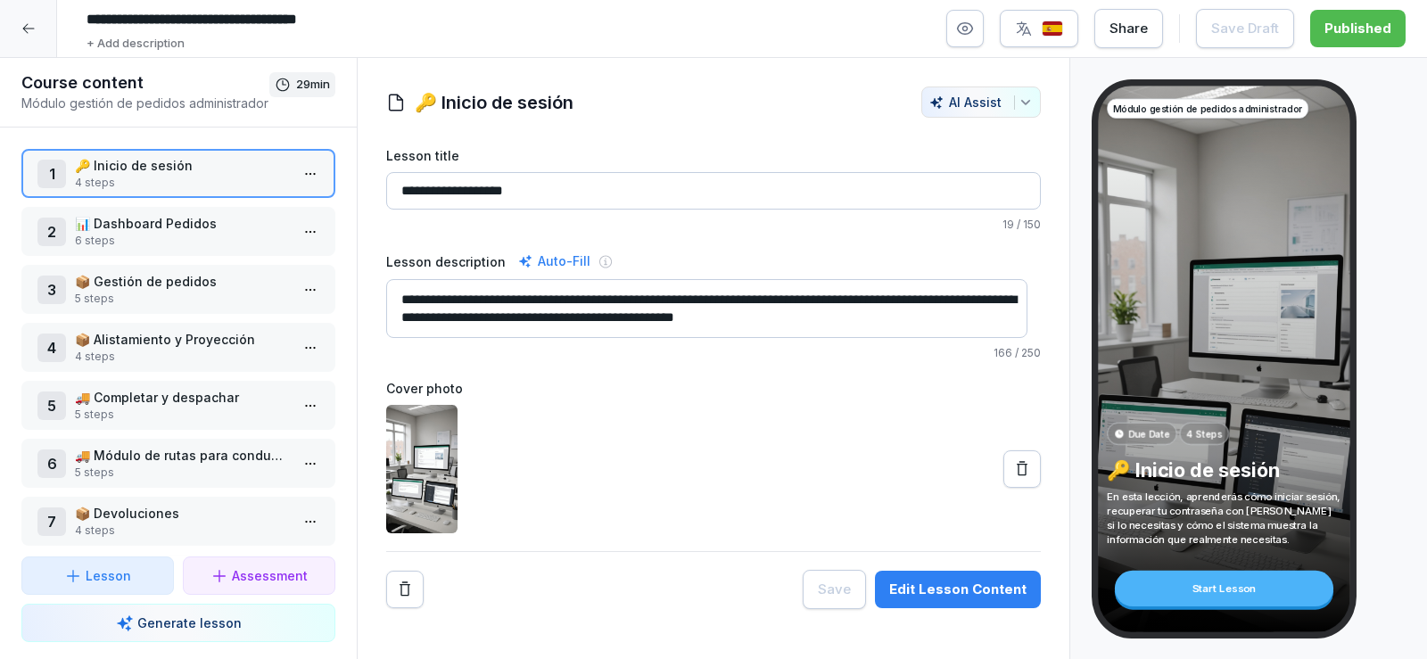
click at [37, 21] on div at bounding box center [28, 28] width 57 height 57
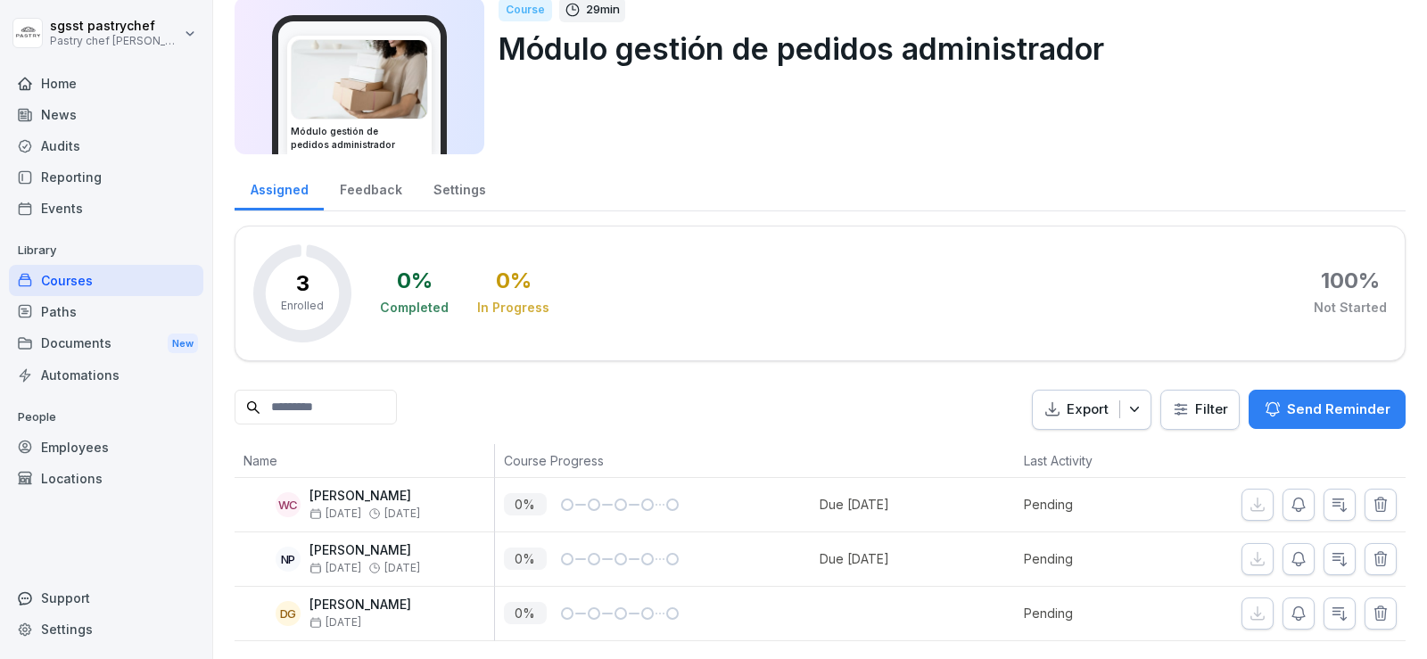
scroll to position [87, 0]
click at [342, 393] on input at bounding box center [316, 407] width 162 height 35
click at [1372, 605] on icon "button" at bounding box center [1381, 614] width 18 height 18
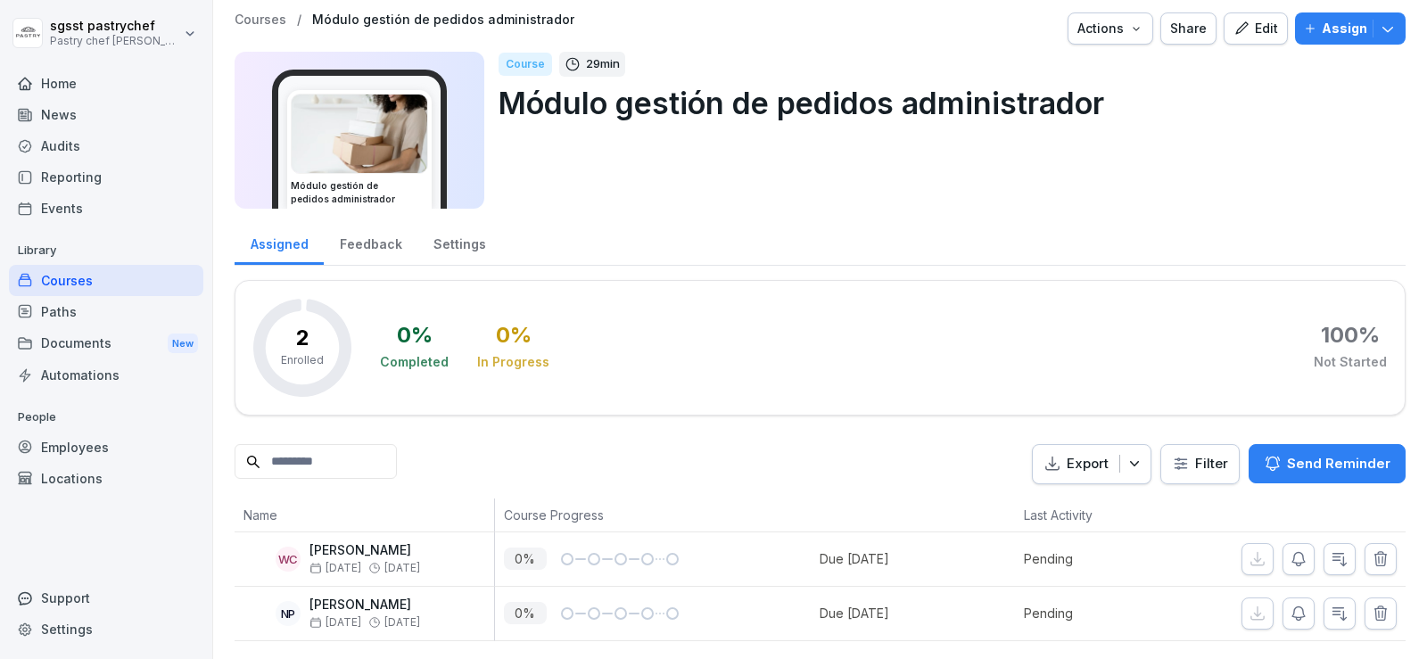
scroll to position [0, 0]
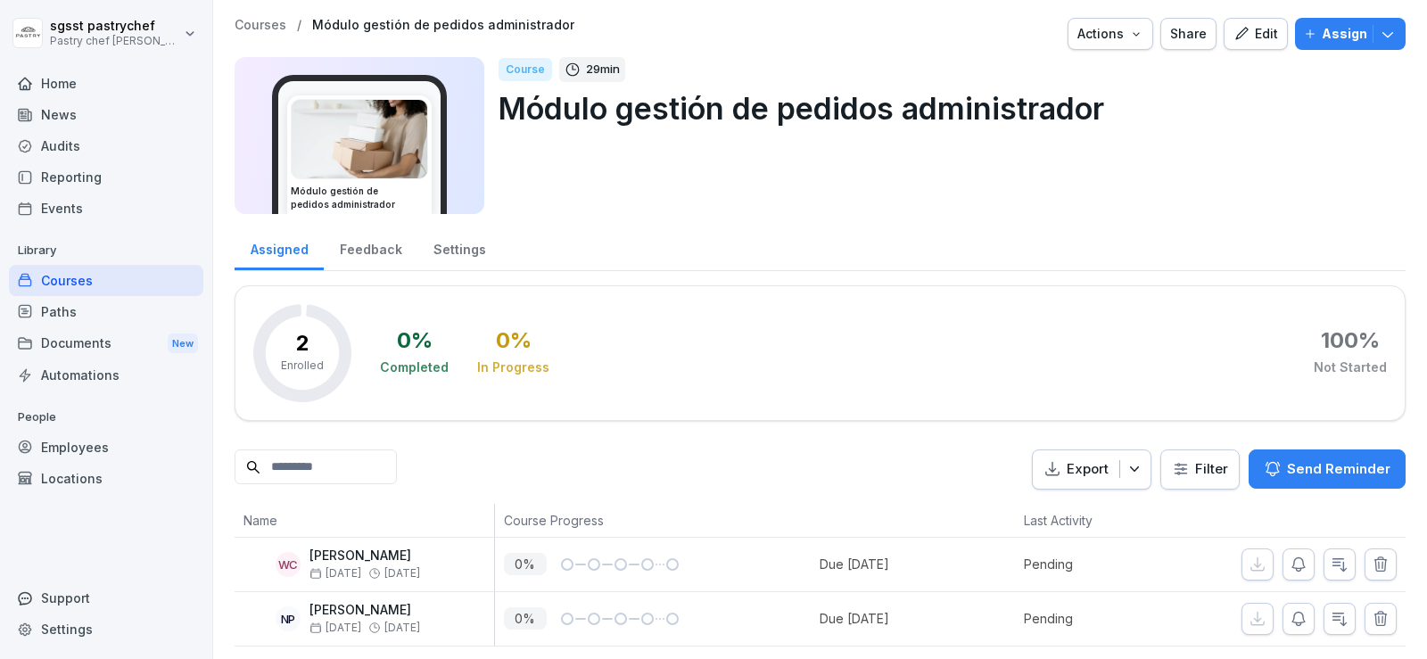
click at [1118, 46] on button "Actions" at bounding box center [1111, 34] width 86 height 32
click at [1379, 31] on icon "button" at bounding box center [1388, 34] width 18 height 18
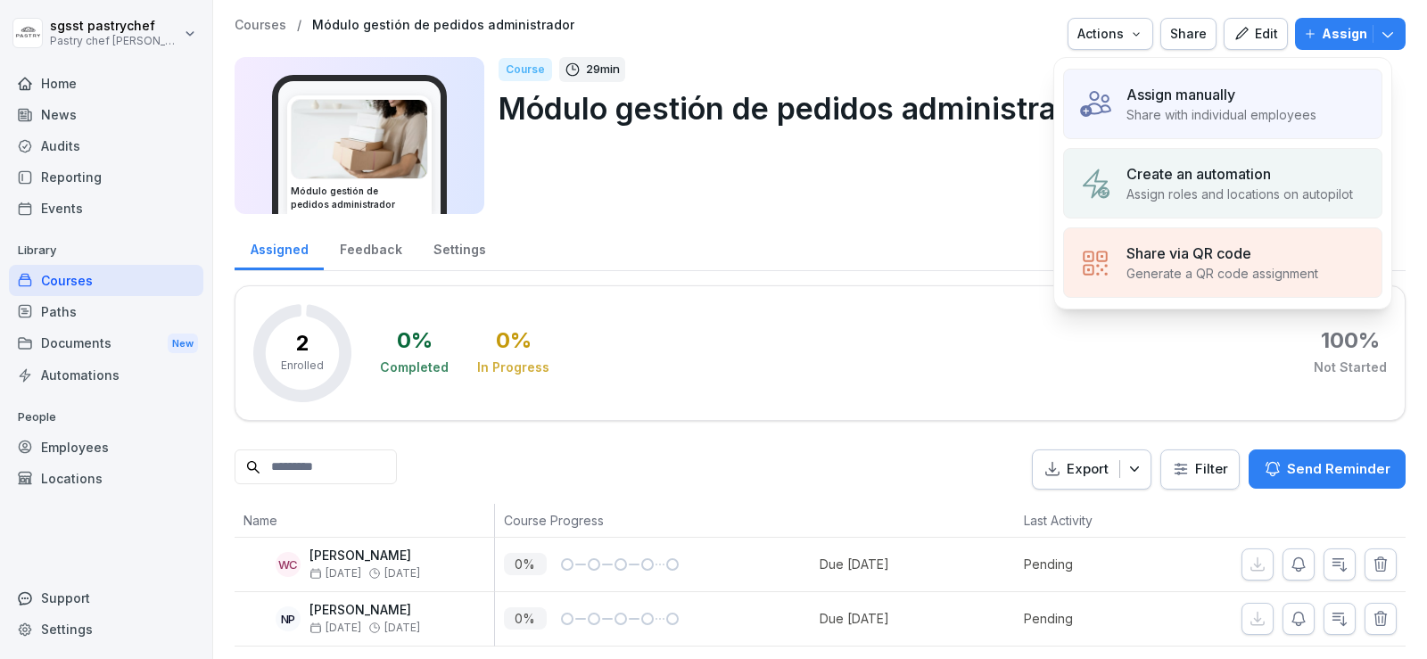
click at [1273, 103] on div "Assign manually" at bounding box center [1222, 94] width 190 height 21
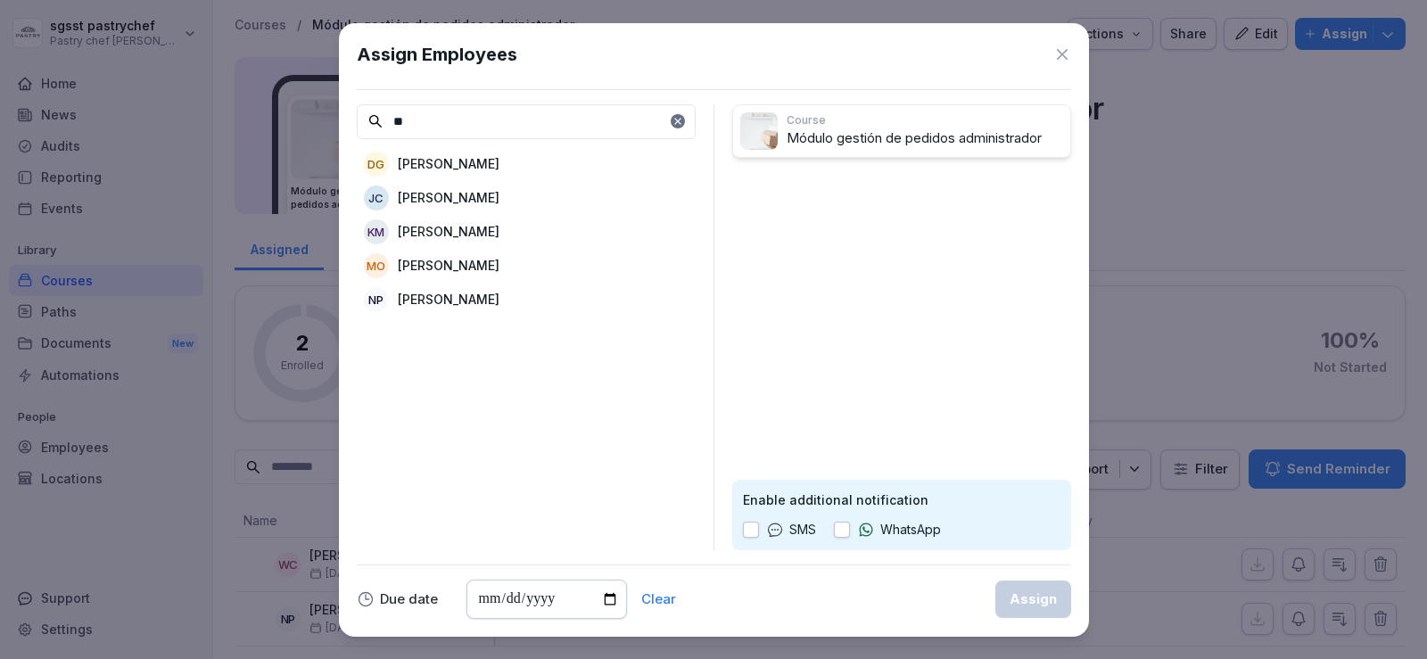
type input "**"
click at [489, 172] on p "[PERSON_NAME] [PERSON_NAME]" at bounding box center [449, 163] width 102 height 19
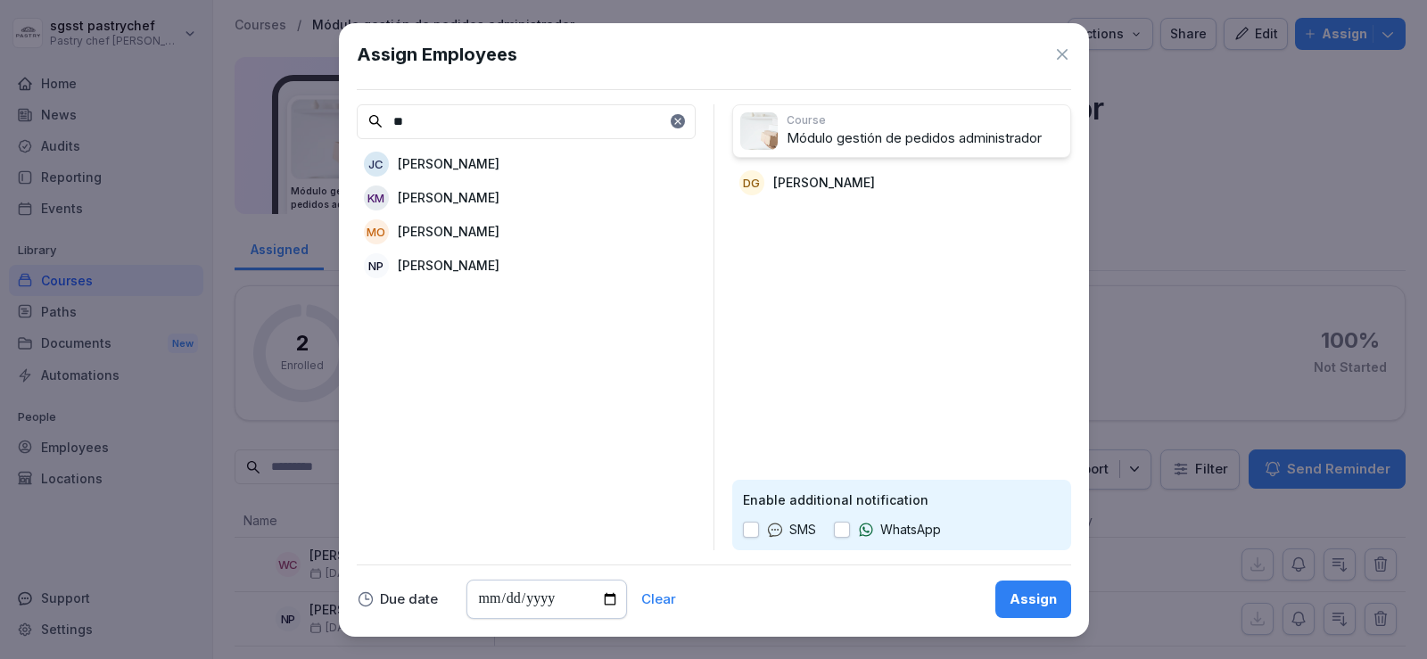
click at [975, 188] on div "DG DORA LILIA PAVA GIRALDO" at bounding box center [901, 183] width 339 height 32
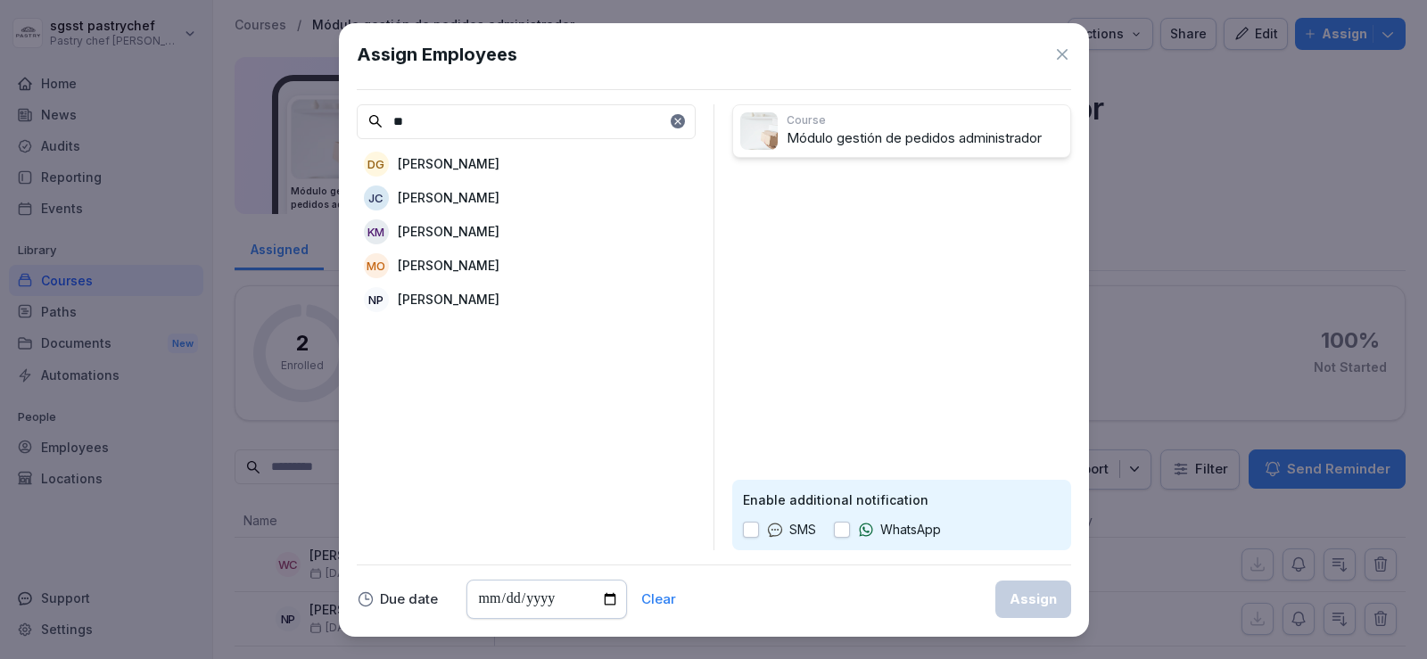
click at [500, 170] on p "[PERSON_NAME] [PERSON_NAME]" at bounding box center [449, 163] width 102 height 19
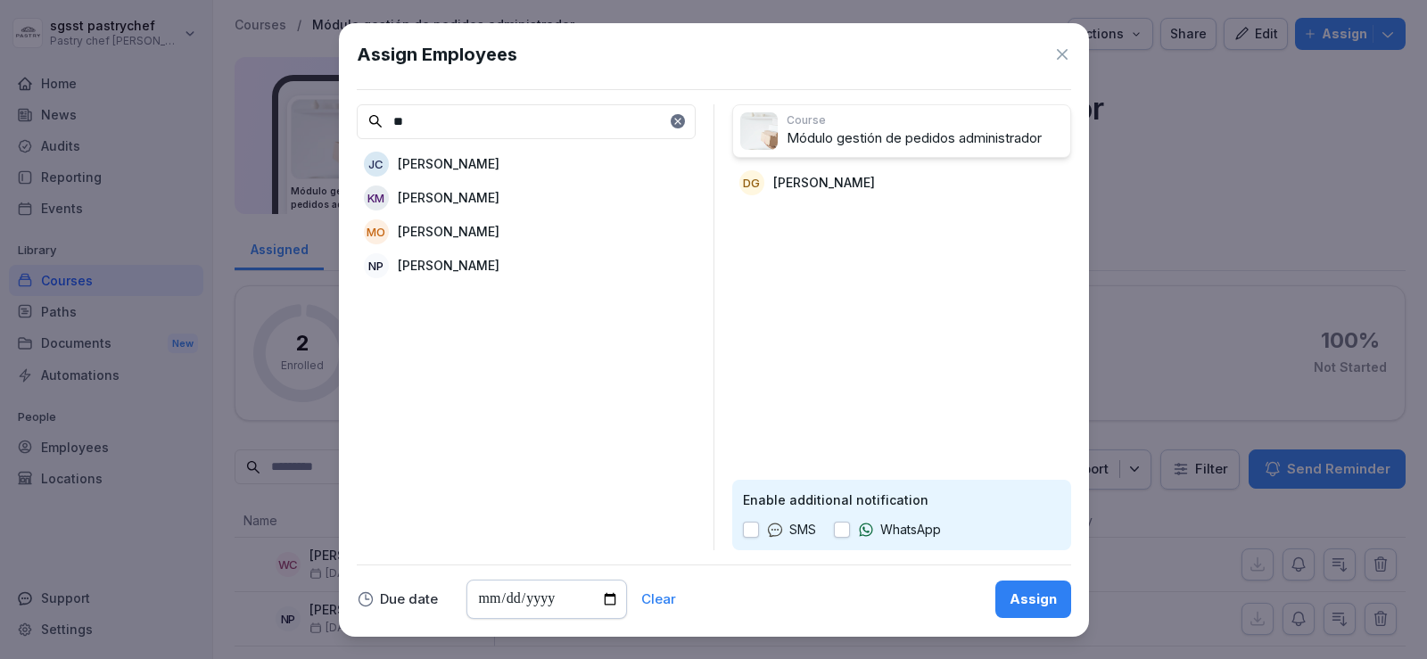
click at [841, 530] on button "button" at bounding box center [842, 530] width 16 height 16
click at [496, 599] on input "date" at bounding box center [547, 599] width 161 height 39
type input "**********"
click at [1032, 598] on div "Assign" at bounding box center [1033, 600] width 47 height 20
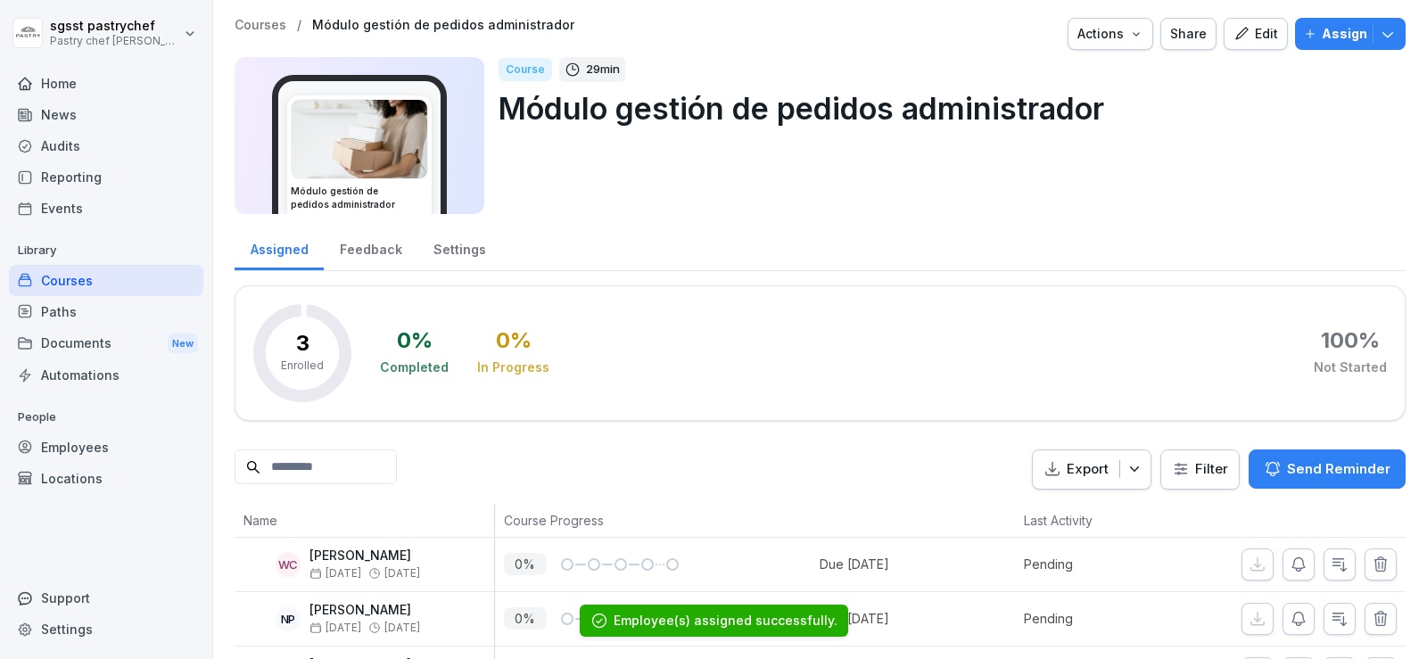
scroll to position [87, 0]
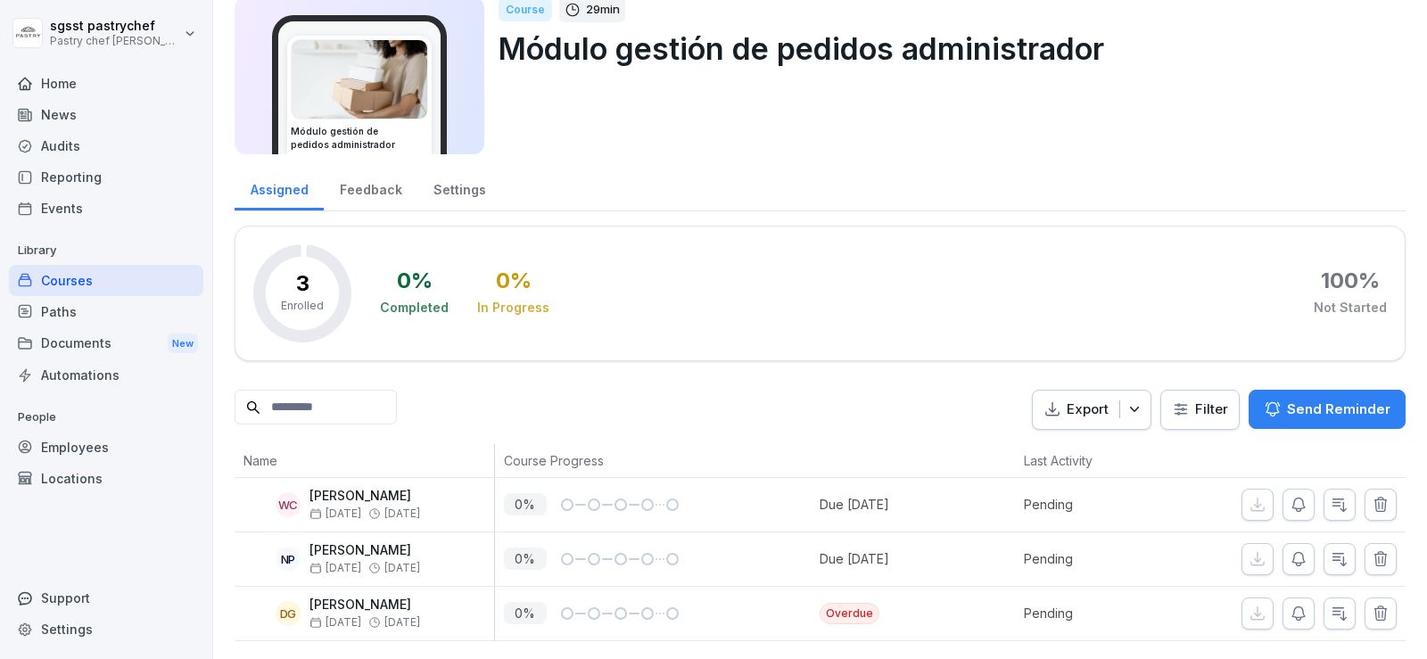
click at [1372, 605] on icon "button" at bounding box center [1381, 614] width 18 height 18
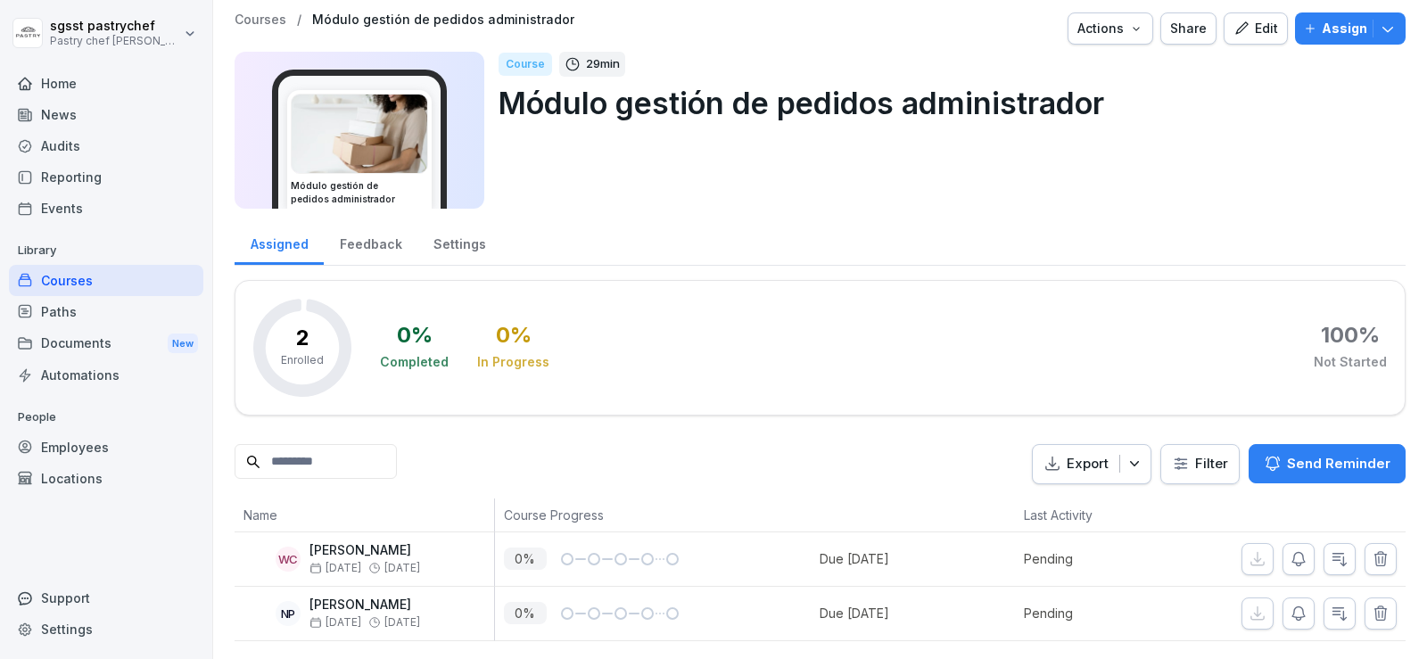
click at [1327, 19] on p "Assign" at bounding box center [1344, 29] width 45 height 20
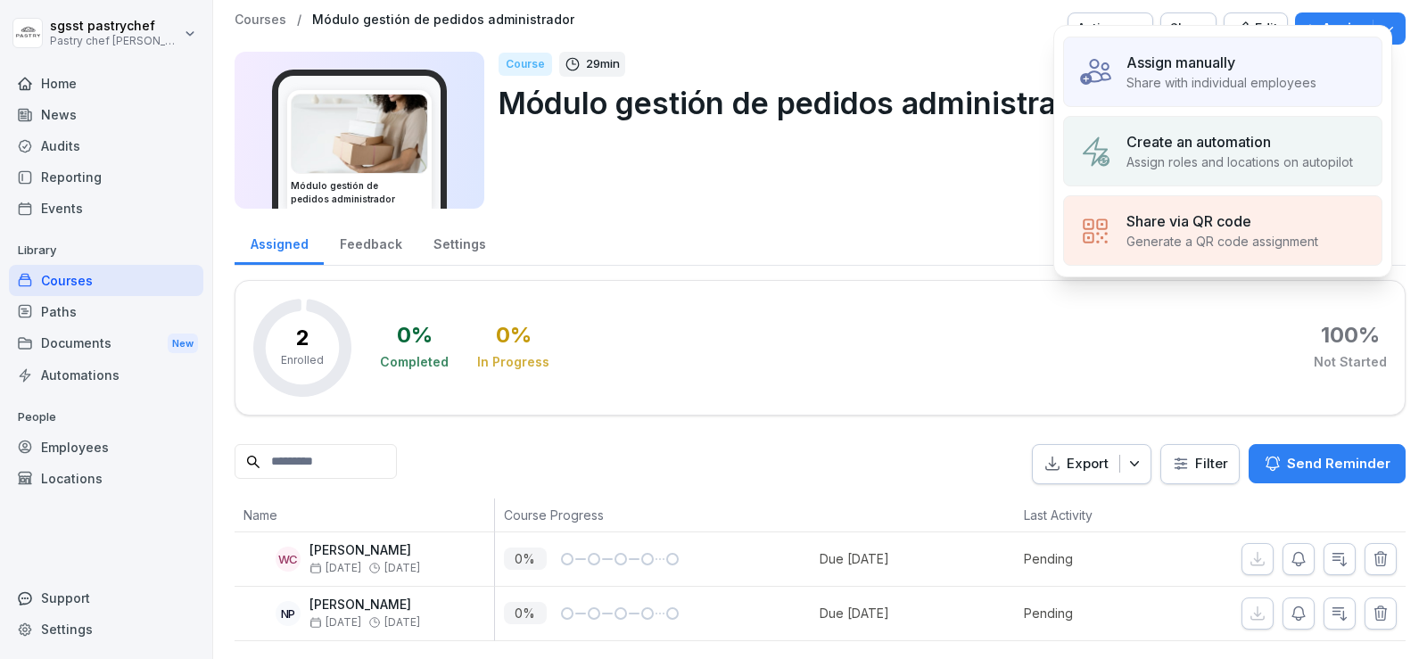
click at [1247, 74] on p "Share with individual employees" at bounding box center [1222, 82] width 190 height 19
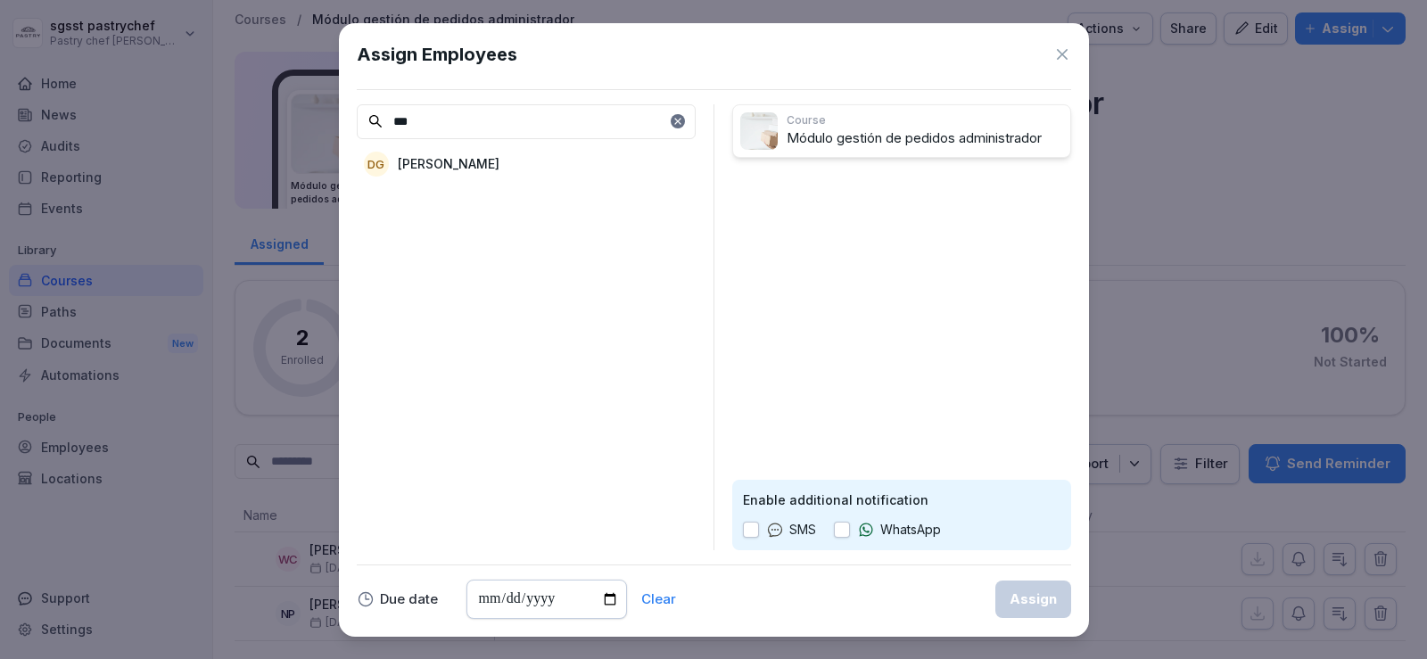
type input "***"
click at [461, 169] on p "[PERSON_NAME] [PERSON_NAME]" at bounding box center [449, 163] width 102 height 19
click at [842, 531] on button "button" at bounding box center [842, 530] width 16 height 16
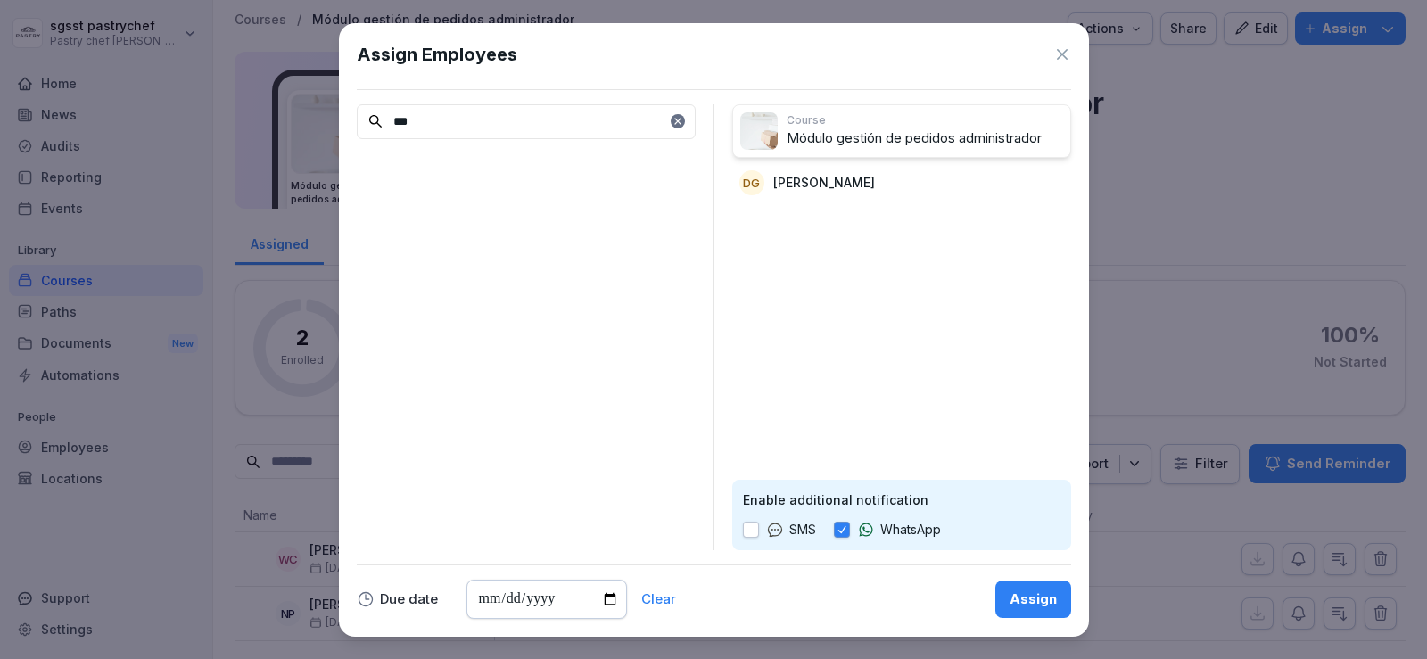
click at [1045, 599] on div "Assign" at bounding box center [1033, 600] width 47 height 20
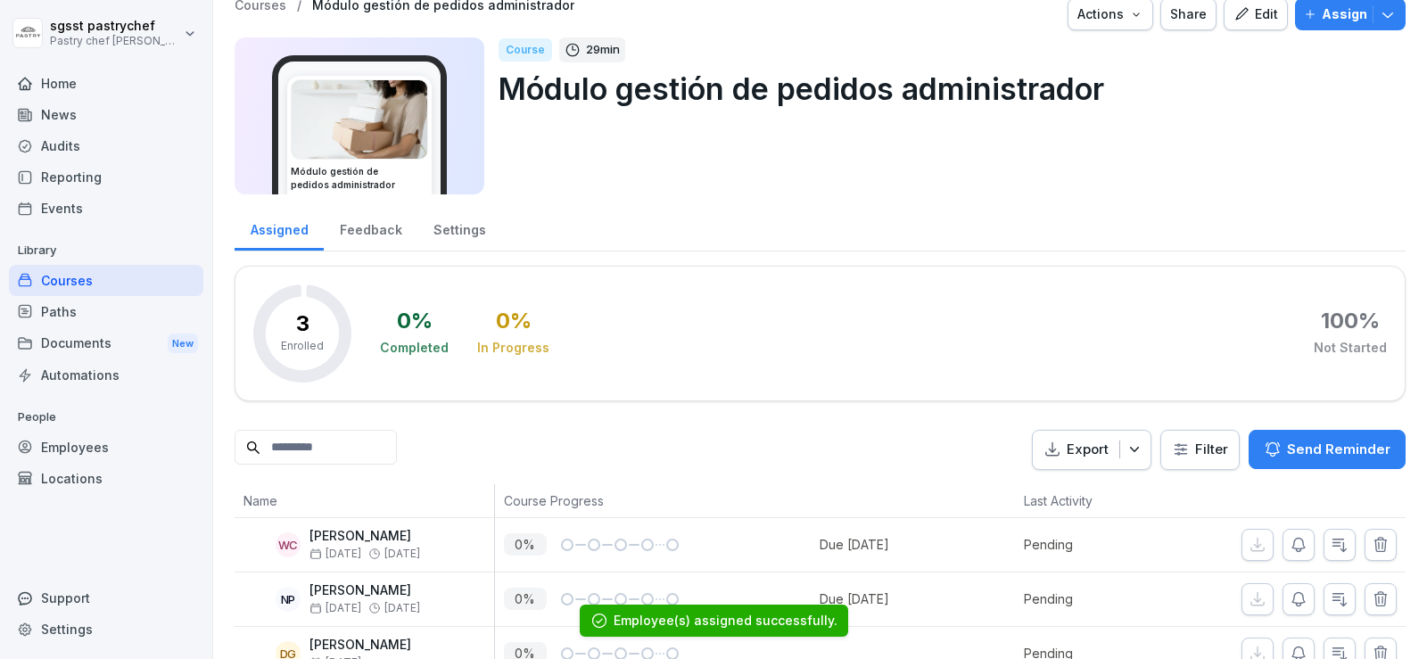
scroll to position [0, 0]
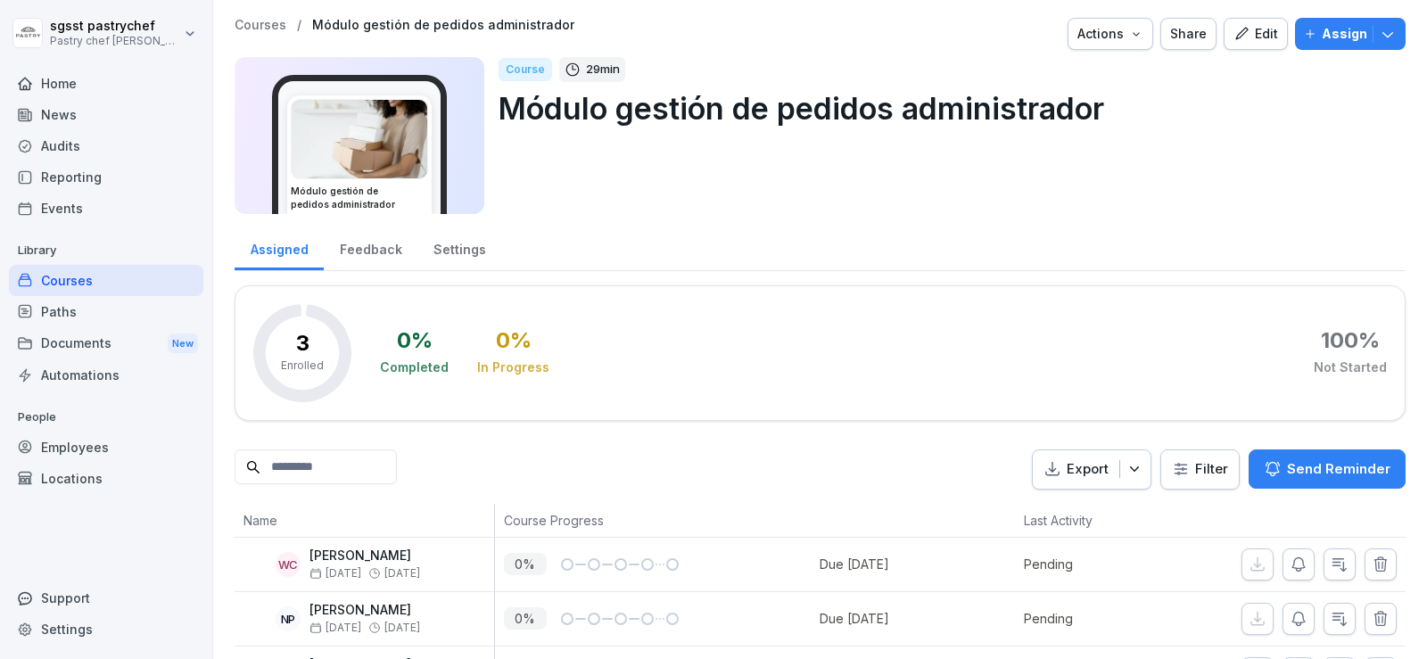
click at [1243, 42] on div "Edit" at bounding box center [1256, 34] width 45 height 20
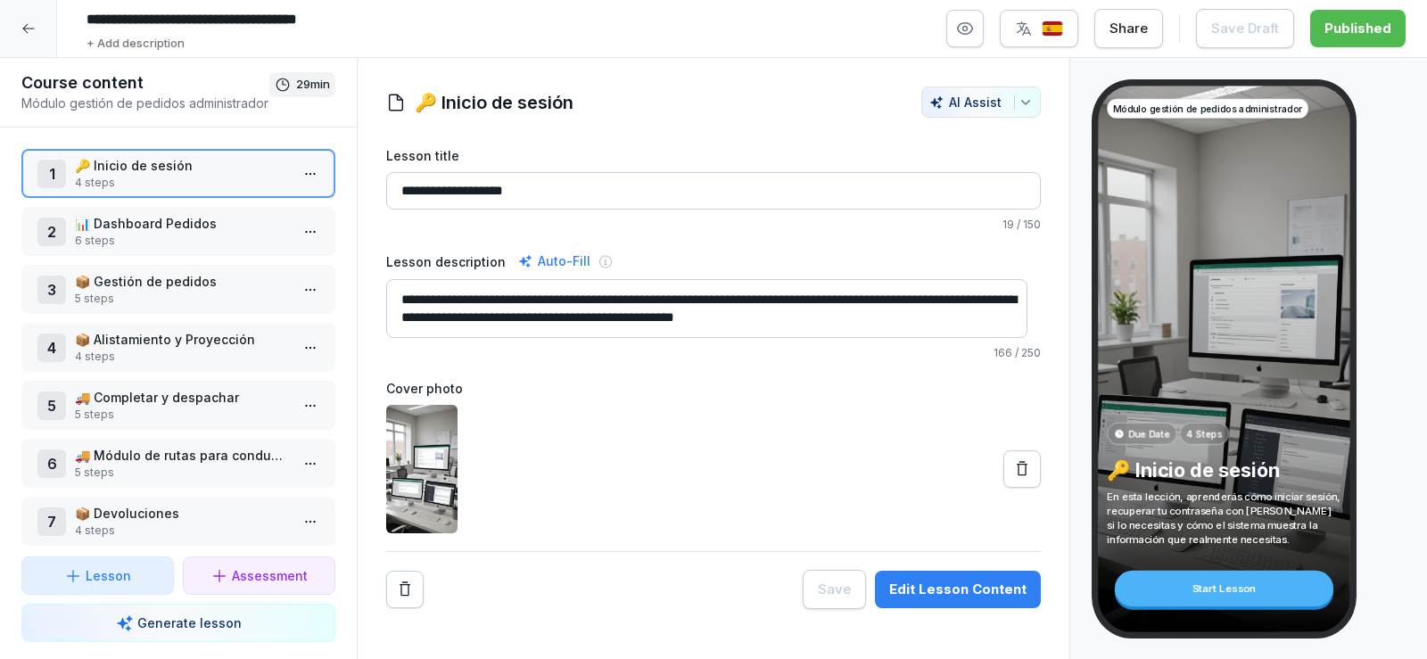
click at [1019, 101] on icon "button" at bounding box center [1026, 102] width 14 height 14
click at [709, 78] on html "**********" at bounding box center [713, 329] width 1427 height 659
click at [35, 24] on icon at bounding box center [28, 28] width 14 height 14
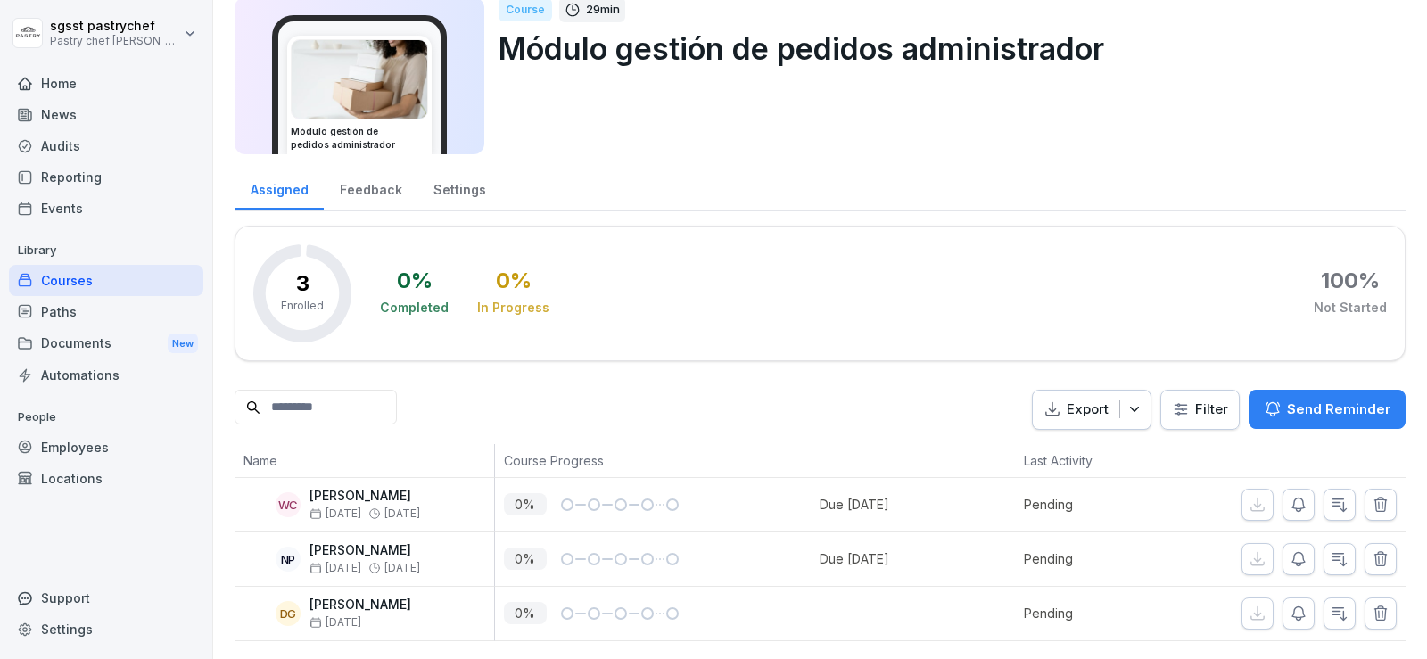
scroll to position [87, 0]
click at [1283, 544] on div "Send Reminder Send Reminder" at bounding box center [1287, 543] width 99 height 29
click at [1293, 605] on icon "button" at bounding box center [1299, 614] width 18 height 18
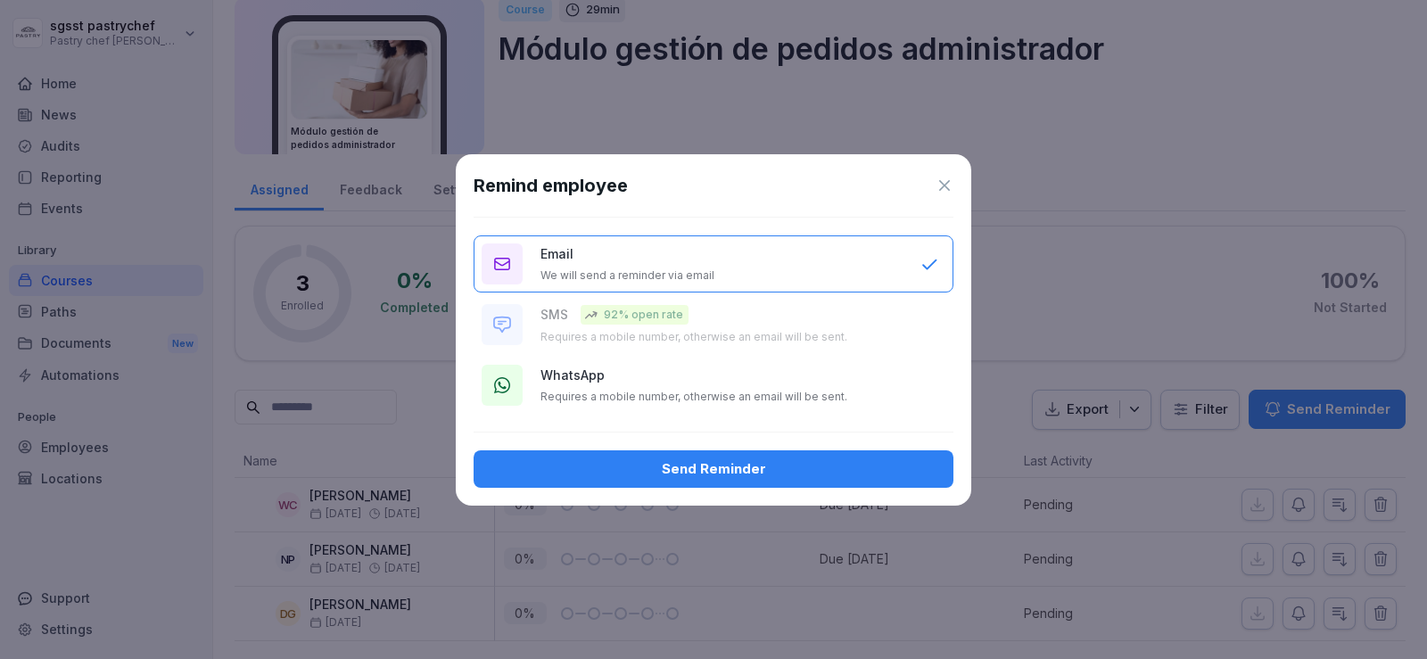
click at [741, 272] on div "Email We will send a reminder via email" at bounding box center [722, 263] width 362 height 38
click at [787, 465] on div "Send Reminder" at bounding box center [713, 469] width 451 height 20
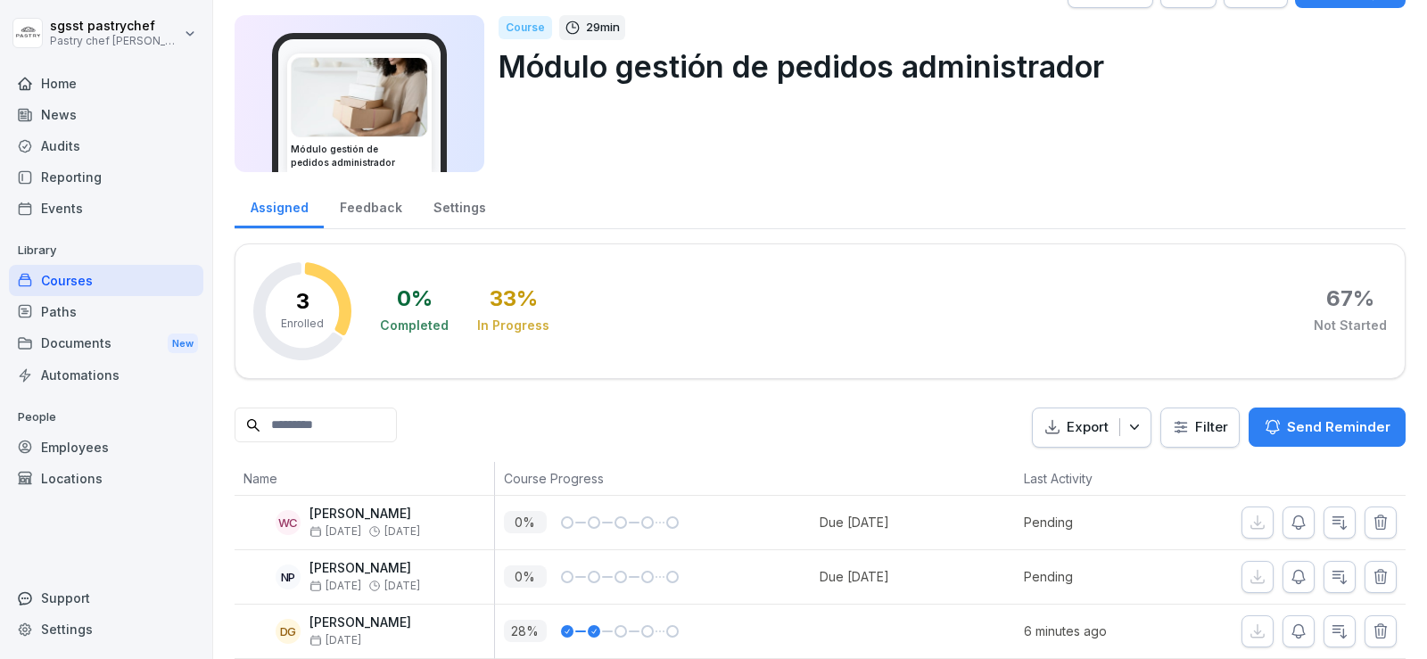
scroll to position [0, 0]
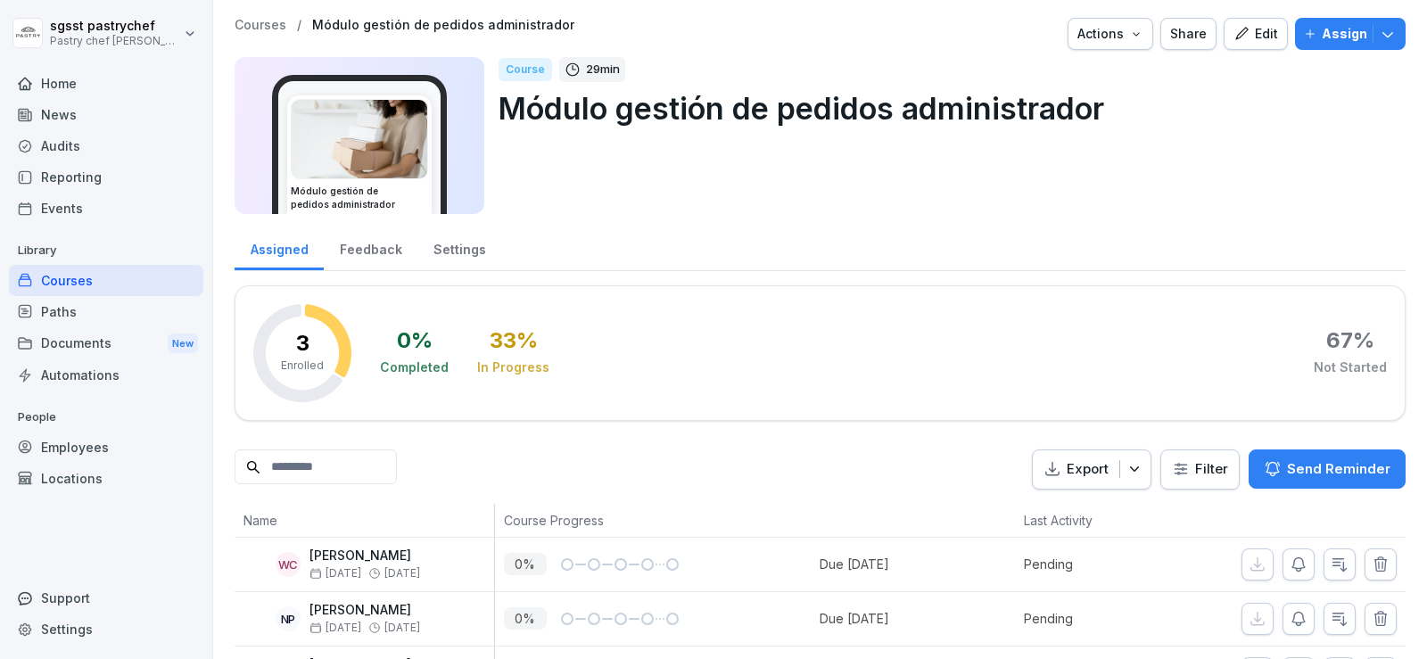
click at [1021, 110] on p "Módulo gestión de pedidos administrador" at bounding box center [945, 108] width 893 height 45
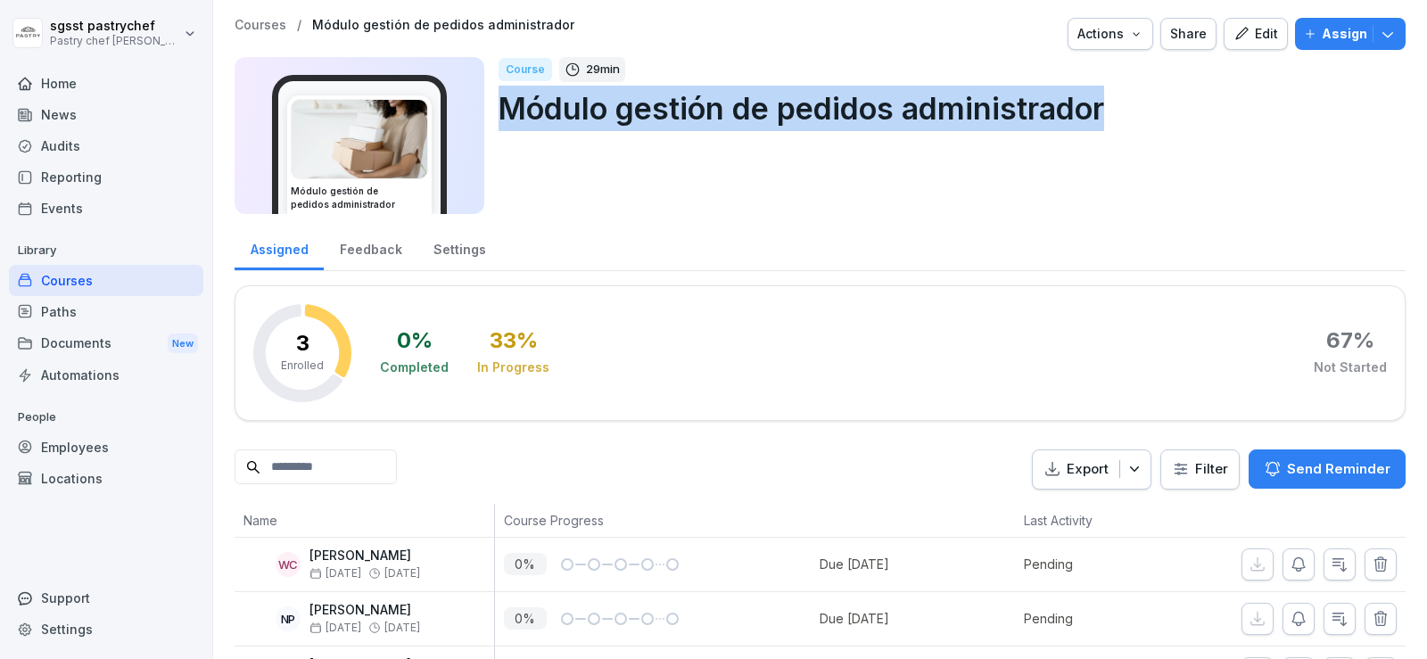
click at [1021, 110] on p "Módulo gestión de pedidos administrador" at bounding box center [945, 108] width 893 height 45
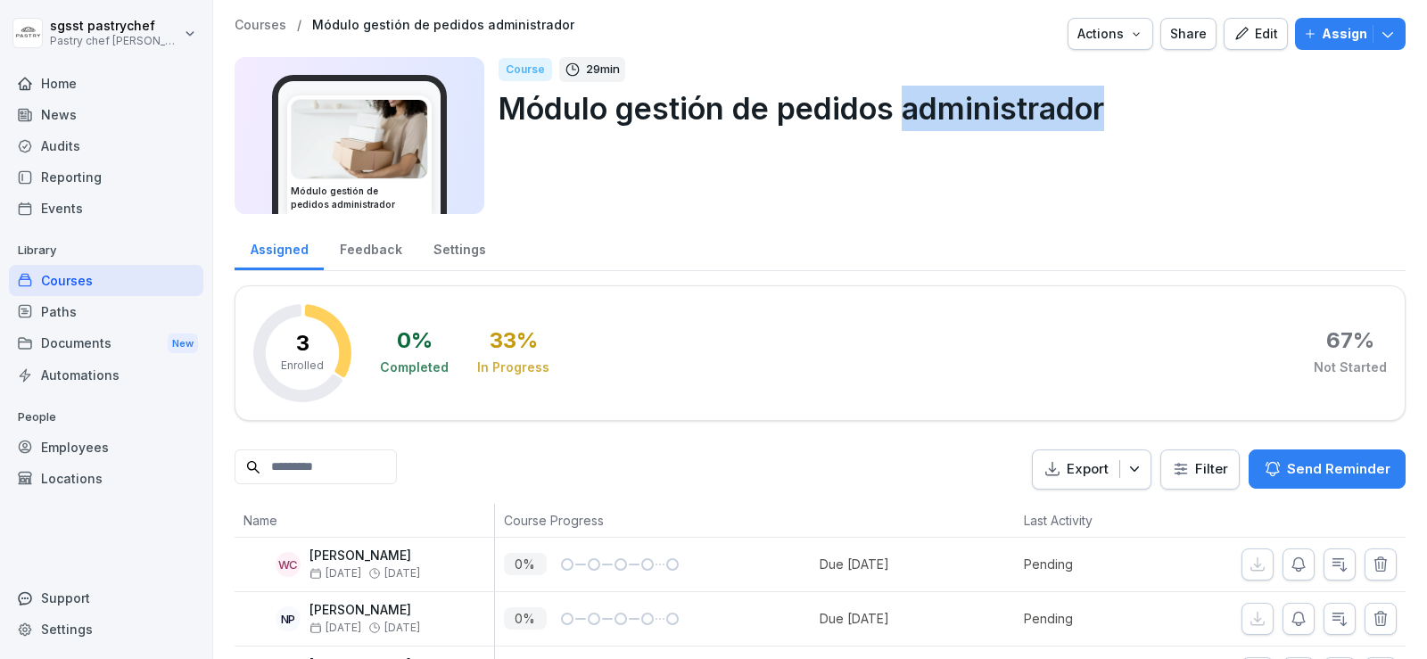
click at [1021, 110] on p "Módulo gestión de pedidos administrador" at bounding box center [945, 108] width 893 height 45
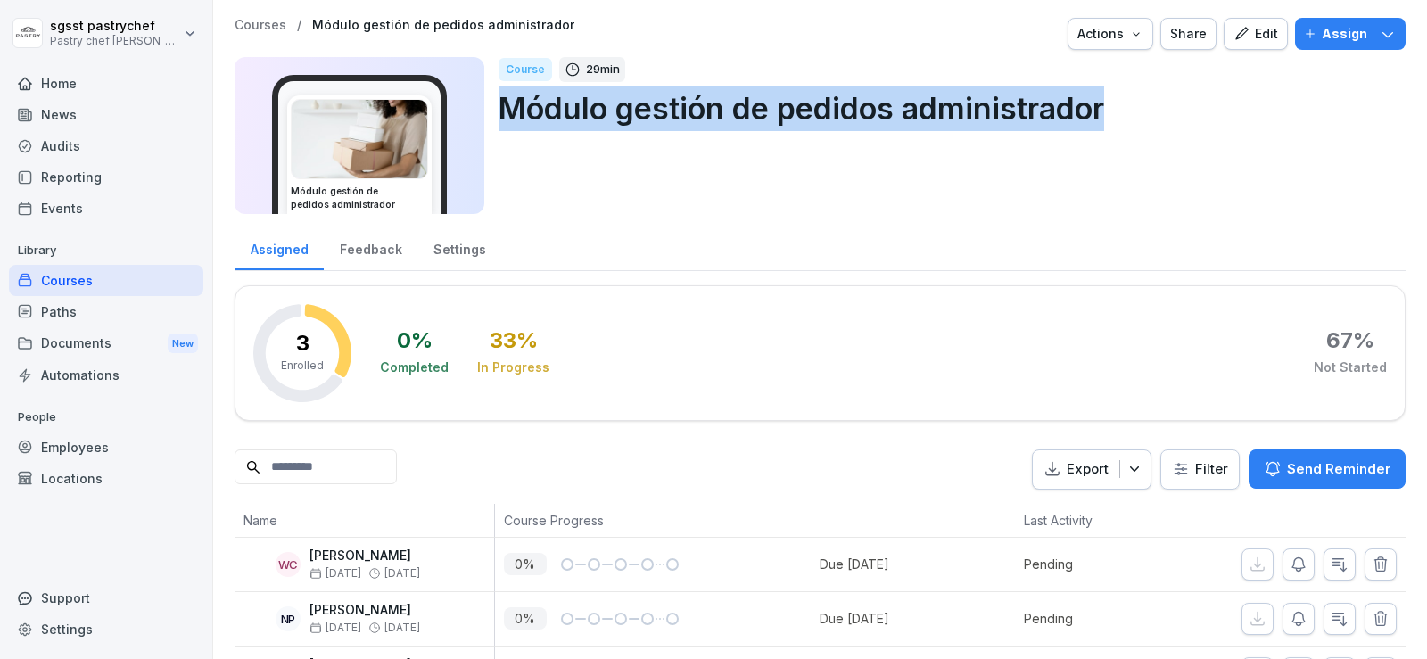
click at [1021, 110] on p "Módulo gestión de pedidos administrador" at bounding box center [945, 108] width 893 height 45
click at [897, 107] on p "Módulo gestión de pedidos administrador" at bounding box center [945, 108] width 893 height 45
